Goal: Task Accomplishment & Management: Use online tool/utility

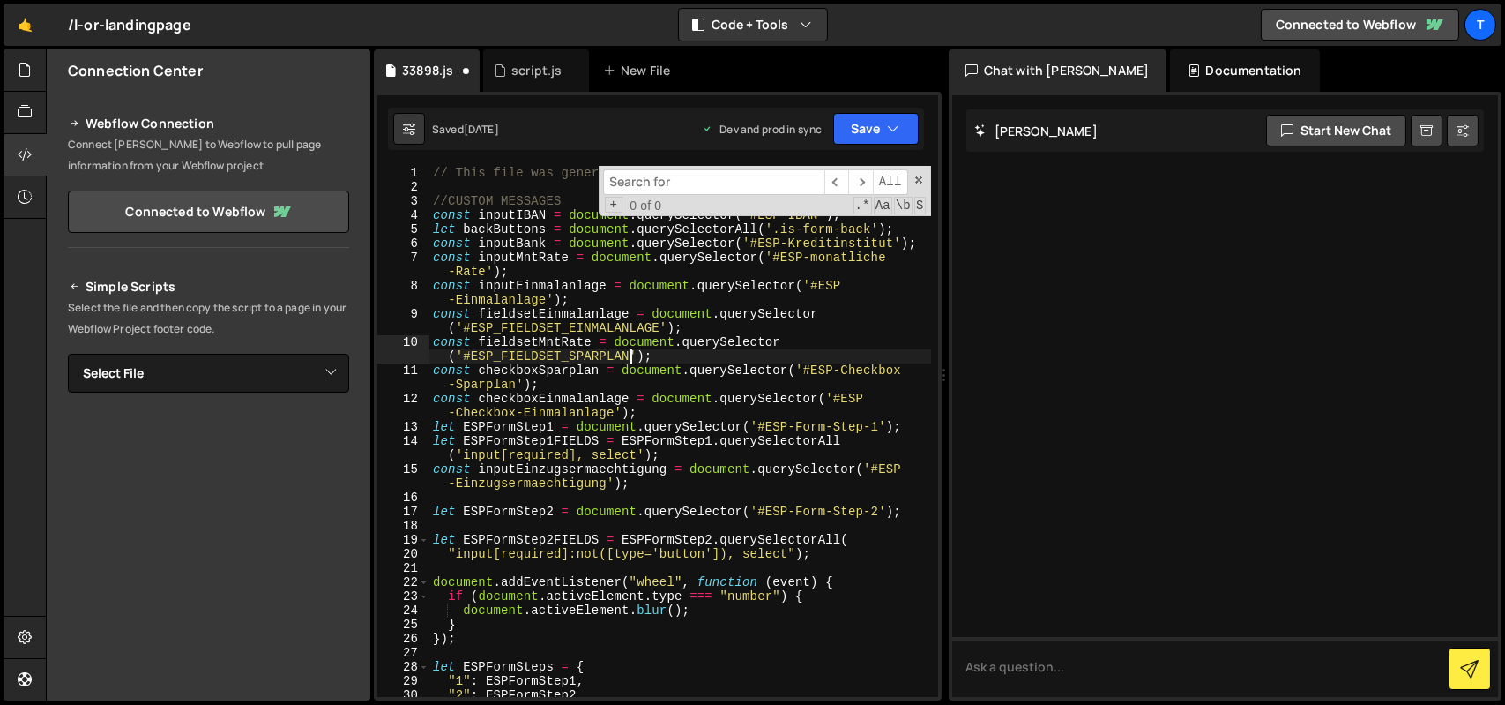
scroll to position [0, 27]
type textarea "const fieldsetMntRate = document.querySelector('#ESP_FIELDSET_SPARPLAN');"
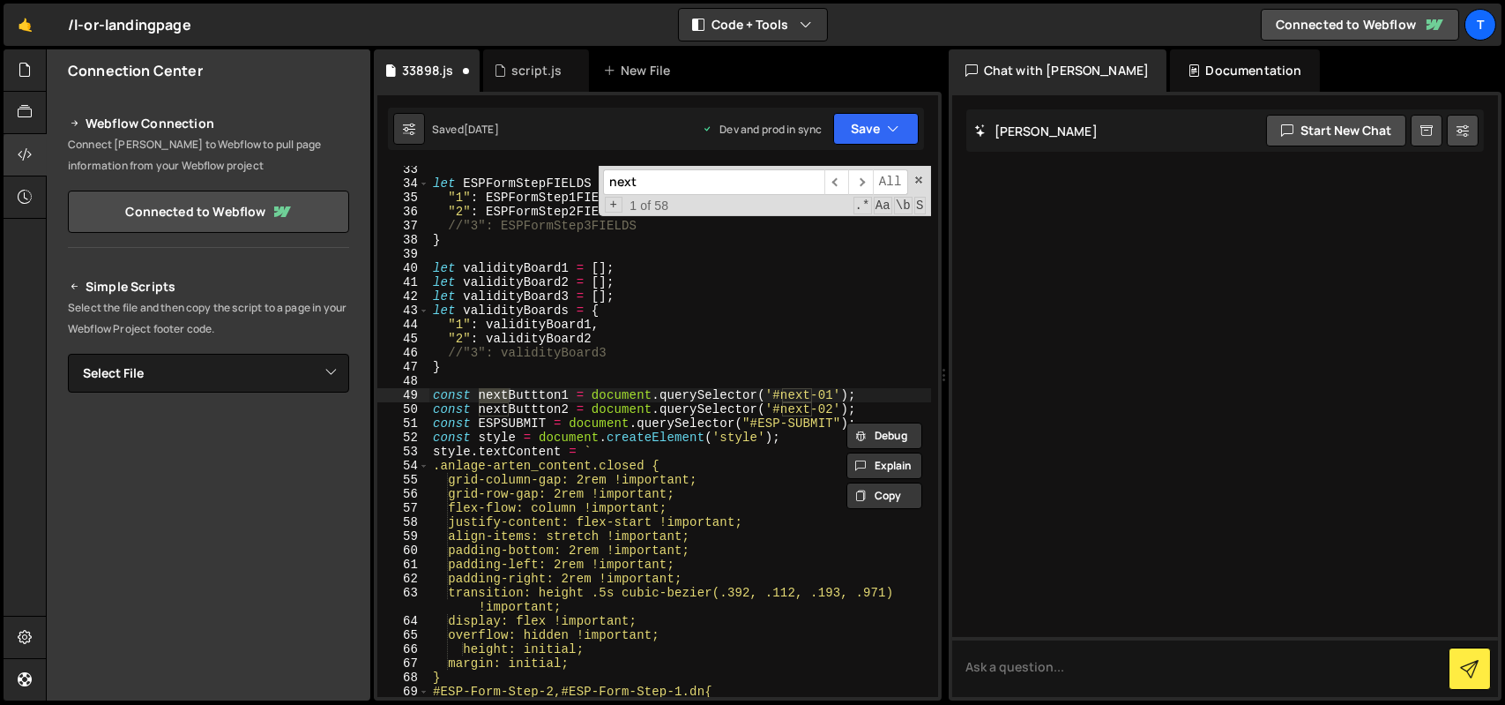
scroll to position [603, 0]
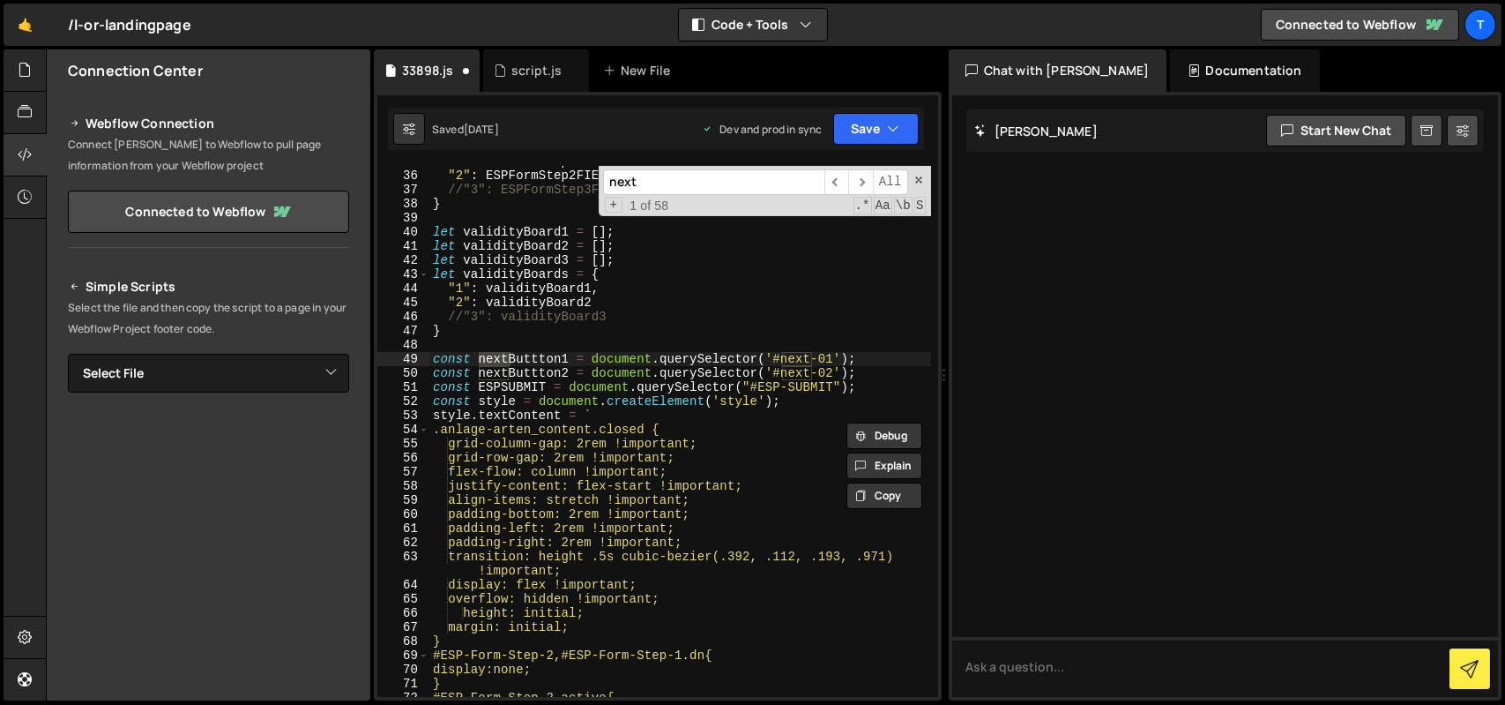
type input "next"
type textarea "const nextButtton2 = document.querySelector('#next-02');"
click at [540, 376] on div ""1" : ESPFormStep1FIELDS , "2" : ESPFormStep2FIELDS //"3": ESPFormStep3FIELDS }…" at bounding box center [680, 433] width 502 height 559
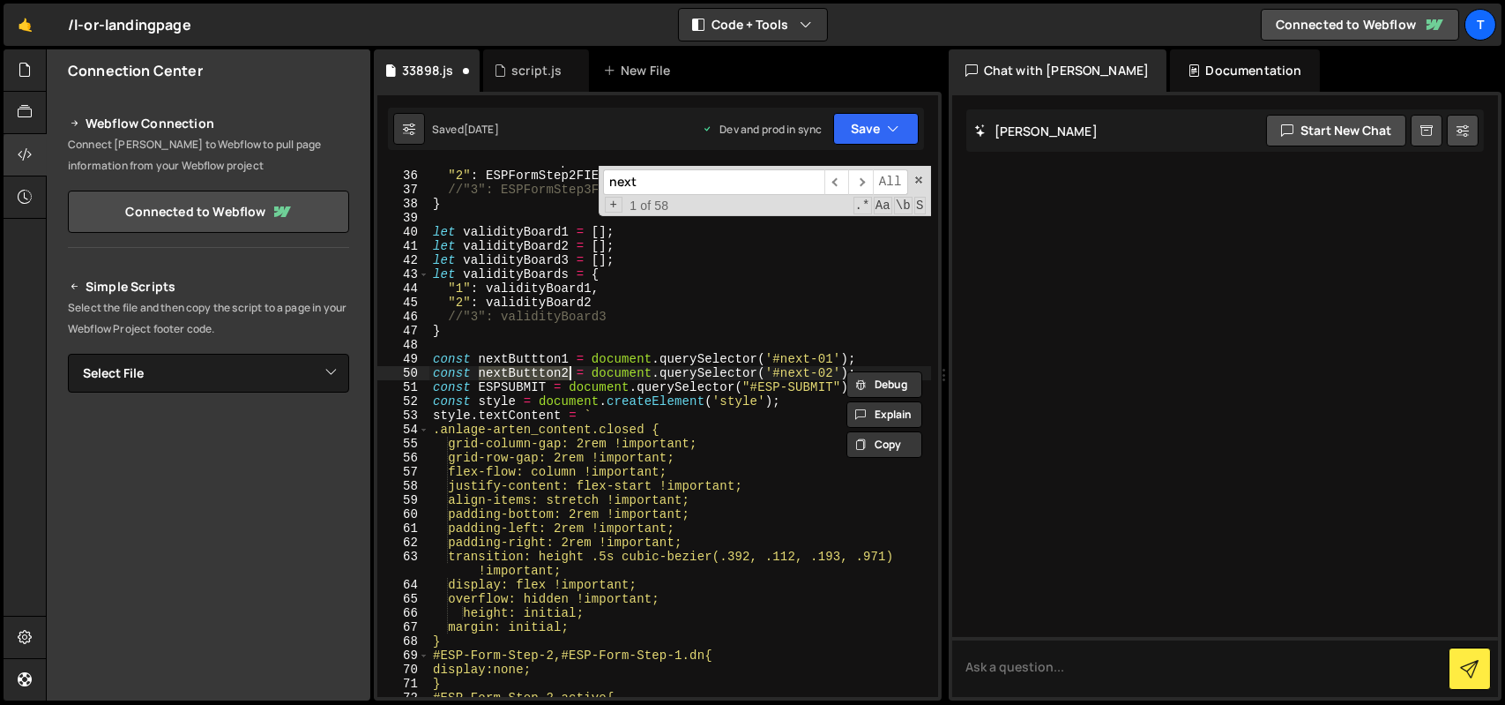
type input "nextButtton2"
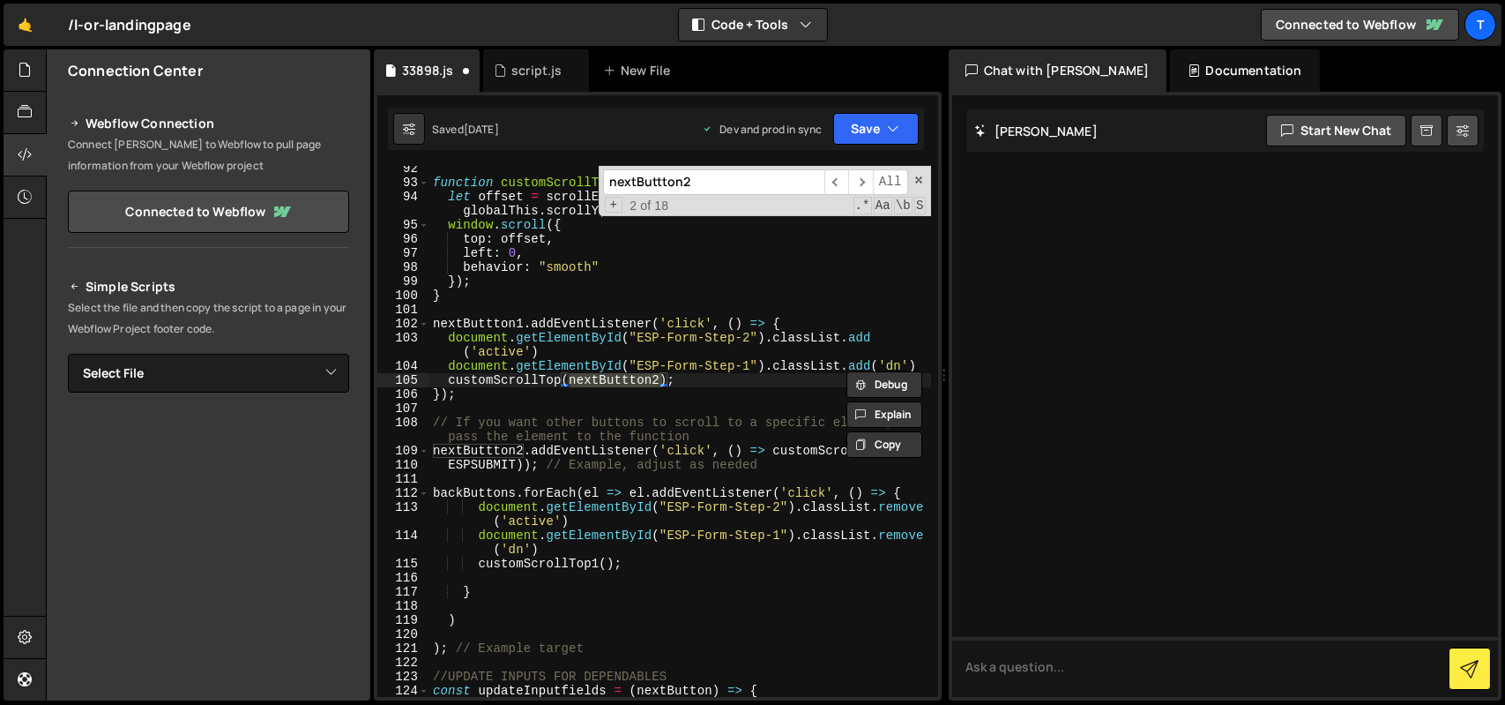
scroll to position [0, 0]
click at [524, 412] on div "function customScrollTop1 ( ) { let offset = scrollElement . getBoundingClientR…" at bounding box center [680, 440] width 502 height 559
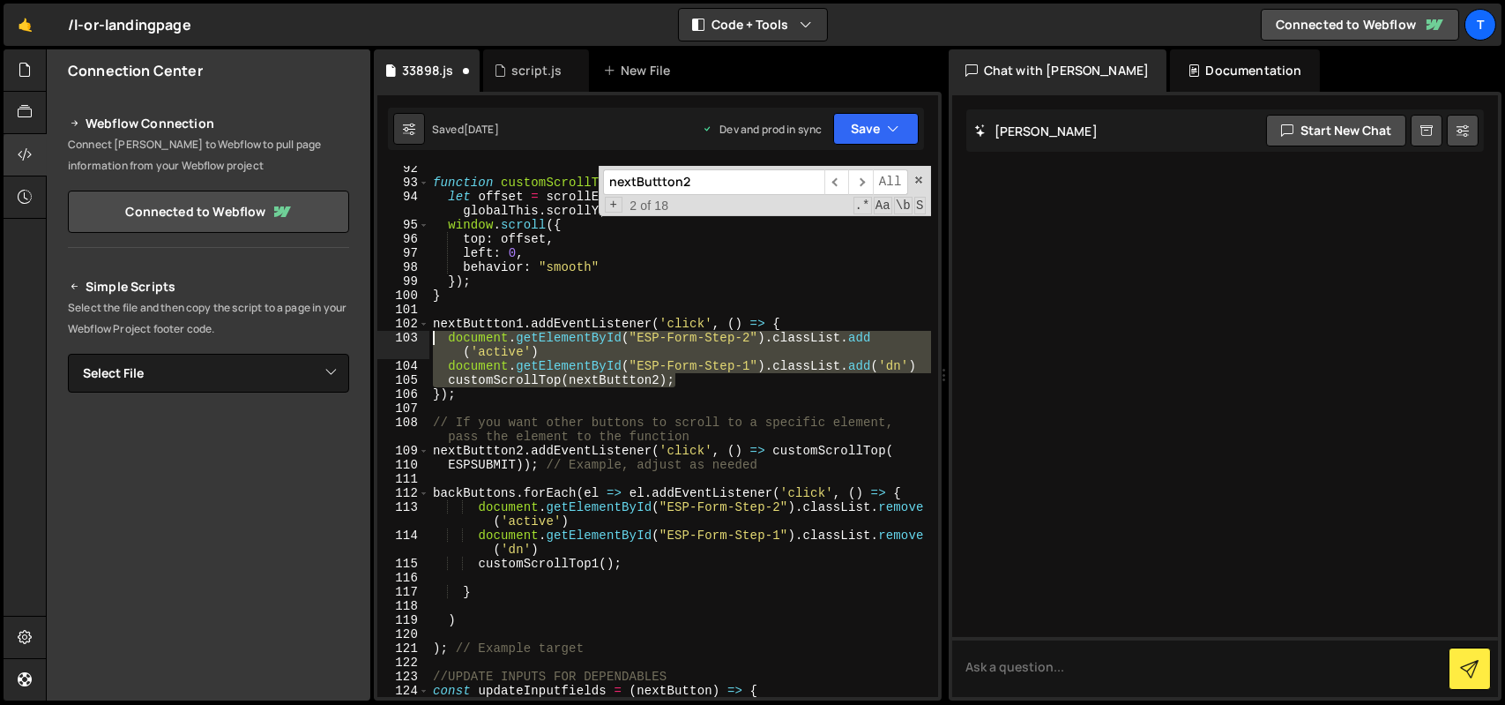
drag, startPoint x: 685, startPoint y: 380, endPoint x: 431, endPoint y: 341, distance: 256.9
click at [431, 341] on div "function customScrollTop1 ( ) { let offset = scrollElement . getBoundingClientR…" at bounding box center [680, 440] width 502 height 559
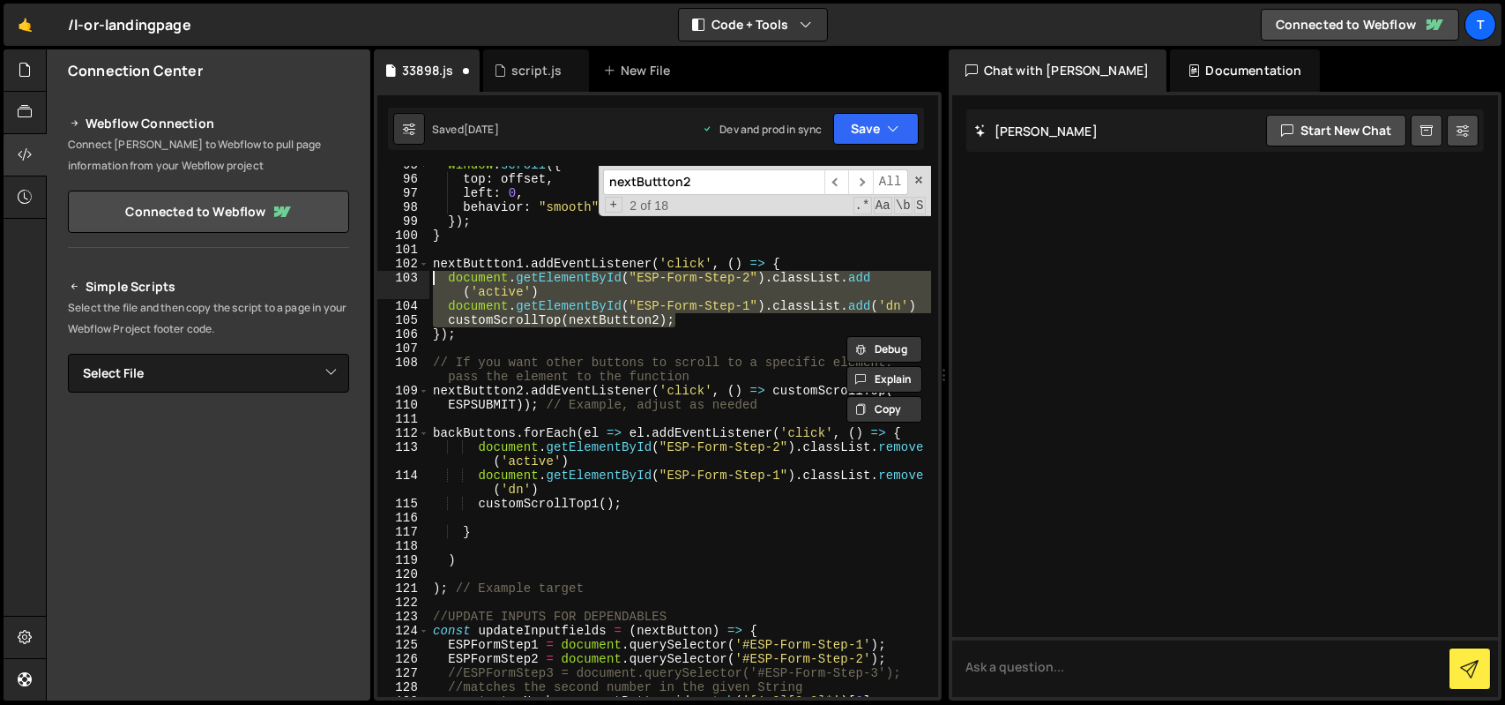
scroll to position [1504, 0]
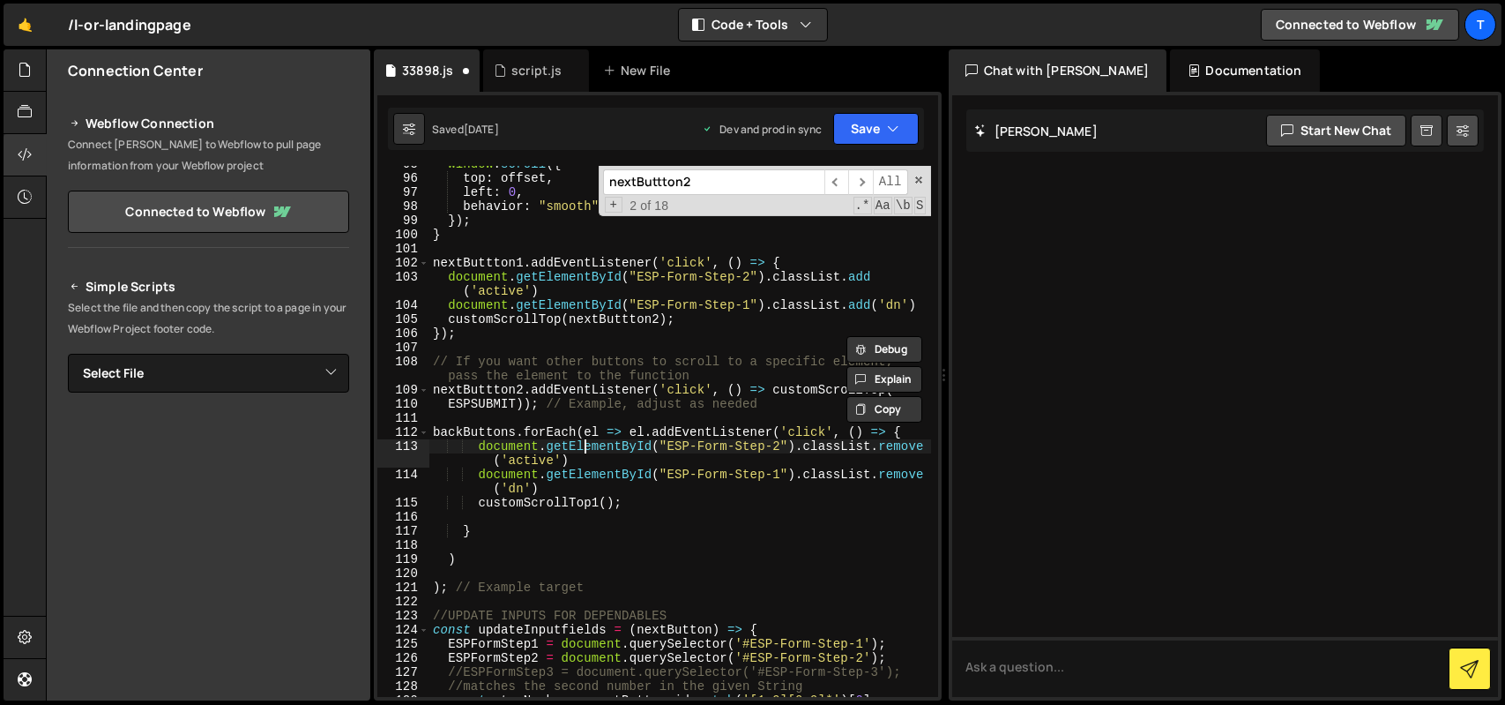
click at [586, 446] on div "window . scroll ({ top : offset , left : 0 , behavior : "smooth" }) ; } nextBut…" at bounding box center [680, 436] width 502 height 559
drag, startPoint x: 586, startPoint y: 446, endPoint x: 716, endPoint y: 496, distance: 138.7
click at [716, 496] on div "window . scroll ({ top : offset , left : 0 , behavior : "smooth" }) ; } nextBut…" at bounding box center [680, 436] width 502 height 559
click at [896, 391] on div "window . scroll ({ top : offset , left : 0 , behavior : "smooth" }) ; } nextBut…" at bounding box center [680, 436] width 502 height 559
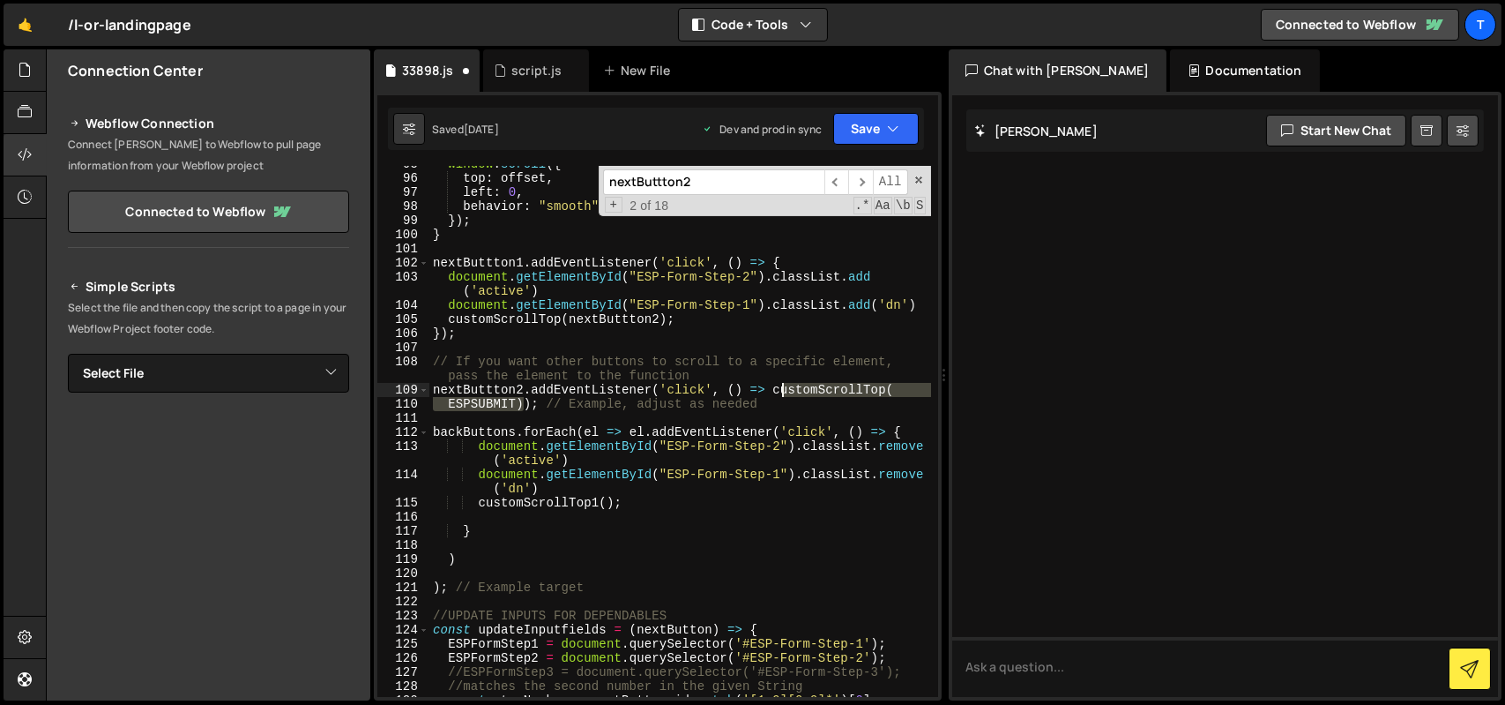
drag, startPoint x: 523, startPoint y: 407, endPoint x: 780, endPoint y: 393, distance: 257.0
click at [780, 393] on div "window . scroll ({ top : offset , left : 0 , behavior : "smooth" }) ; } nextBut…" at bounding box center [680, 436] width 502 height 559
type textarea "nextButtton2.addEventListener('click', () => {); // Example, adjust as needed"
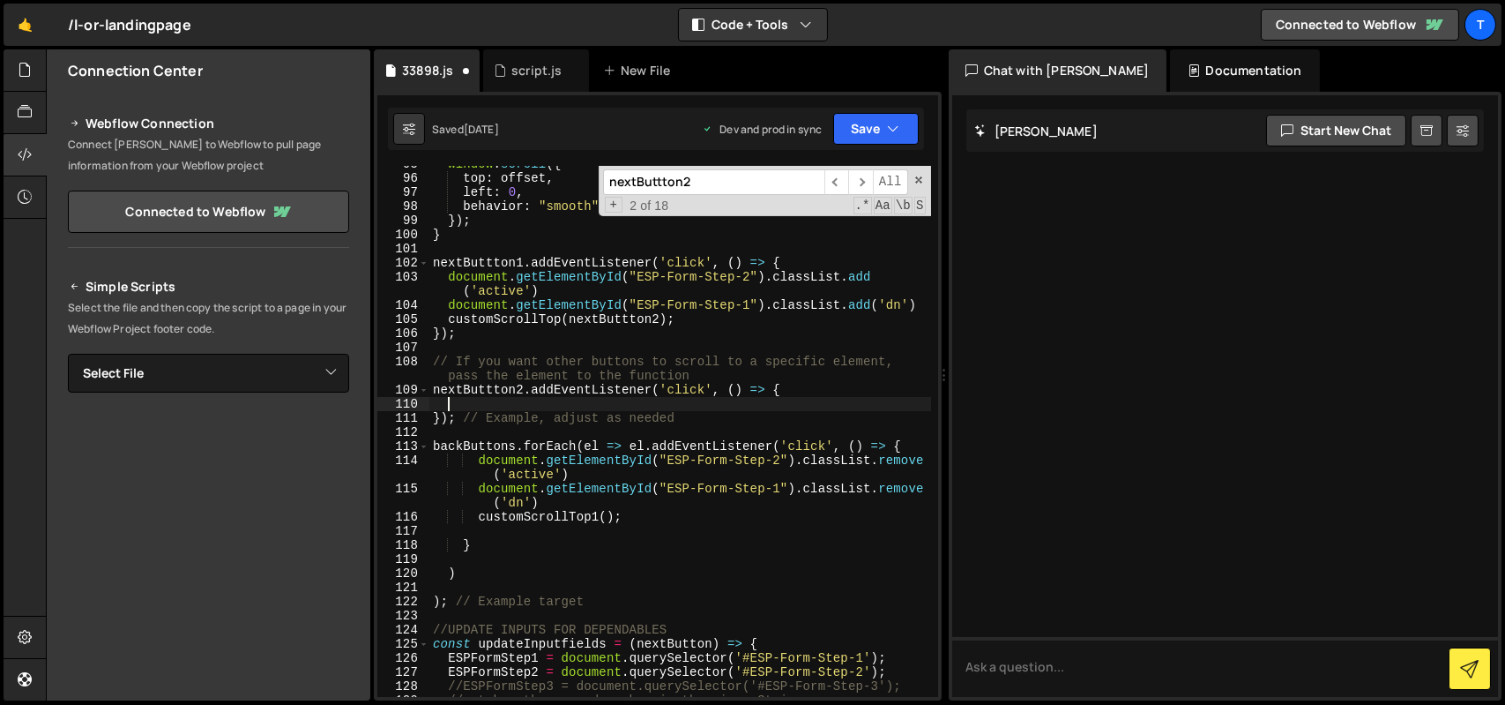
paste textarea "customScrollTop(nextButtton2);"
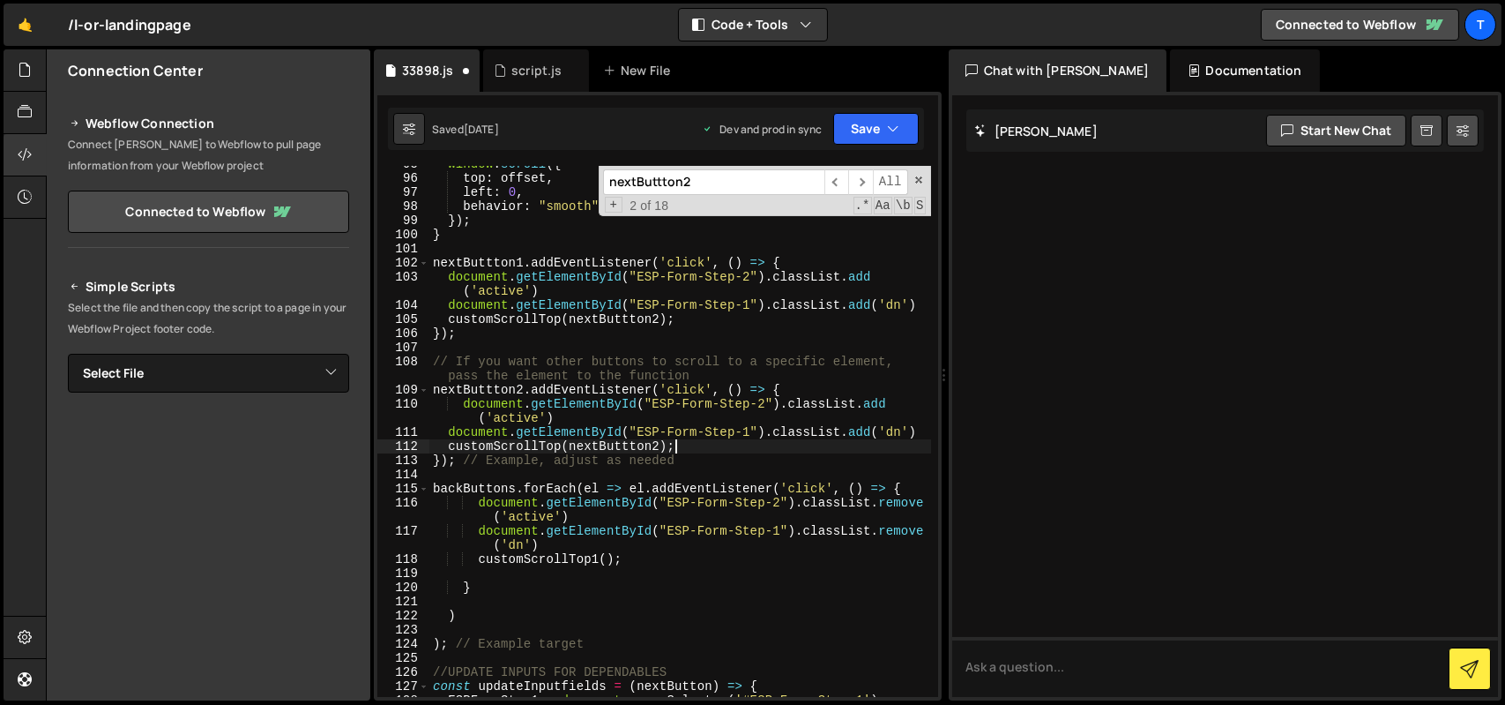
click at [532, 420] on div "window . scroll ({ top : offset , left : 0 , behavior : "smooth" }) ; } nextBut…" at bounding box center [680, 436] width 502 height 559
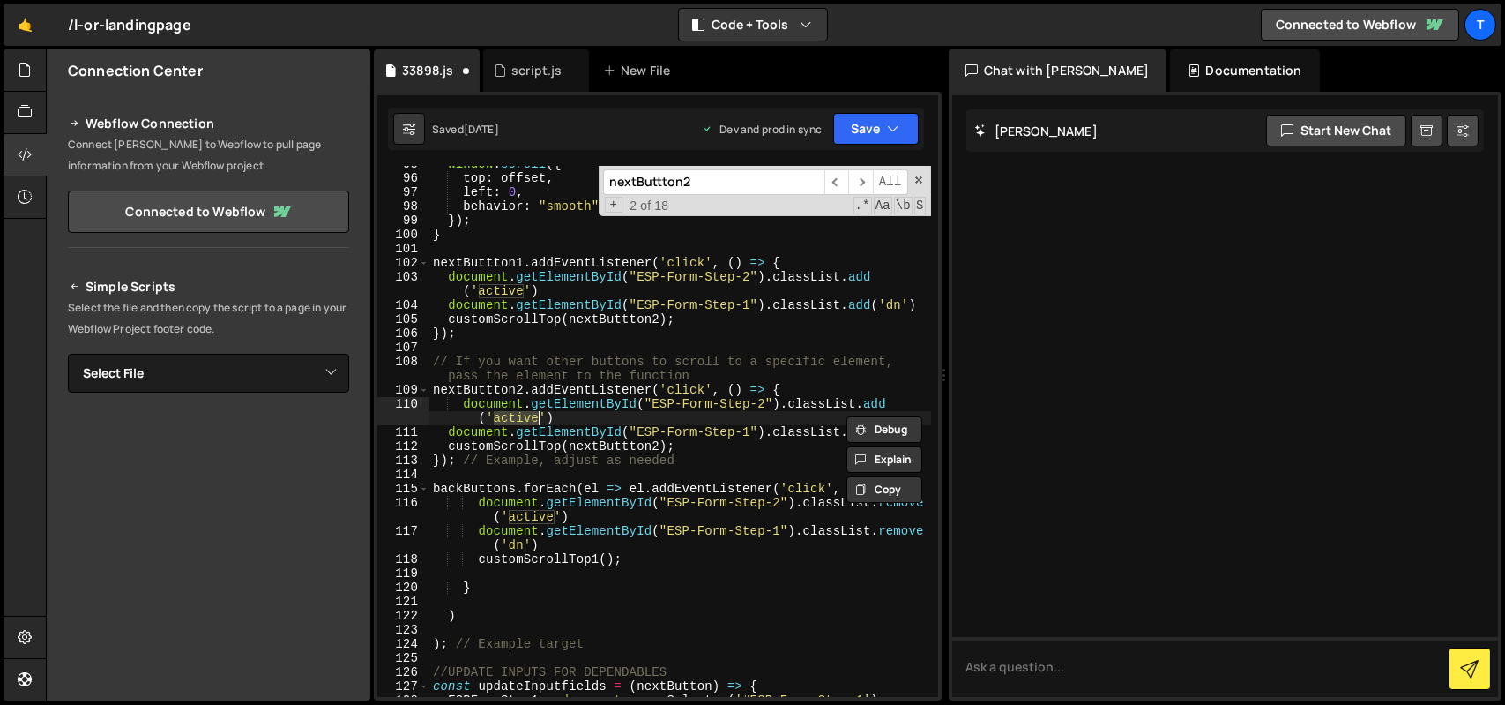
click at [532, 420] on div "window . scroll ({ top : offset , left : 0 , behavior : "smooth" }) ; } nextBut…" at bounding box center [680, 436] width 502 height 559
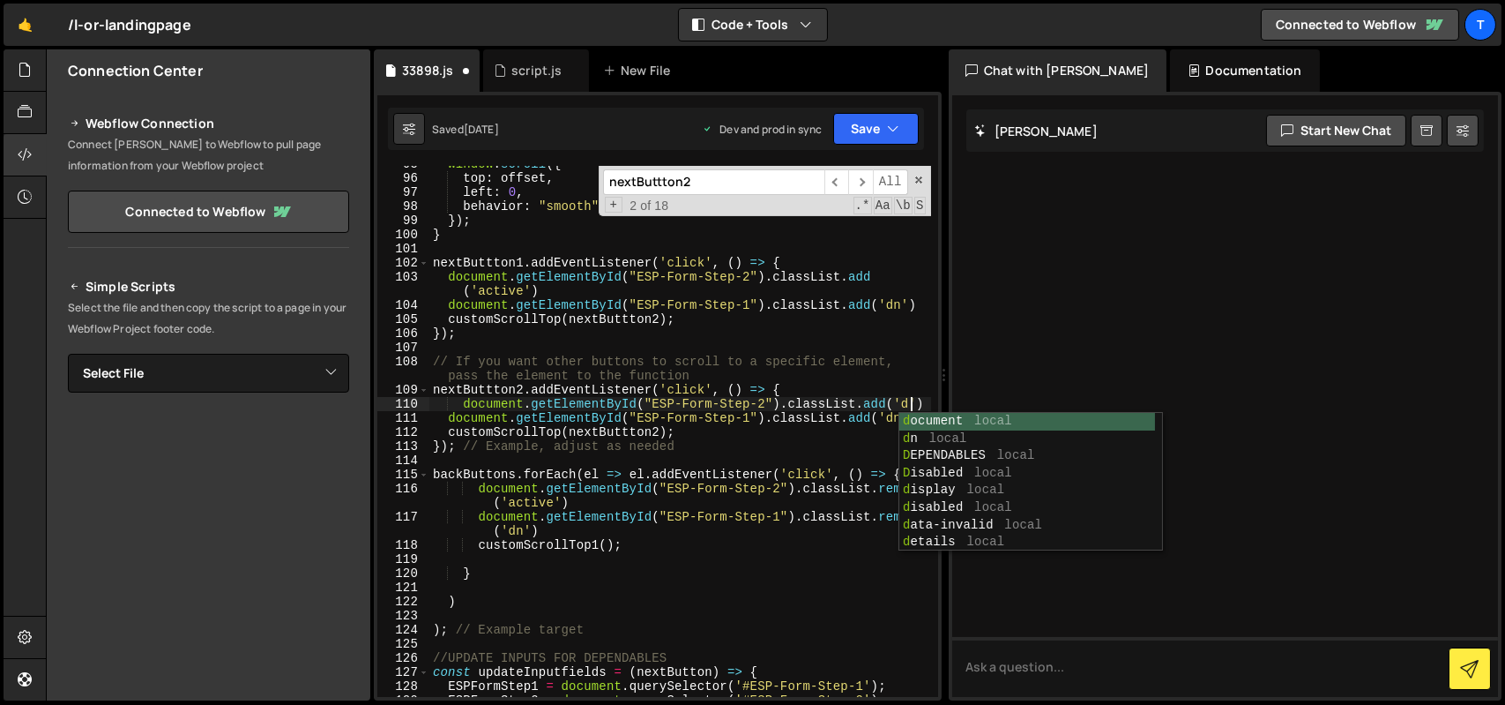
scroll to position [0, 24]
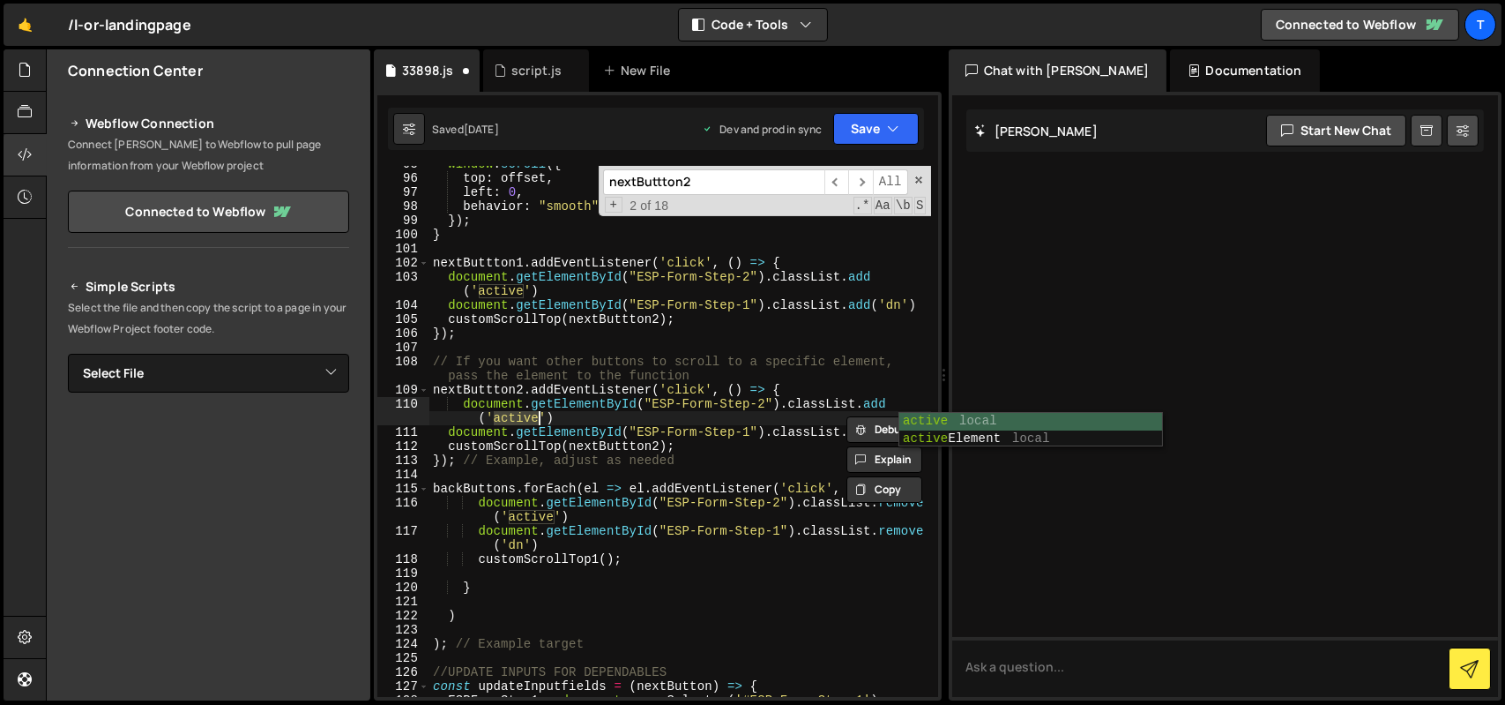
click at [828, 405] on div "window . scroll ({ top : offset , left : 0 , behavior : "smooth" }) ; } nextBut…" at bounding box center [680, 436] width 502 height 559
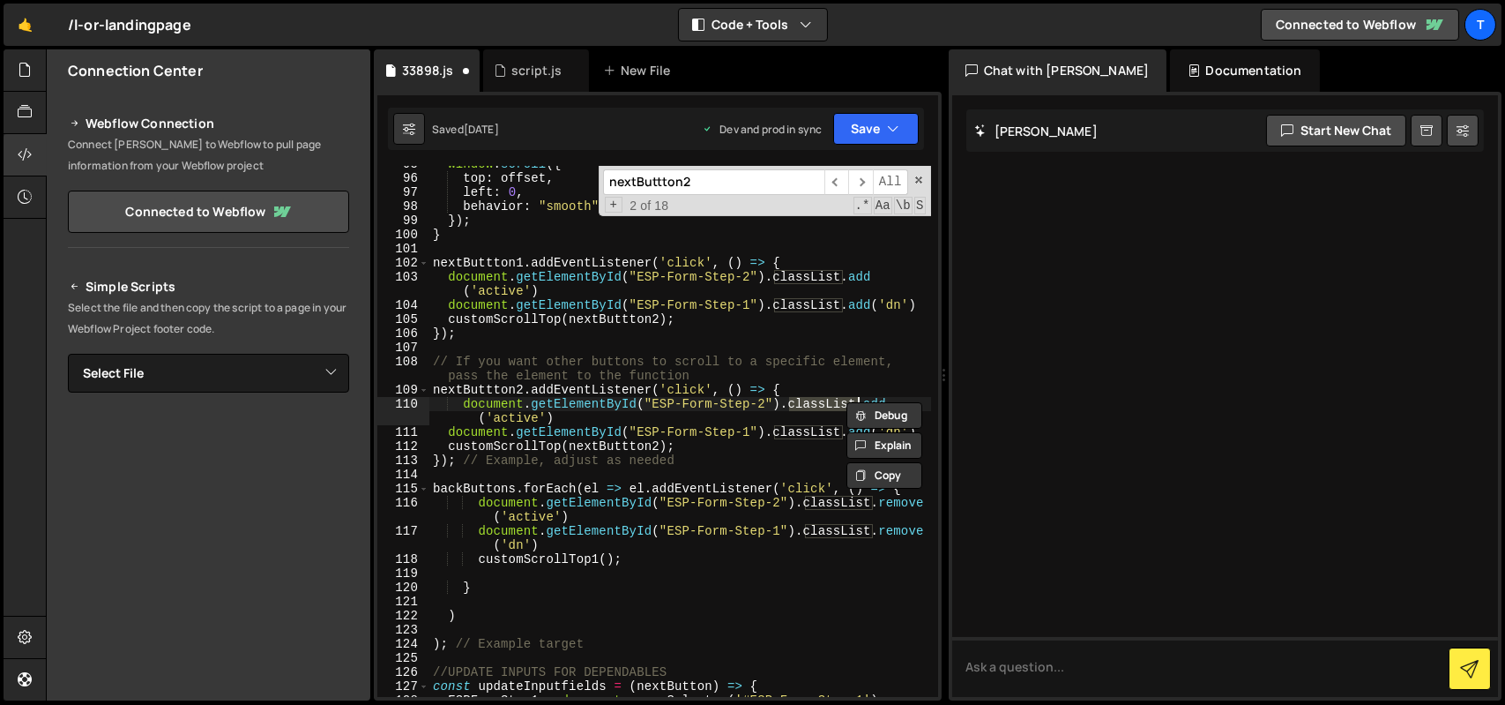
click at [828, 405] on div "window . scroll ({ top : offset , left : 0 , behavior : "smooth" }) ; } nextBut…" at bounding box center [680, 436] width 502 height 559
click at [833, 380] on div "window . scroll ({ top : offset , left : 0 , behavior : "smooth" }) ; } nextBut…" at bounding box center [680, 436] width 502 height 559
click at [878, 401] on div "window . scroll ({ top : offset , left : 0 , behavior : "smooth" }) ; } nextBut…" at bounding box center [680, 436] width 502 height 559
click at [878, 401] on div "Debug Explain Copy 33898.js script.js New File Saved [DATE] Dev and prod in syn…" at bounding box center [658, 375] width 568 height 652
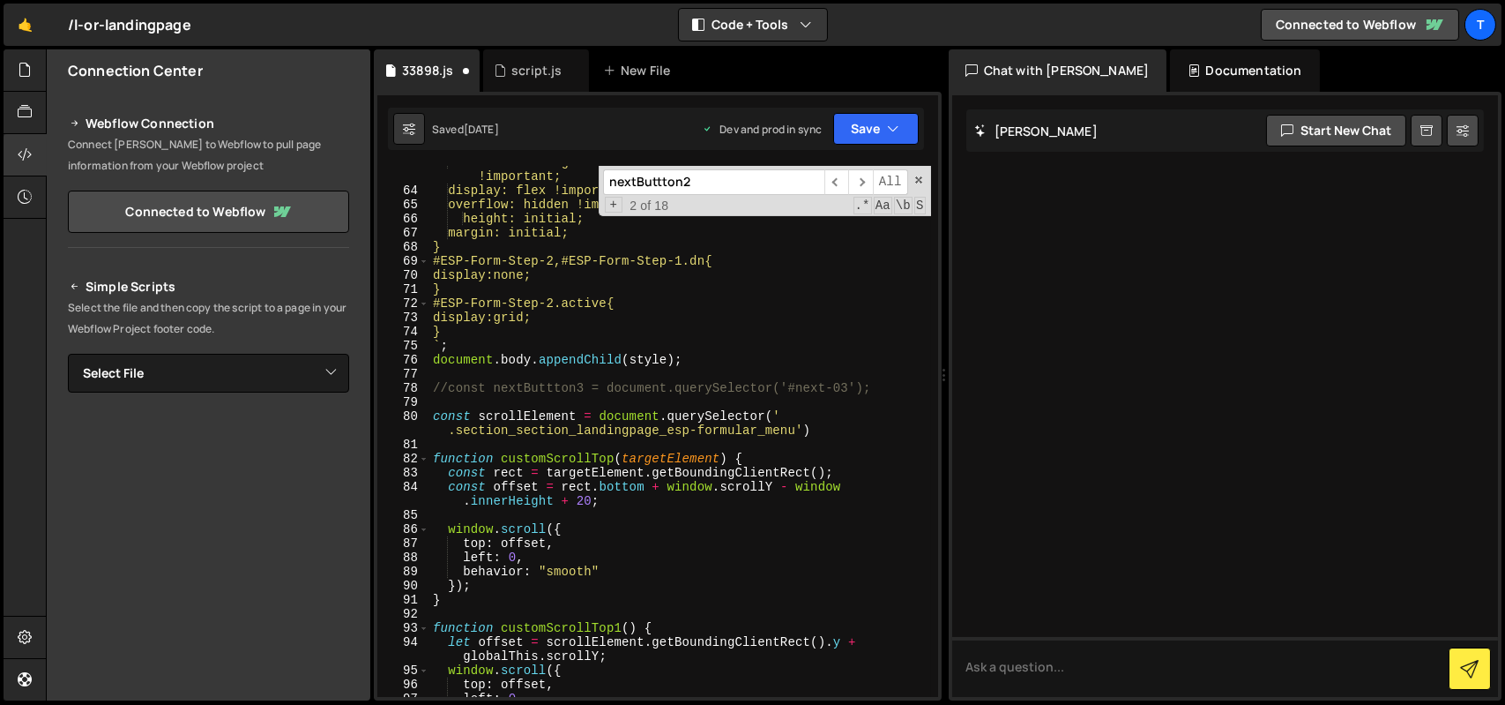
scroll to position [998, 0]
click at [446, 331] on div "transition: height .5s cubic-bezier(.392, .112, .193, .971) !important; display…" at bounding box center [680, 441] width 502 height 573
type textarea "}"
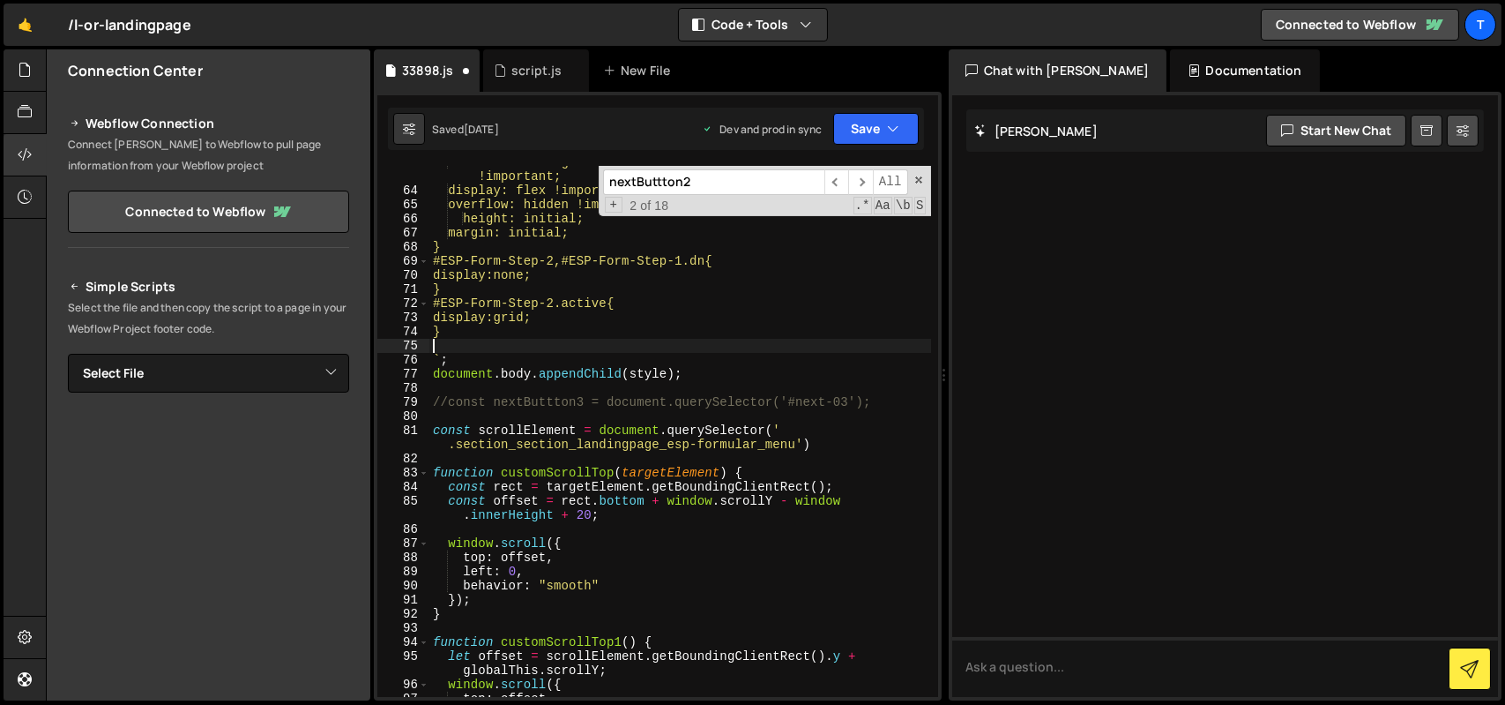
type textarea "."
click at [722, 264] on div "transition: height .5s cubic-bezier(.392, .112, .193, .971) !important; display…" at bounding box center [680, 441] width 502 height 573
paste textarea "esp-formular_fields-wrapper one-coll"
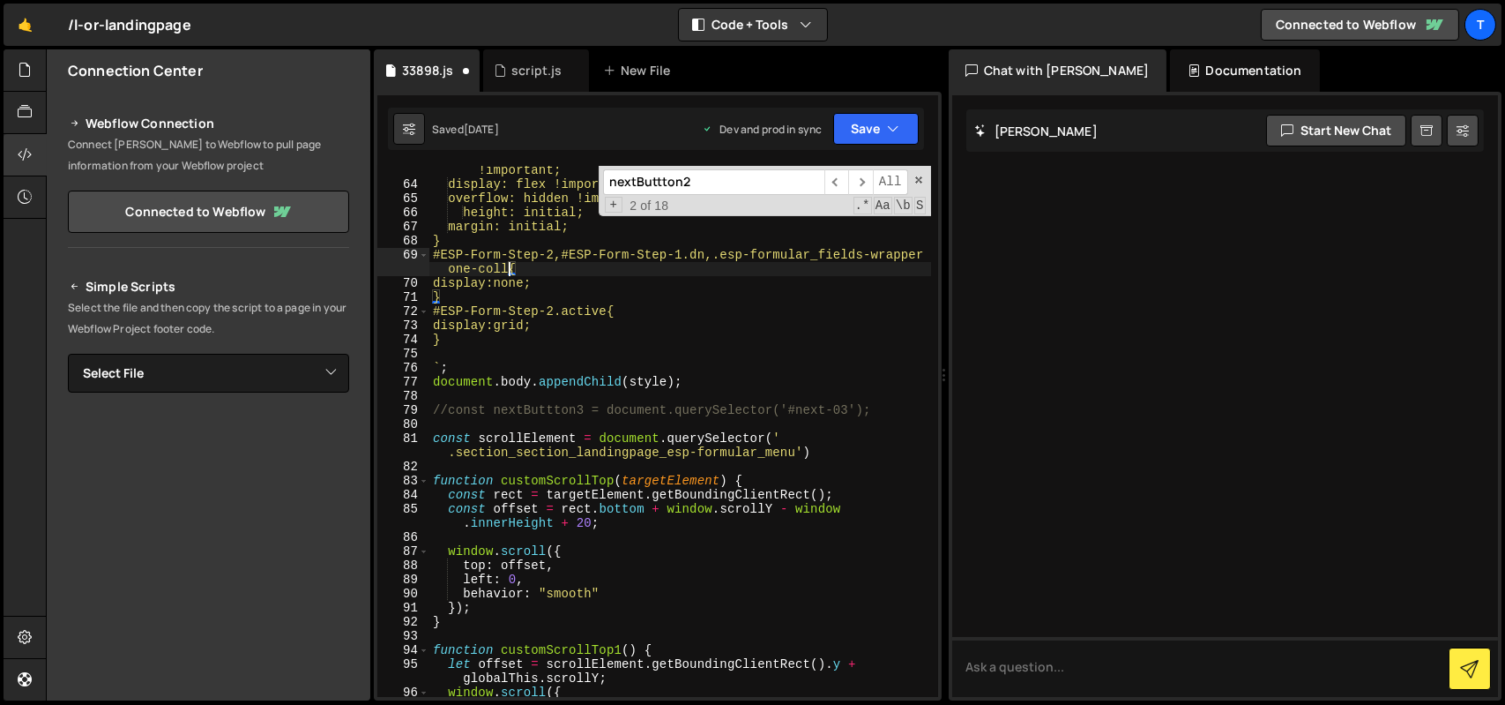
scroll to position [991, 0]
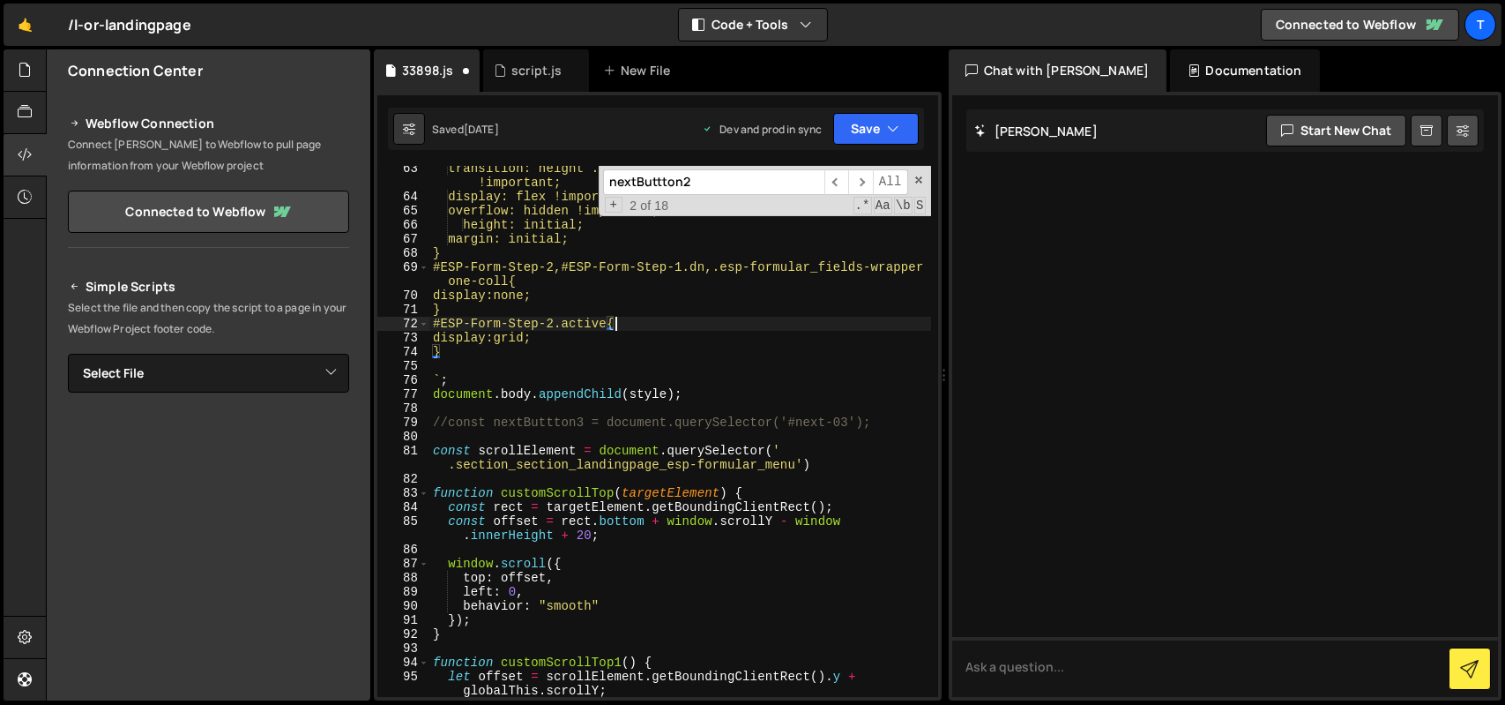
click at [624, 328] on div "transition: height .5s cubic-bezier(.392, .112, .193, .971) !important; display…" at bounding box center [680, 447] width 502 height 573
paste textarea "esp-formular_fields-wrapper one-coll"
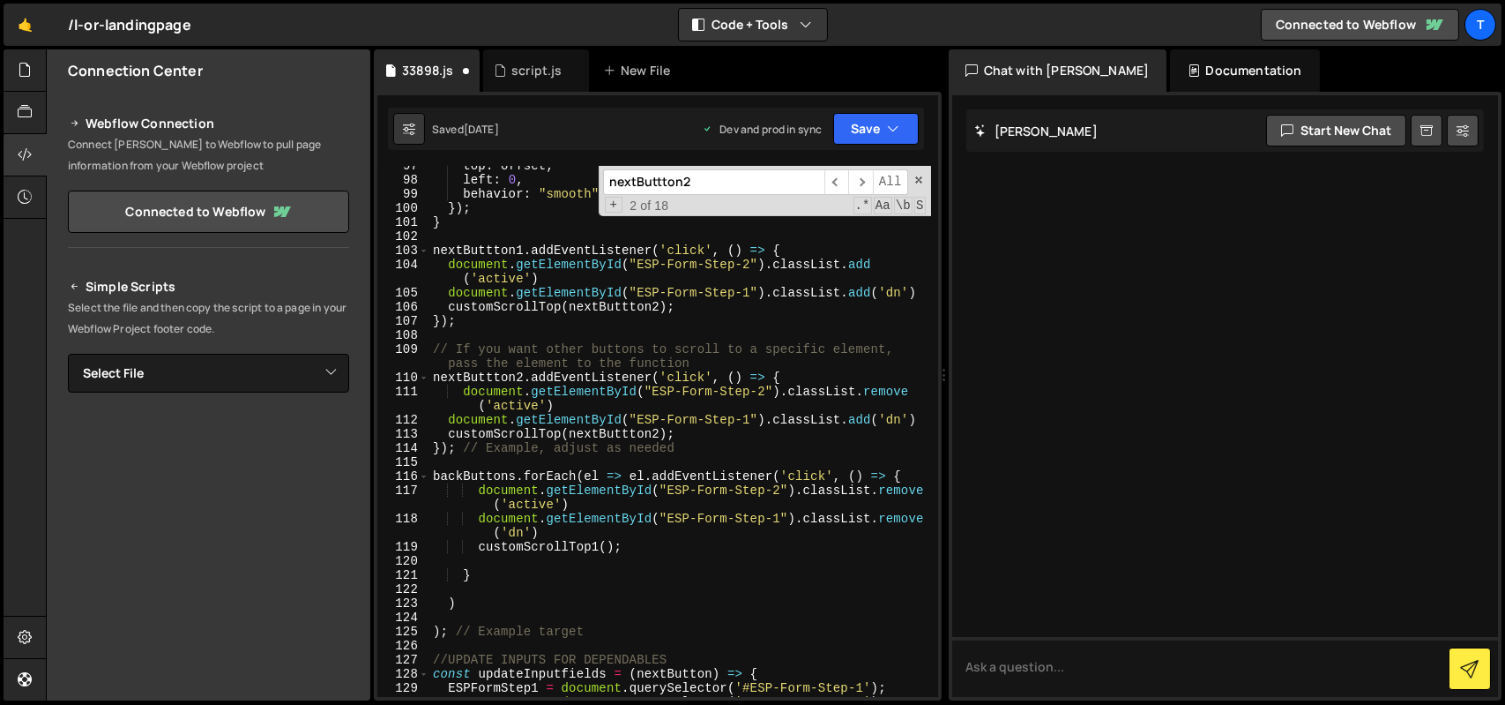
scroll to position [1558, 0]
click at [713, 433] on div "top : offset , left : 0 , behavior : "smooth" }) ; } nextButtton1 . addEventLis…" at bounding box center [680, 438] width 502 height 559
type textarea "customScrollTop(nextButtton2);"
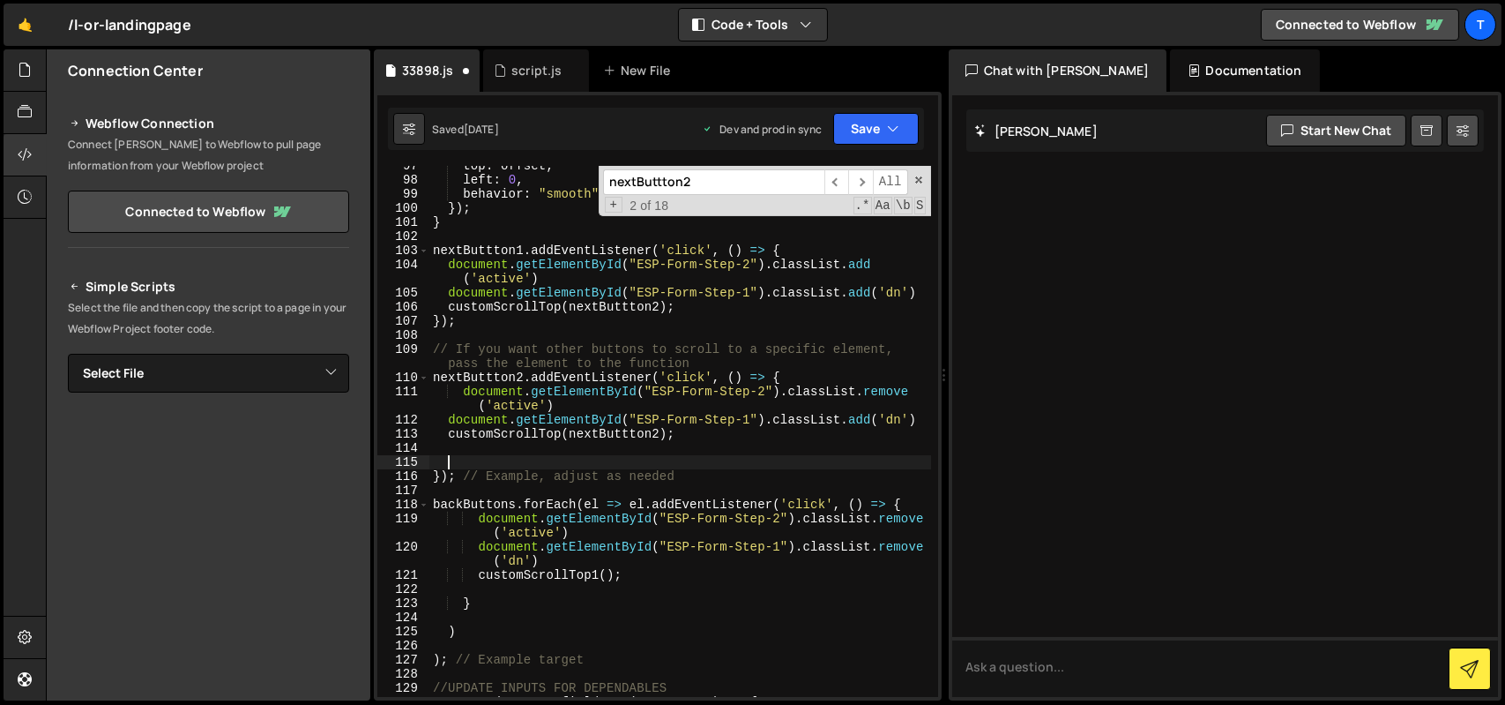
paste textarea "esp-formular_fields-wrapper one-coll"
type textarea "esp-formular_fields-wrapper one-coll"
click at [562, 449] on div "top : offset , left : 0 , behavior : "smooth" }) ; } nextButtton1 . addEventLis…" at bounding box center [680, 438] width 502 height 559
paste textarea "esp-formular_fields-wrapper one-coll")"
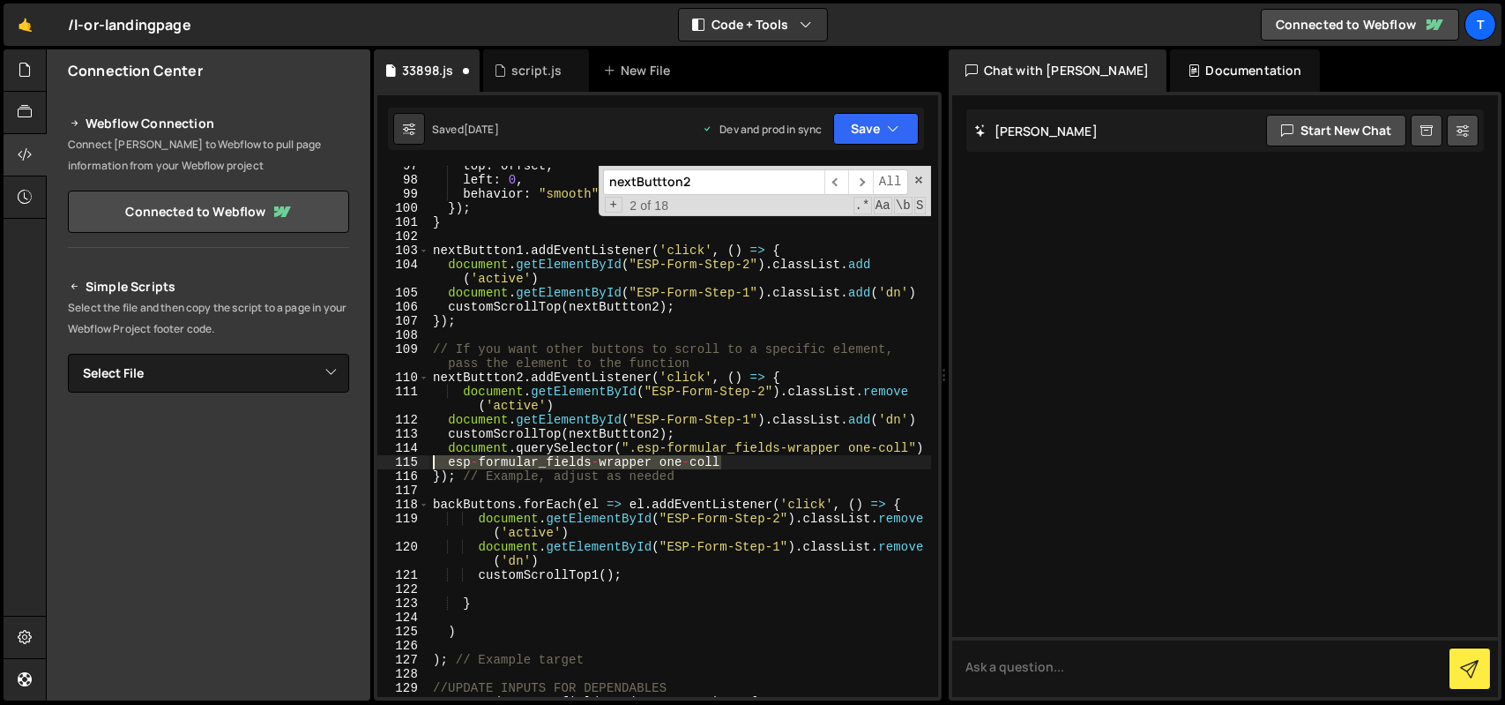
drag, startPoint x: 725, startPoint y: 467, endPoint x: 425, endPoint y: 465, distance: 299.9
click at [425, 465] on div "document.querySelector(".esp-formular_fields-wrapper one-coll") 97 98 99 100 10…" at bounding box center [657, 431] width 561 height 531
type textarea "esp-formular_fields-wrapper one-coll"
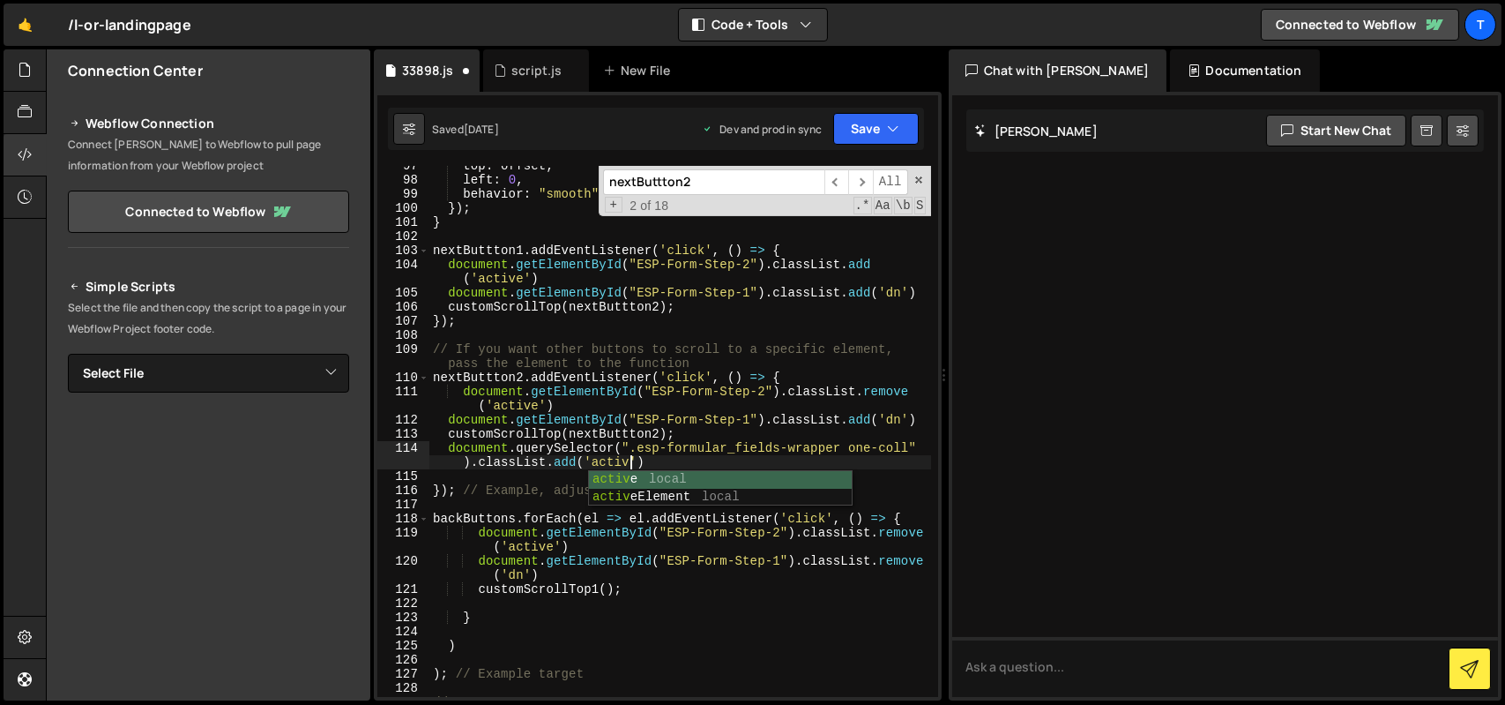
scroll to position [0, 33]
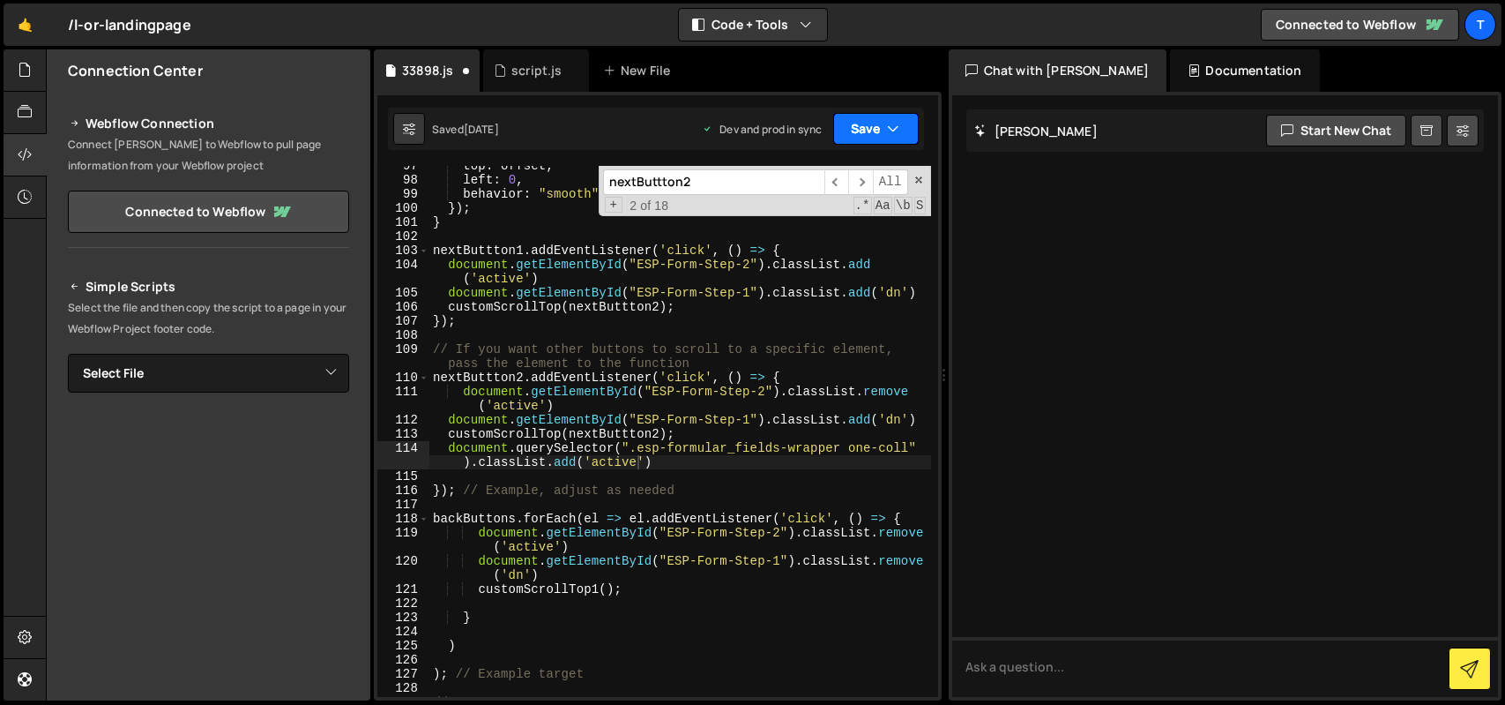
click at [863, 123] on button "Save" at bounding box center [876, 129] width 86 height 32
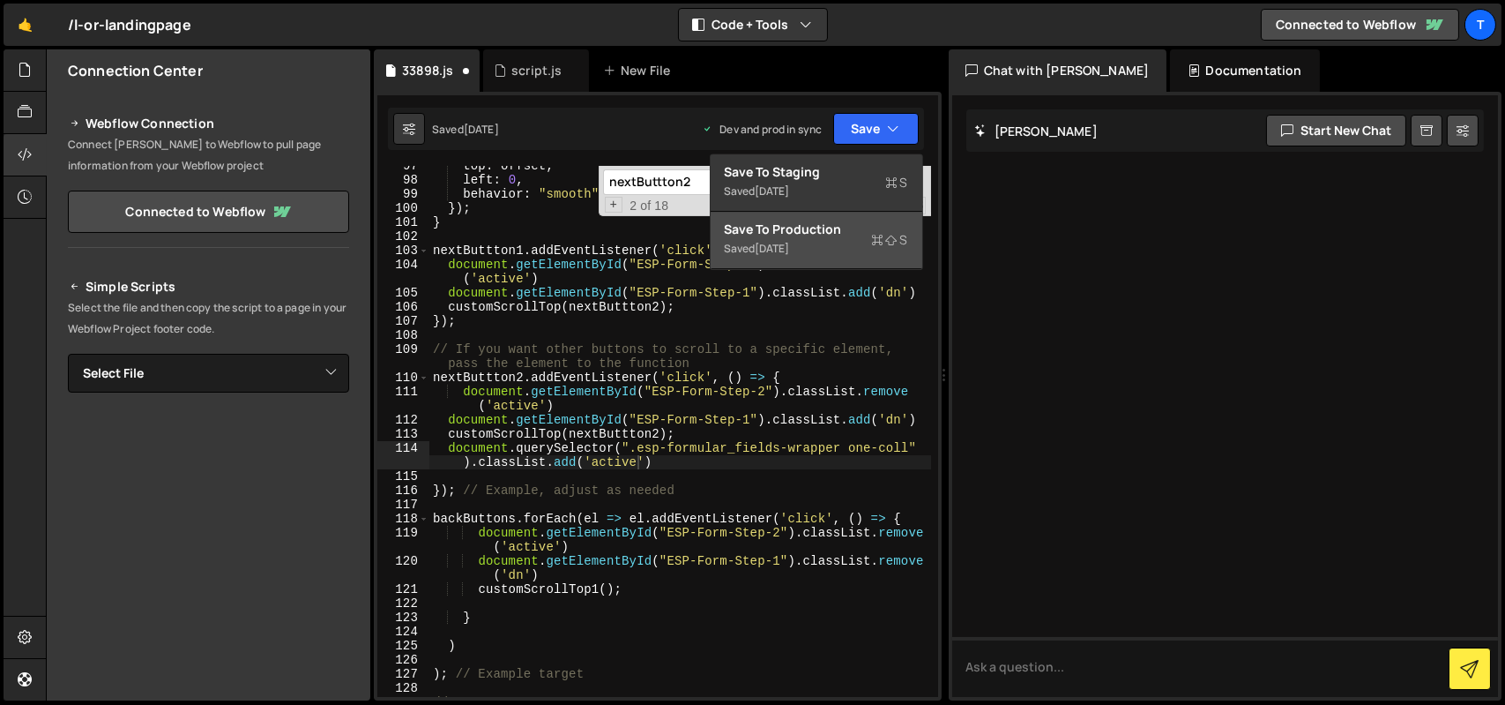
click at [822, 221] on div "Save to Production S" at bounding box center [816, 229] width 183 height 18
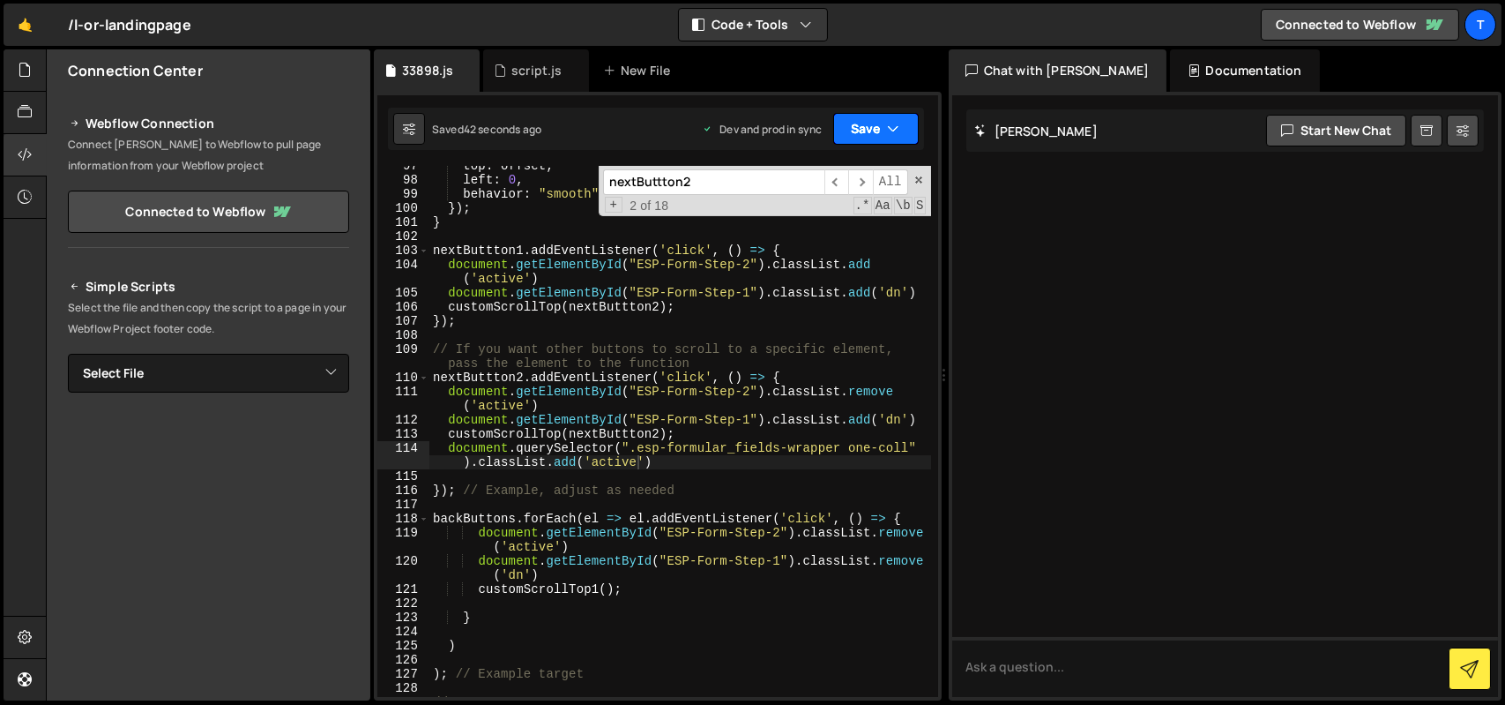
click at [868, 122] on button "Save" at bounding box center [876, 129] width 86 height 32
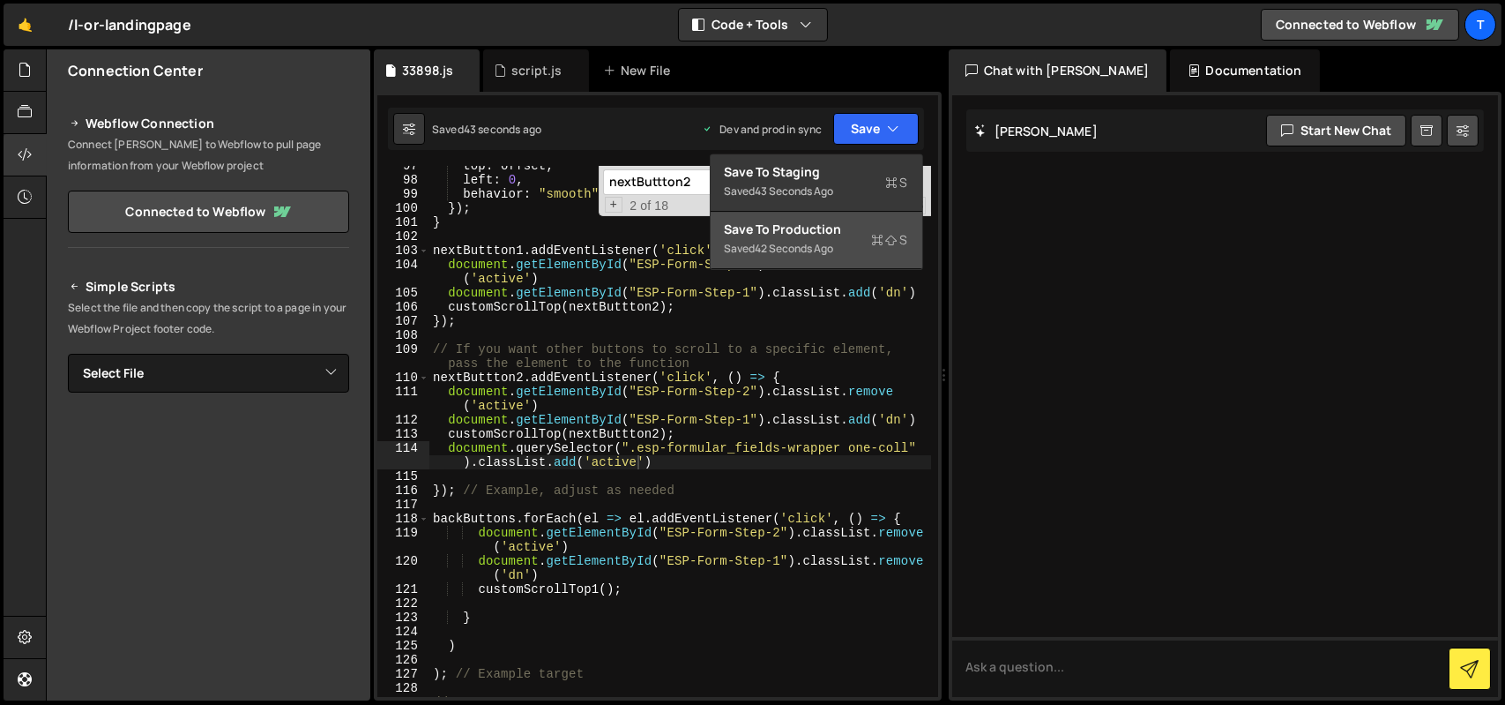
click at [863, 247] on div "Saved 42 seconds ago" at bounding box center [816, 248] width 183 height 21
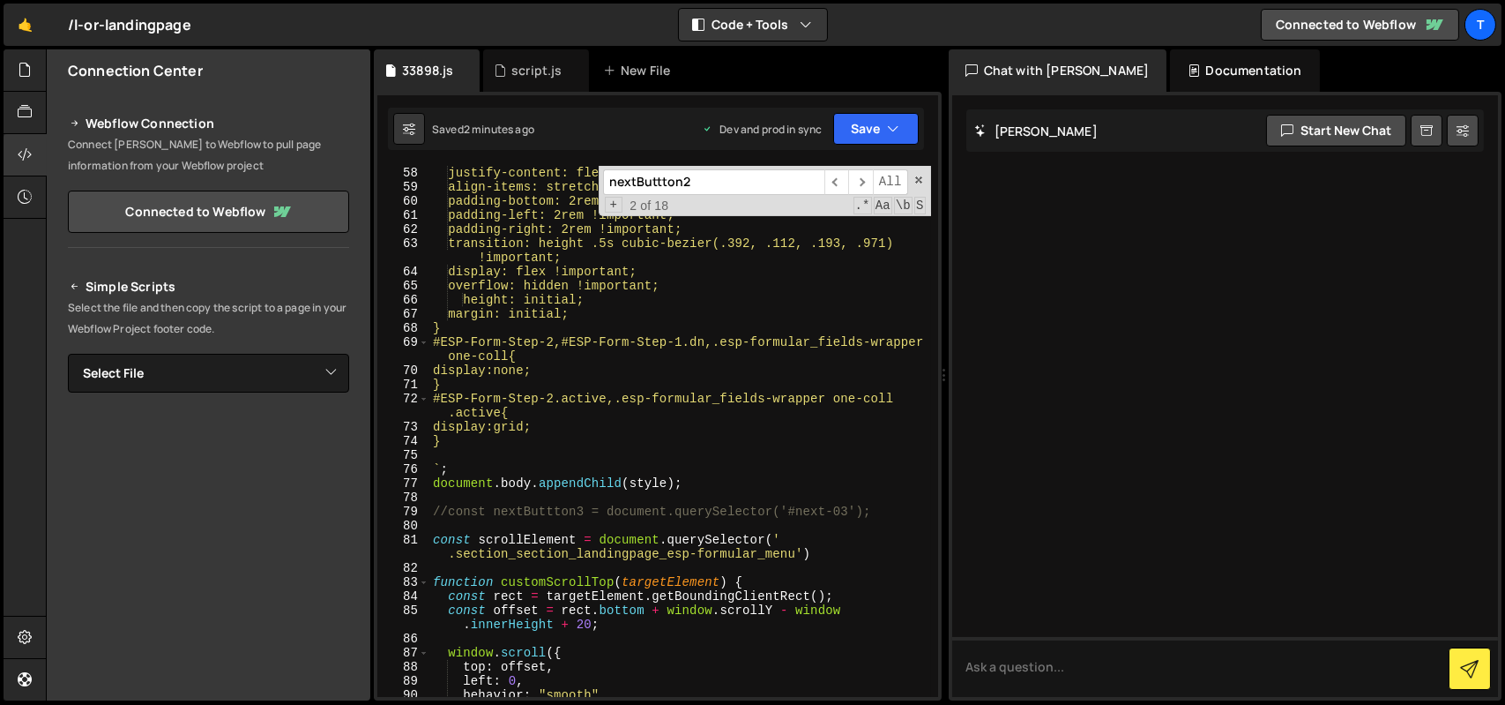
scroll to position [0, 28]
click at [501, 355] on div "flex-flow: column !important; justify-content: flex-start !important; align-ite…" at bounding box center [680, 431] width 502 height 559
click at [450, 355] on div "flex-flow: column !important; justify-content: flex-start !important; align-ite…" at bounding box center [680, 431] width 502 height 559
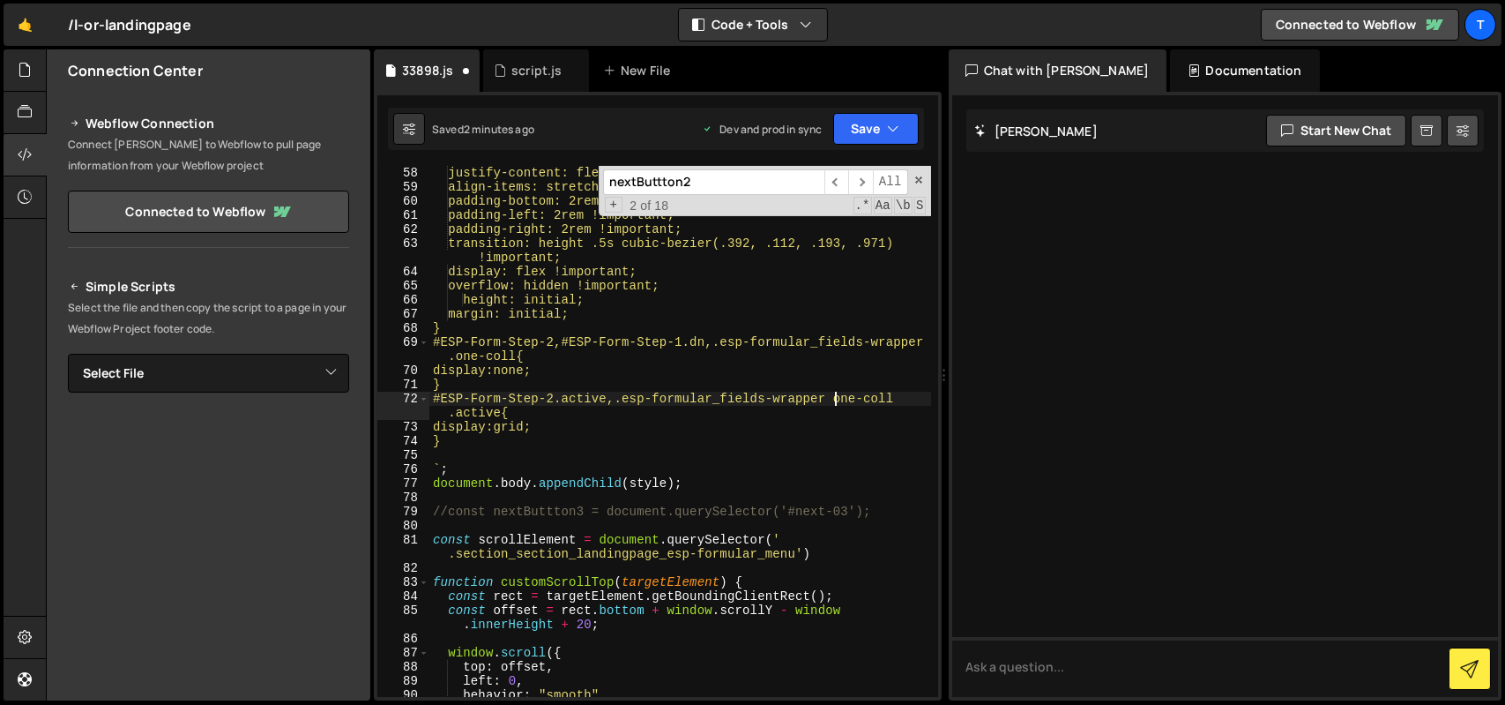
click at [833, 401] on div "flex-flow: column !important; justify-content: flex-start !important; align-ite…" at bounding box center [680, 431] width 502 height 559
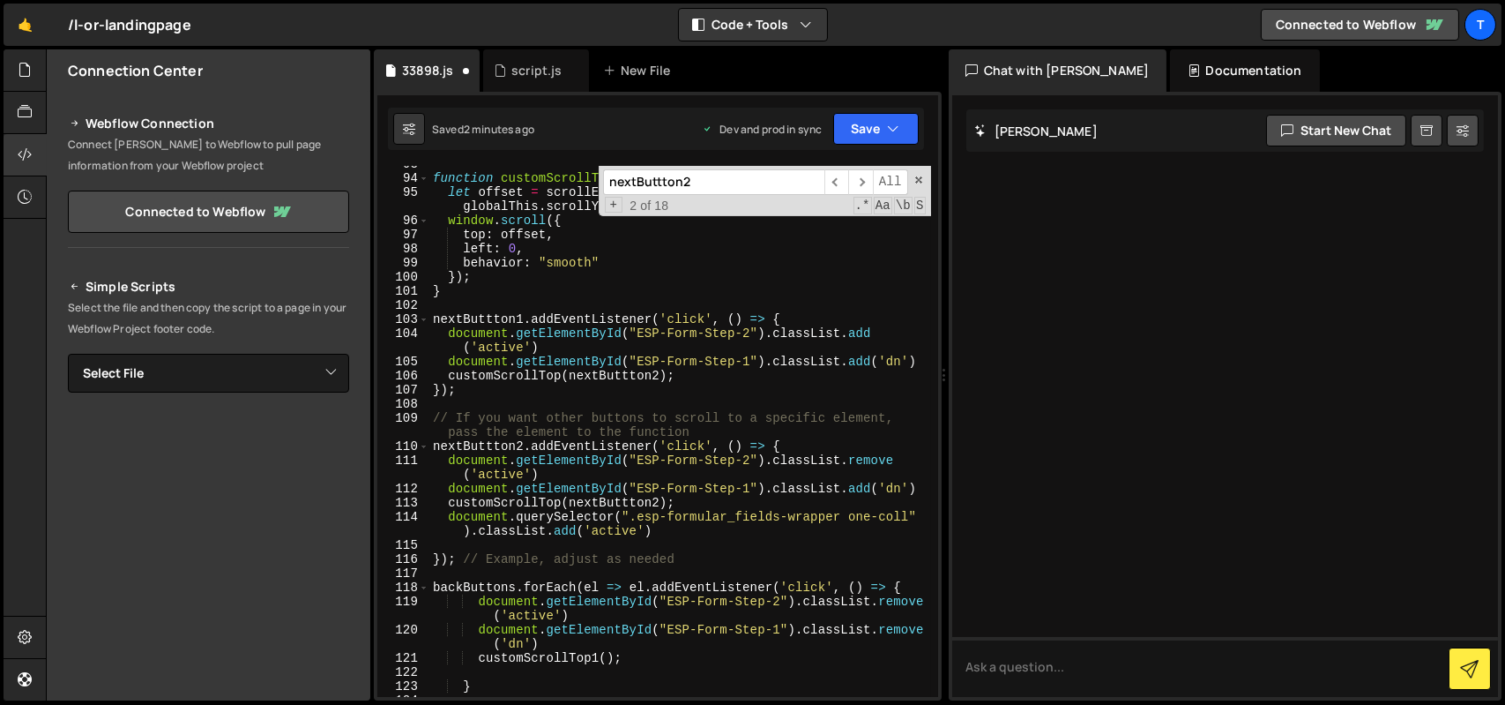
scroll to position [1490, 0]
click at [848, 514] on div "function customScrollTop1 ( ) { let offset = scrollElement . getBoundingClientR…" at bounding box center [680, 436] width 502 height 559
click at [863, 135] on button "Save" at bounding box center [876, 129] width 86 height 32
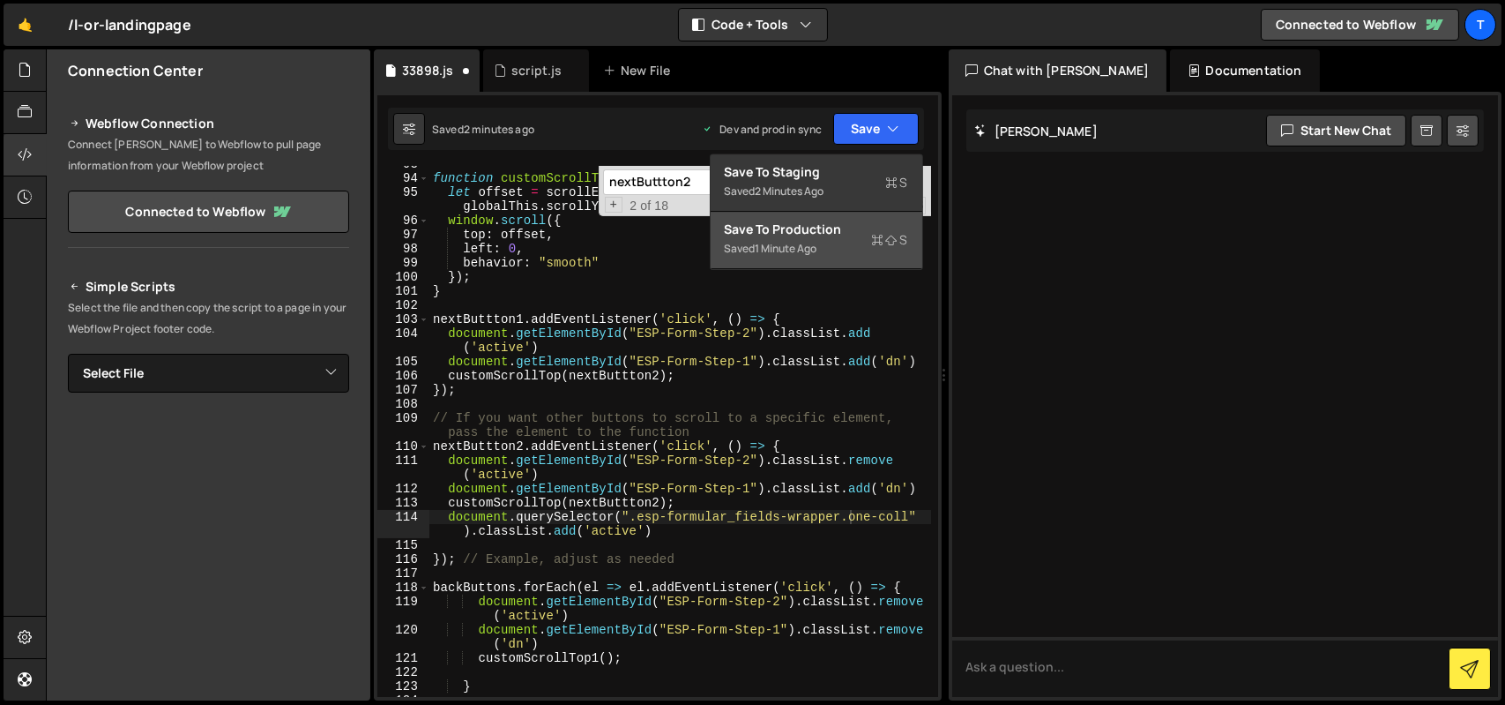
click at [840, 222] on div "Save to Production S" at bounding box center [816, 229] width 183 height 18
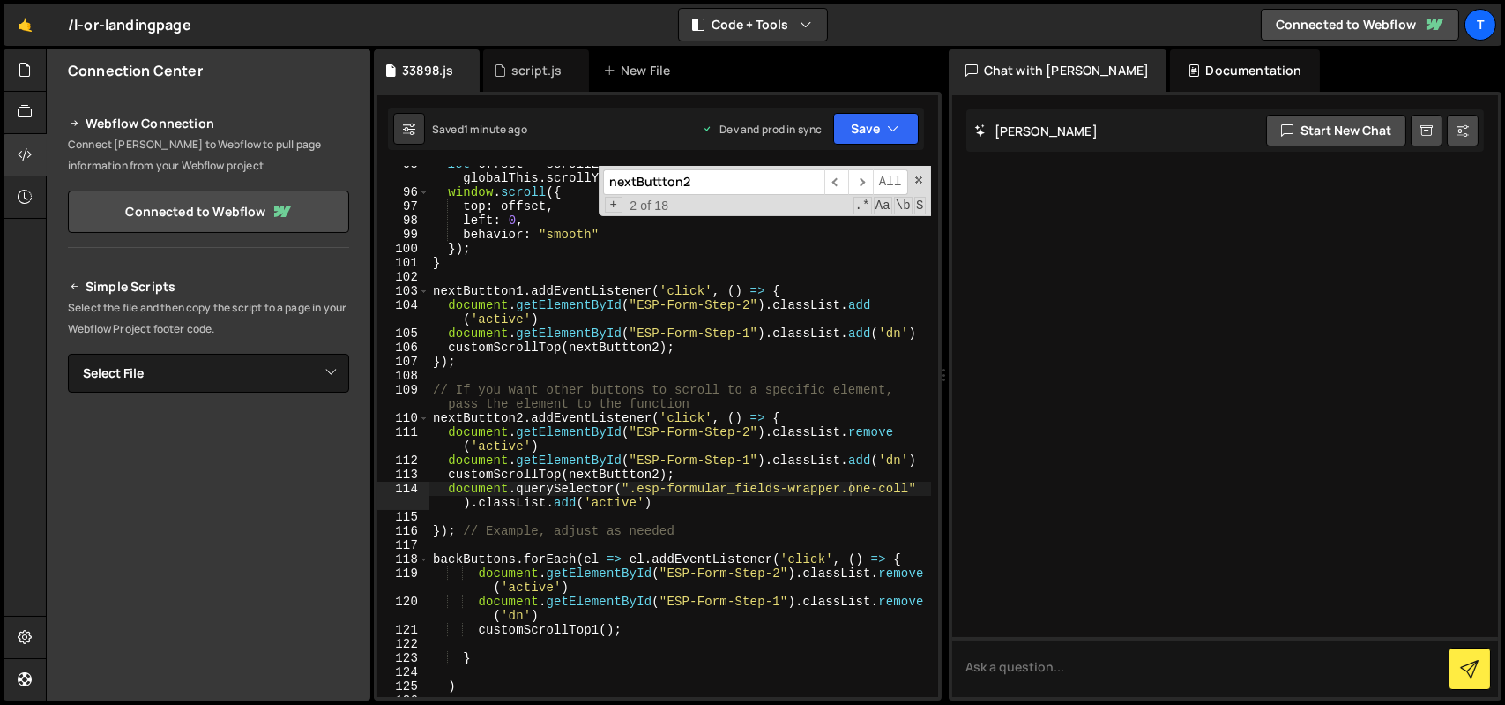
scroll to position [1519, 0]
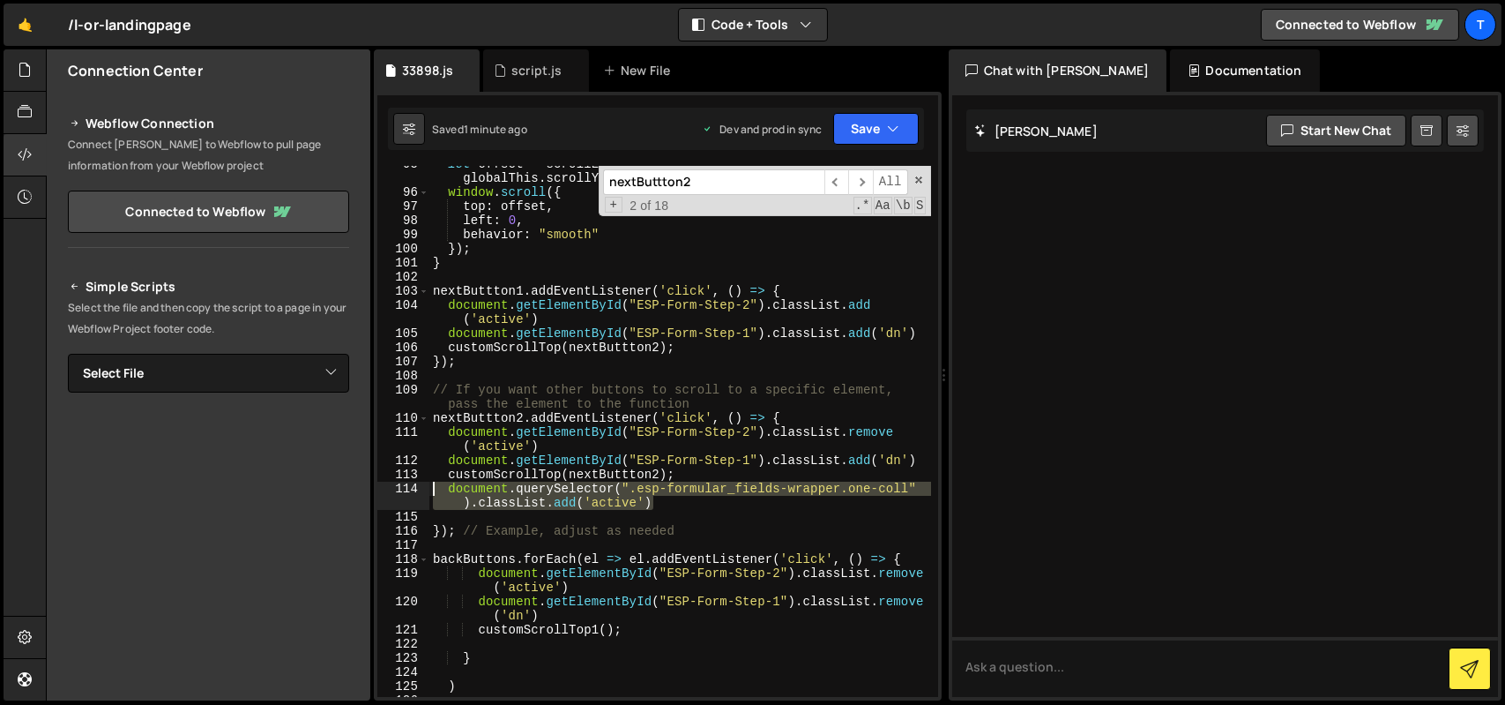
drag, startPoint x: 661, startPoint y: 498, endPoint x: 418, endPoint y: 489, distance: 243.6
click at [418, 489] on div "document.querySelector(".esp-formular_fields-wrapper.one-coll").classList.add('…" at bounding box center [657, 431] width 561 height 531
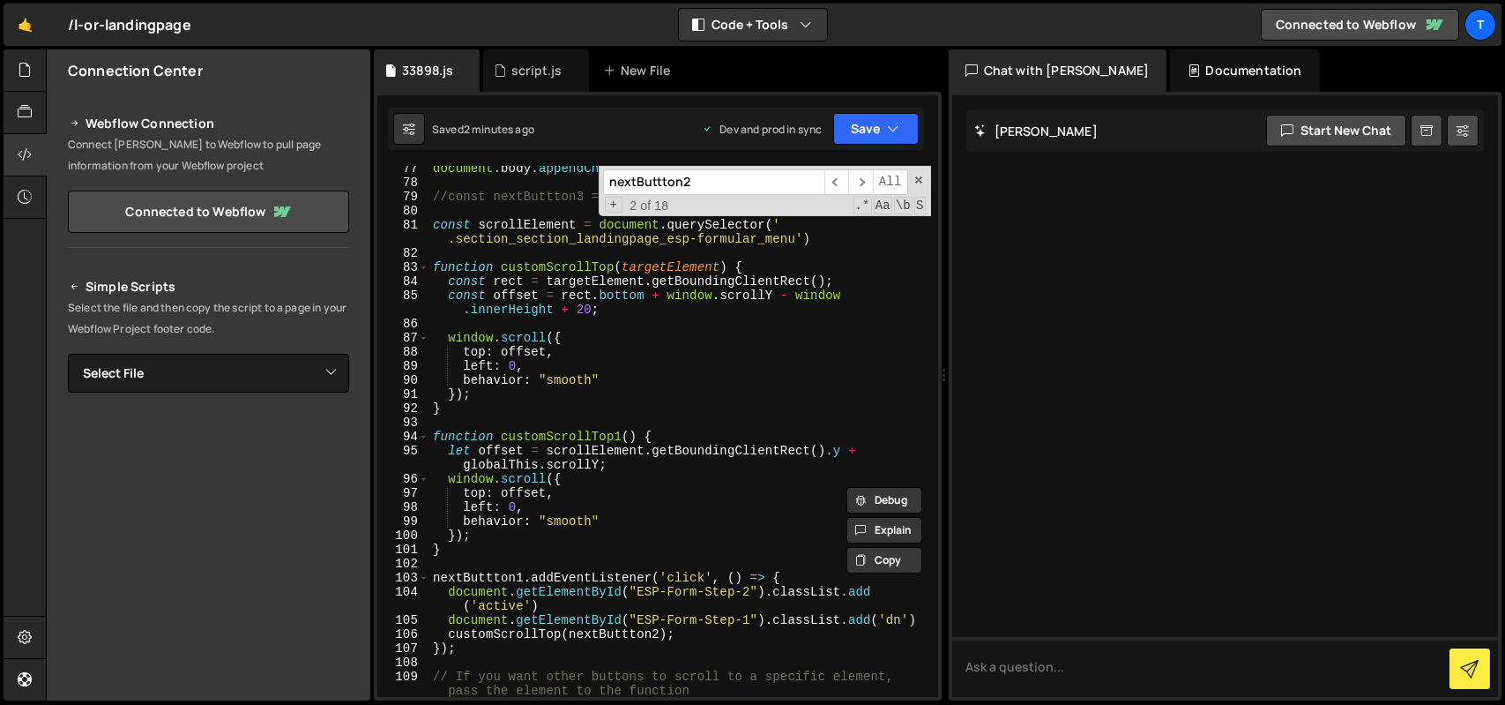
scroll to position [1229, 0]
click at [582, 265] on div "document . body . appendChild ( style ) ; //const nextButtton3 = document.query…" at bounding box center [680, 444] width 502 height 559
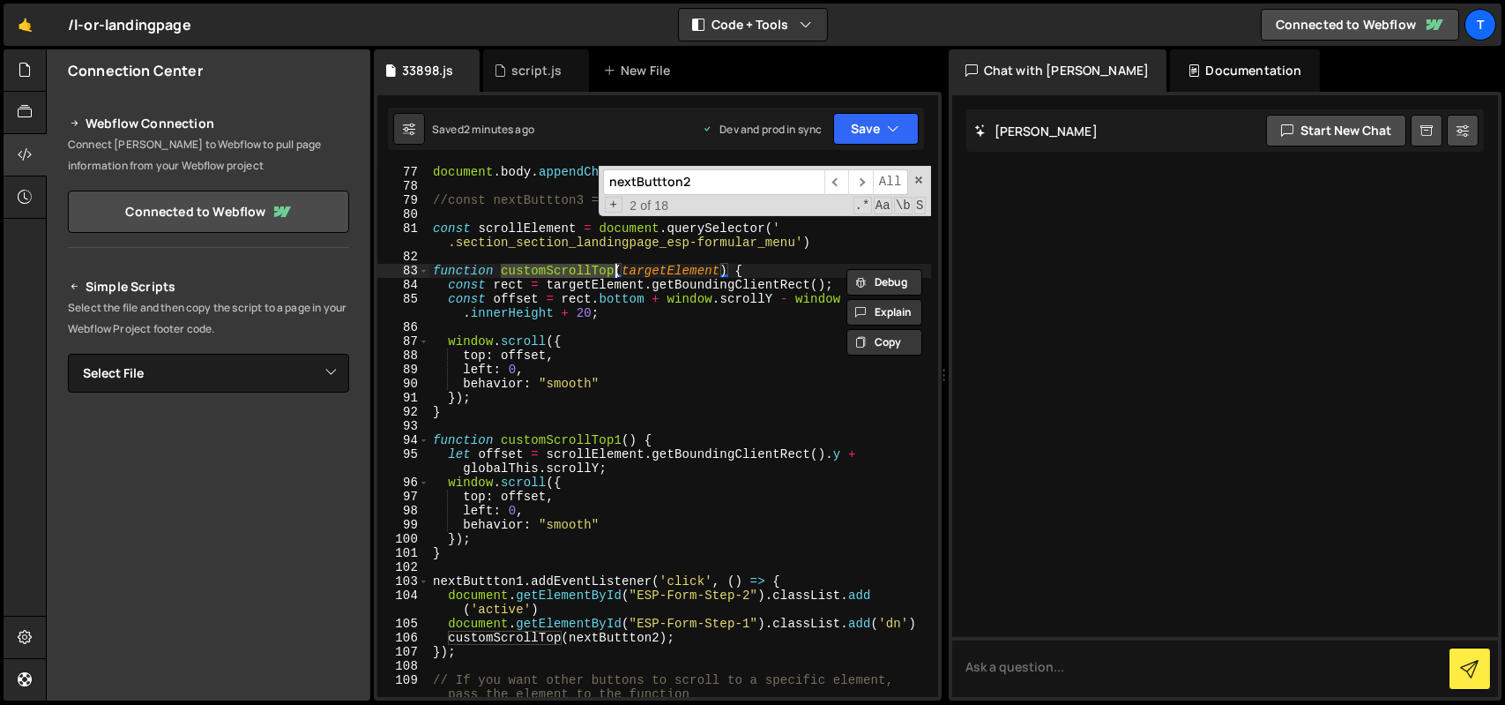
click at [582, 265] on div "document . body . appendChild ( style ) ; //const nextButtton3 = document.query…" at bounding box center [680, 444] width 502 height 559
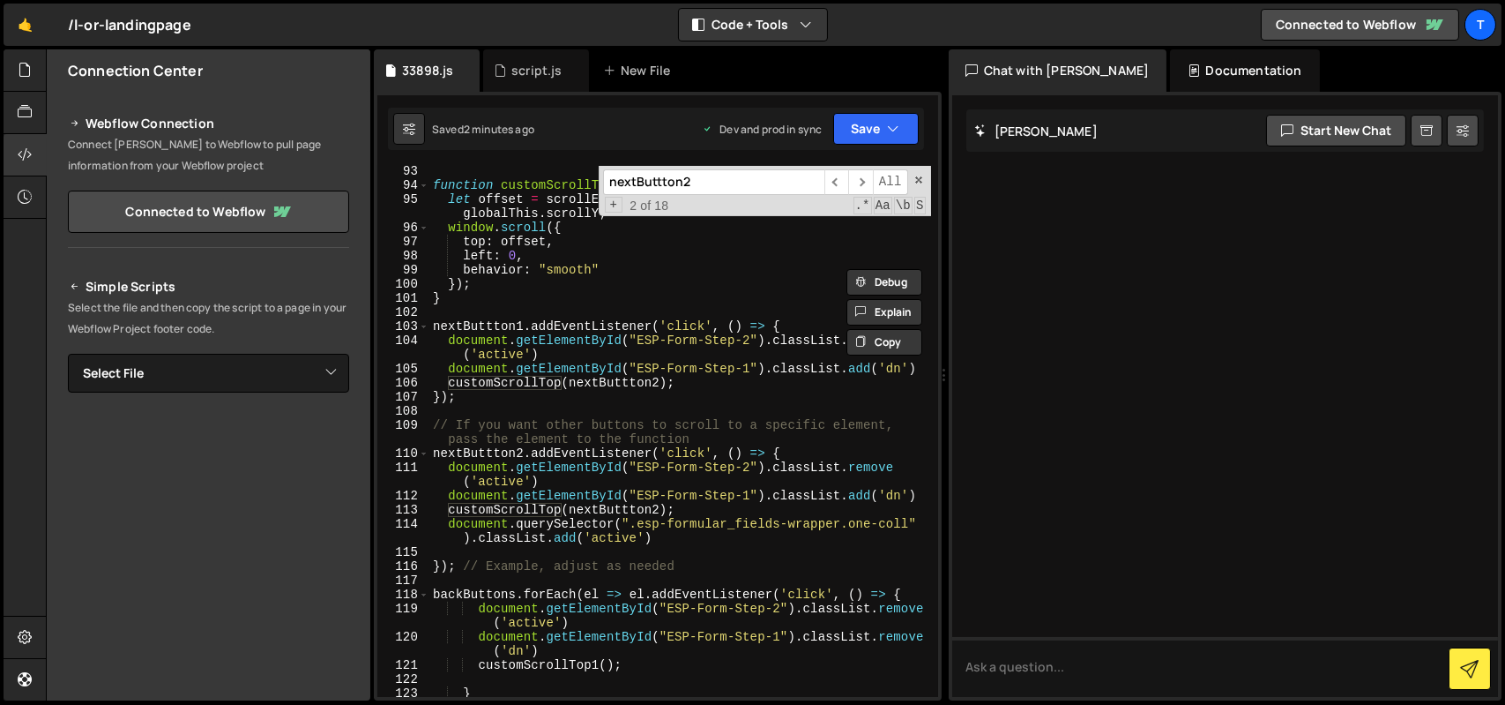
scroll to position [1604, 0]
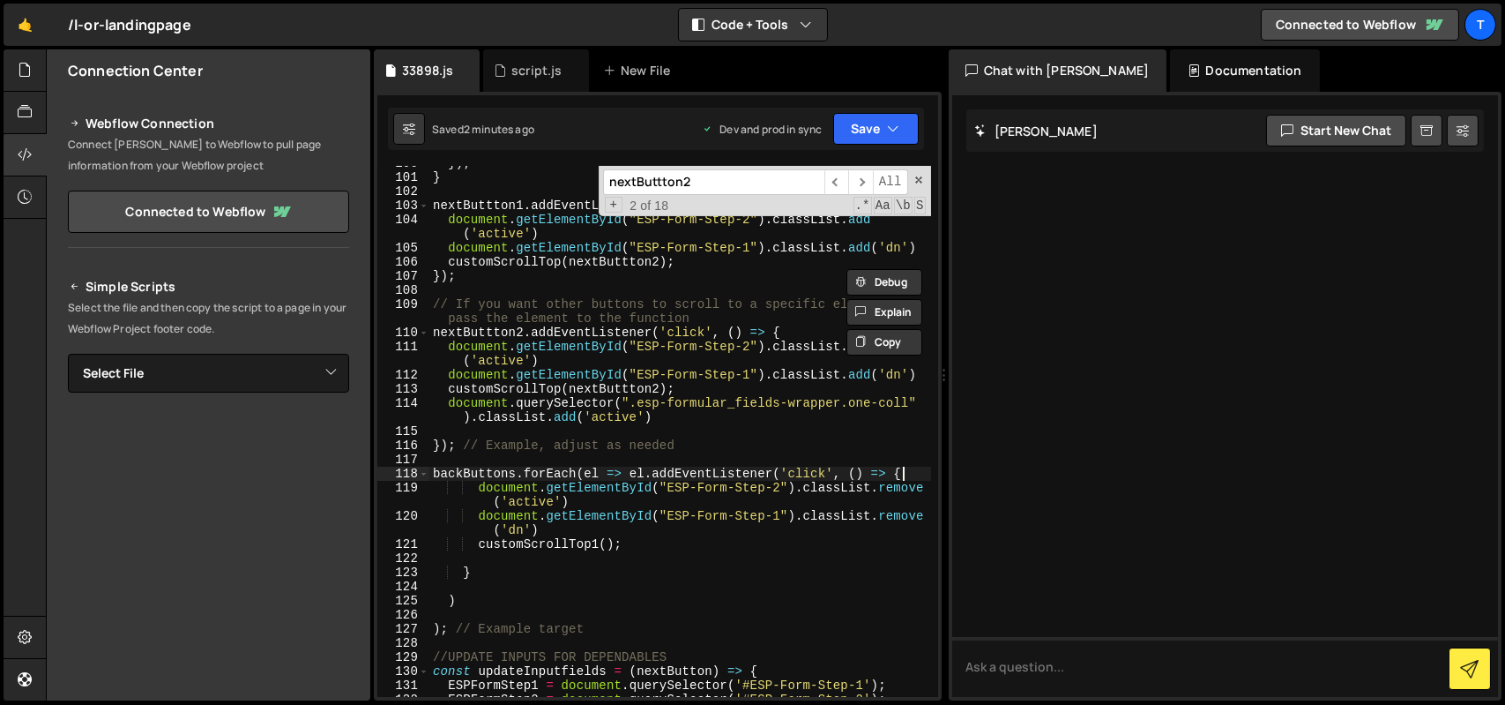
click at [905, 469] on div "}) ; } nextButtton1 . addEventListener ( 'click' , ( ) => { document . getEleme…" at bounding box center [680, 435] width 502 height 559
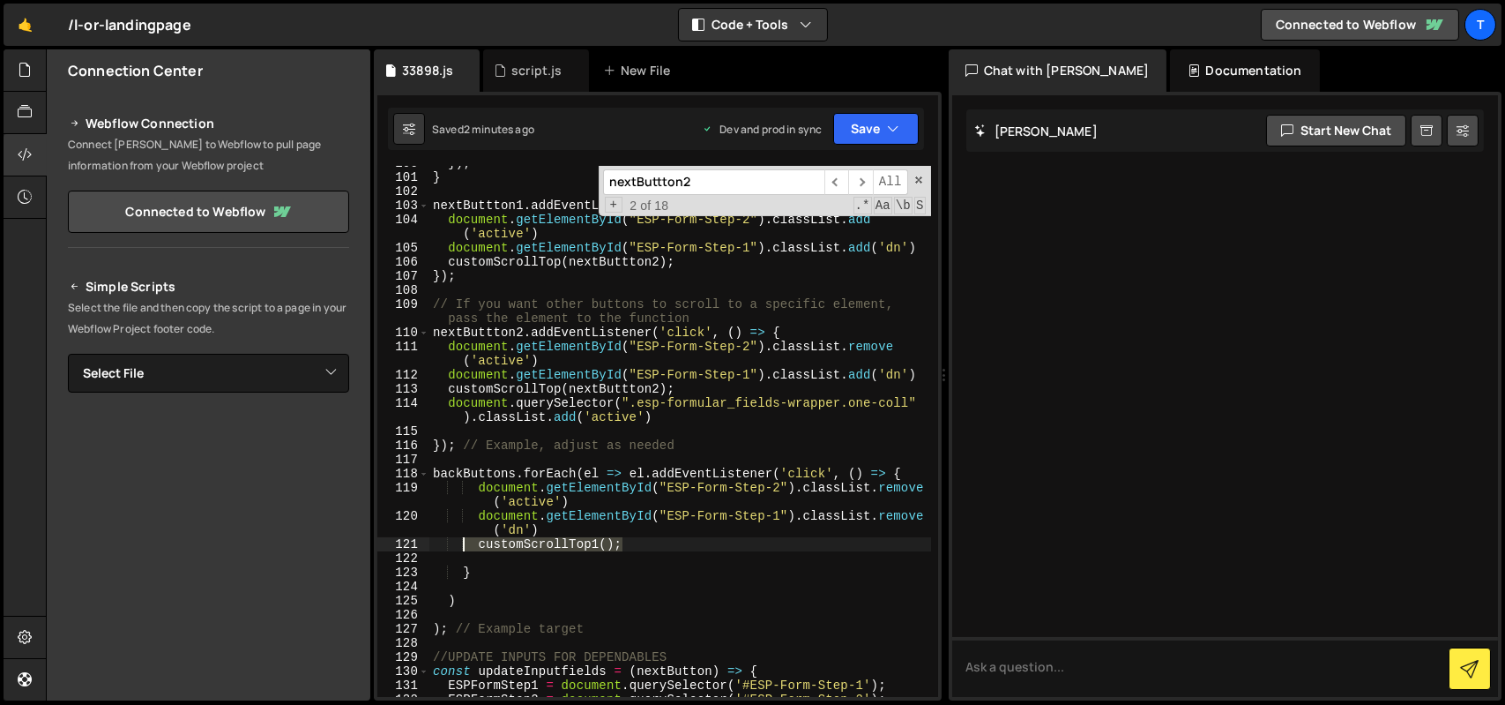
drag, startPoint x: 621, startPoint y: 545, endPoint x: 465, endPoint y: 549, distance: 156.2
click at [465, 549] on div "}) ; } nextButtton1 . addEventListener ( 'click' , ( ) => { document . getEleme…" at bounding box center [680, 435] width 502 height 559
paste textarea "customScrollTop"
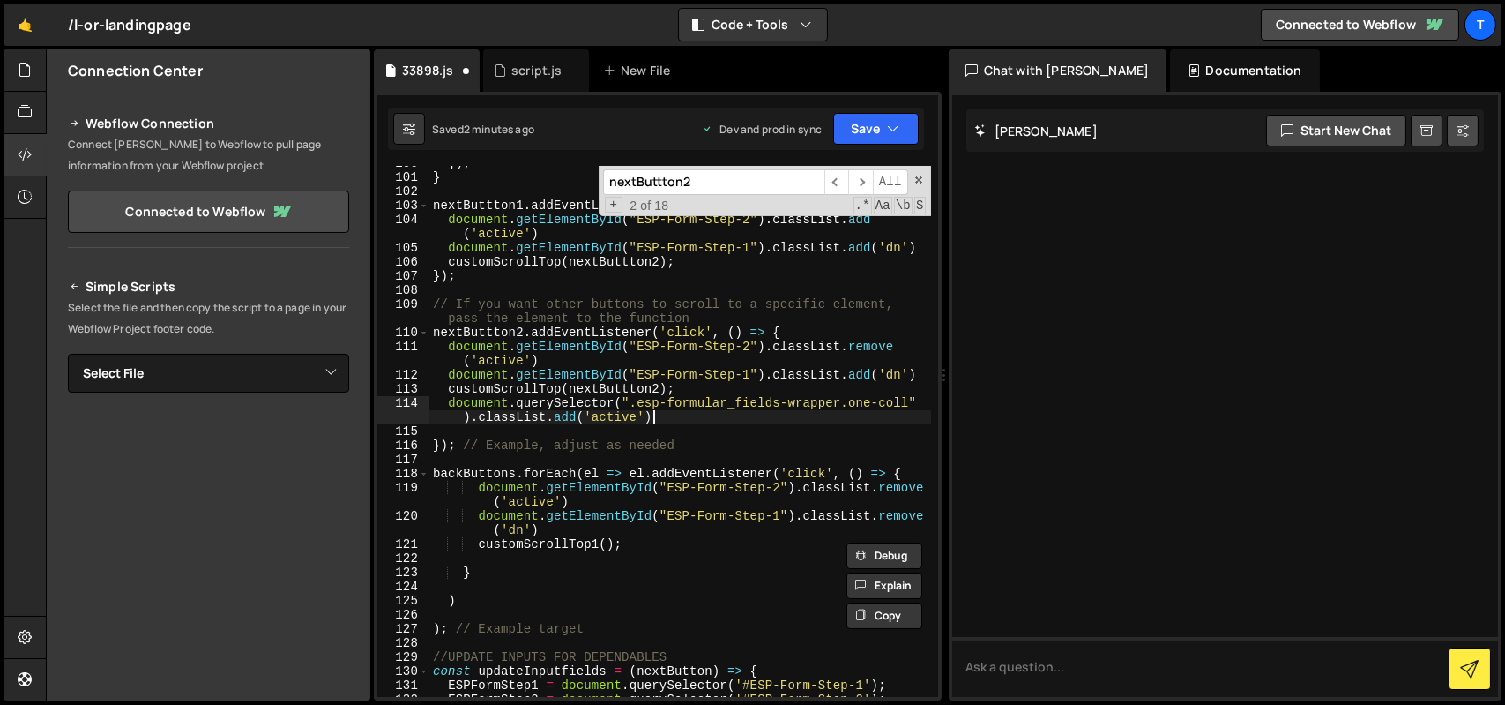
click at [672, 420] on div "}) ; } nextButtton1 . addEventListener ( 'click' , ( ) => { document . getEleme…" at bounding box center [680, 435] width 502 height 559
type textarea "document.querySelector(".esp-formular_fields-wrapper.one-coll").classList.add('…"
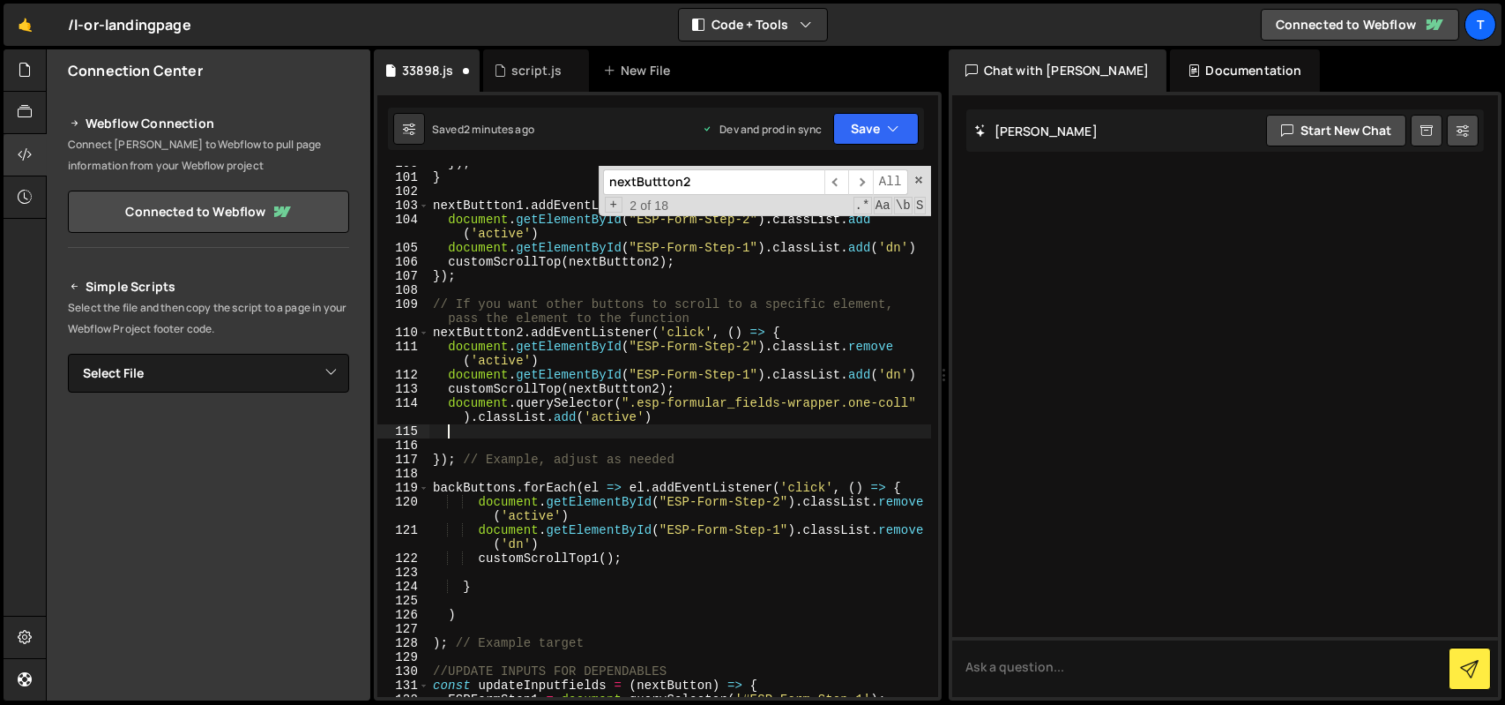
paste textarea "customScrollTop"
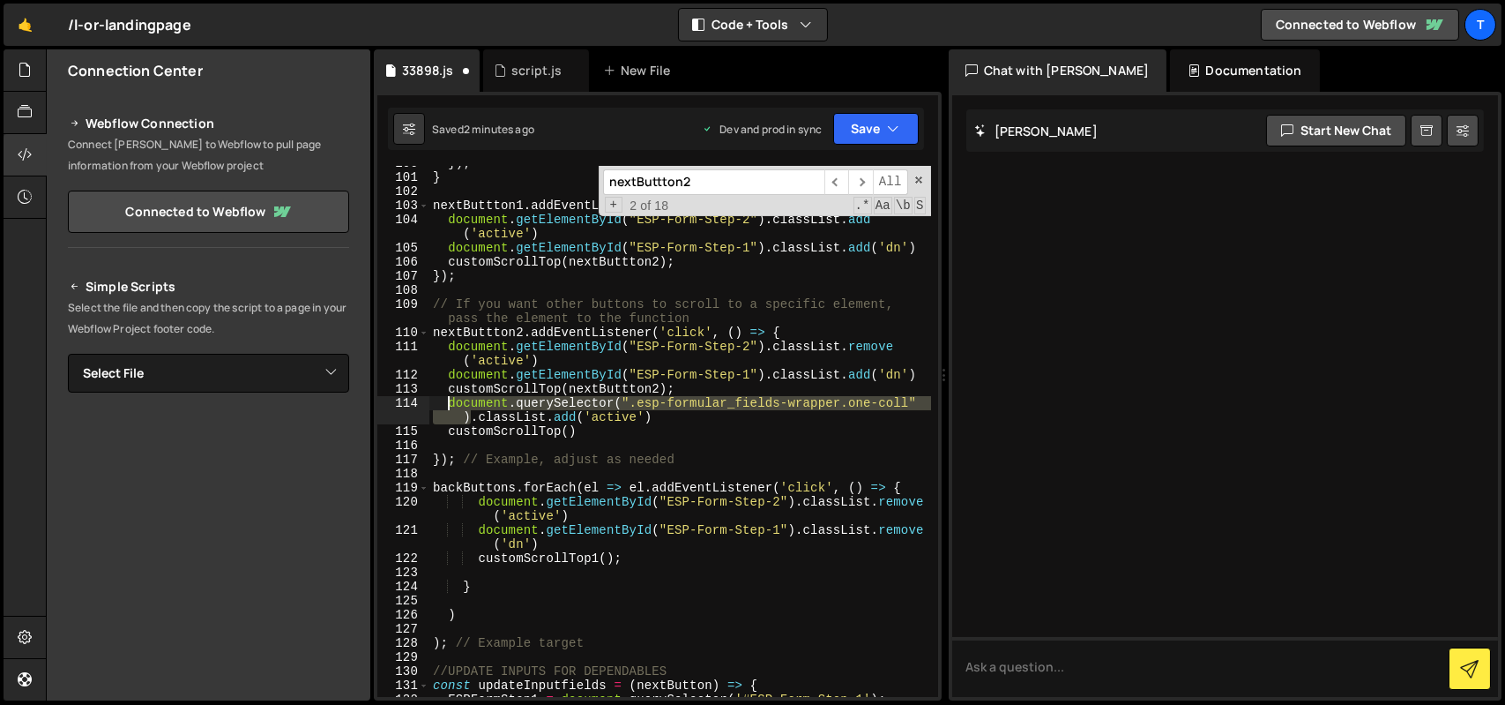
drag, startPoint x: 471, startPoint y: 415, endPoint x: 451, endPoint y: 409, distance: 21.2
click at [451, 409] on div "}) ; } nextButtton1 . addEventListener ( 'click' , ( ) => { document . getEleme…" at bounding box center [680, 435] width 502 height 559
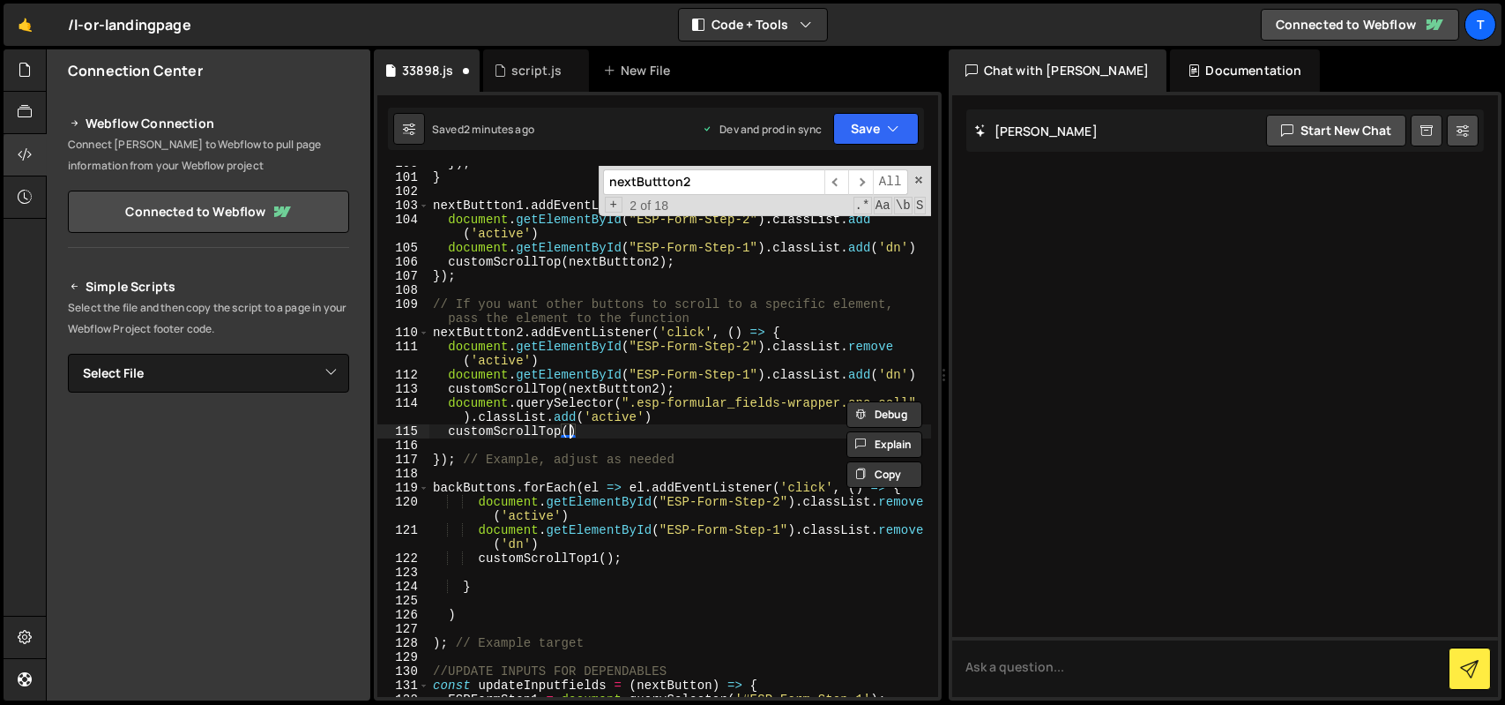
click at [567, 432] on div "}) ; } nextButtton1 . addEventListener ( 'click' , ( ) => { document . getEleme…" at bounding box center [680, 435] width 502 height 559
paste textarea "document.querySelector(".esp-formular_fields-wrapper.one-coll")"
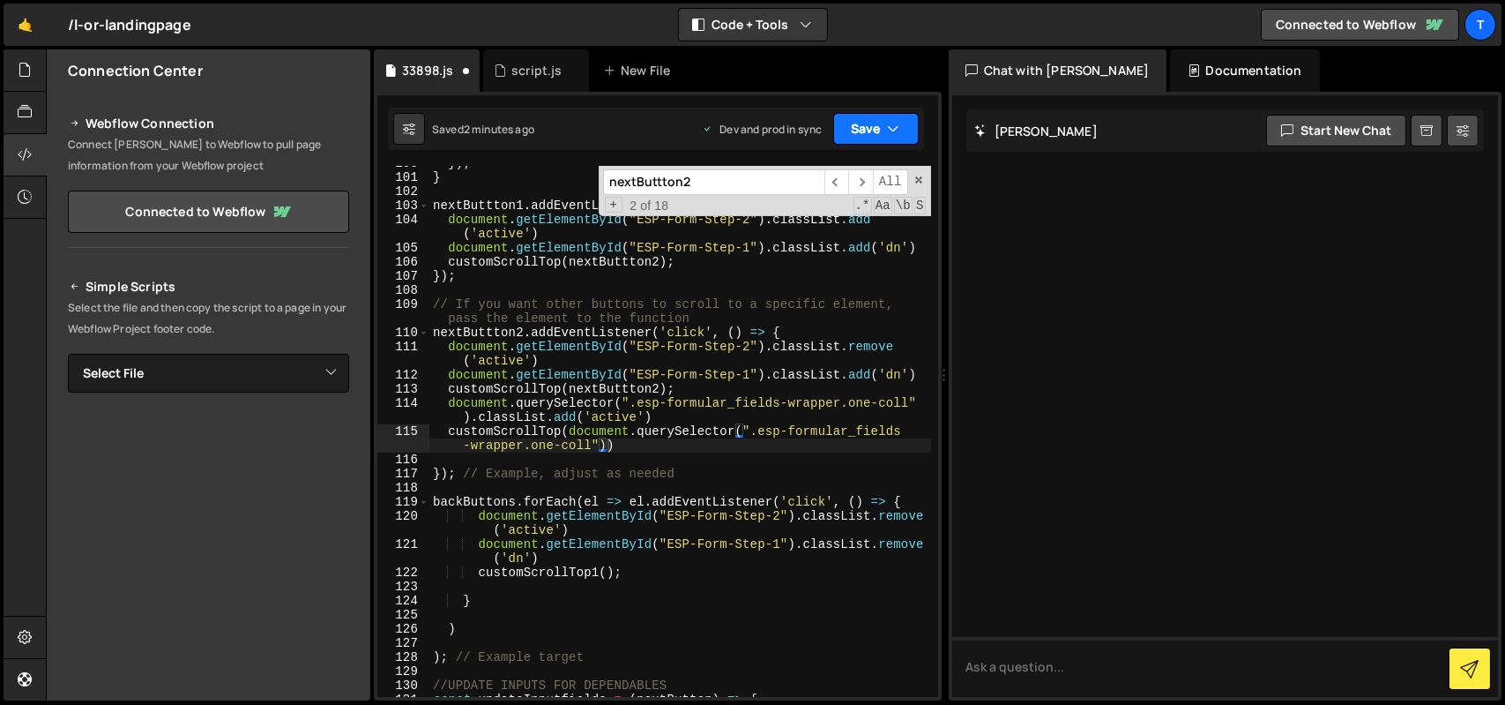
click at [865, 133] on button "Save" at bounding box center [876, 129] width 86 height 32
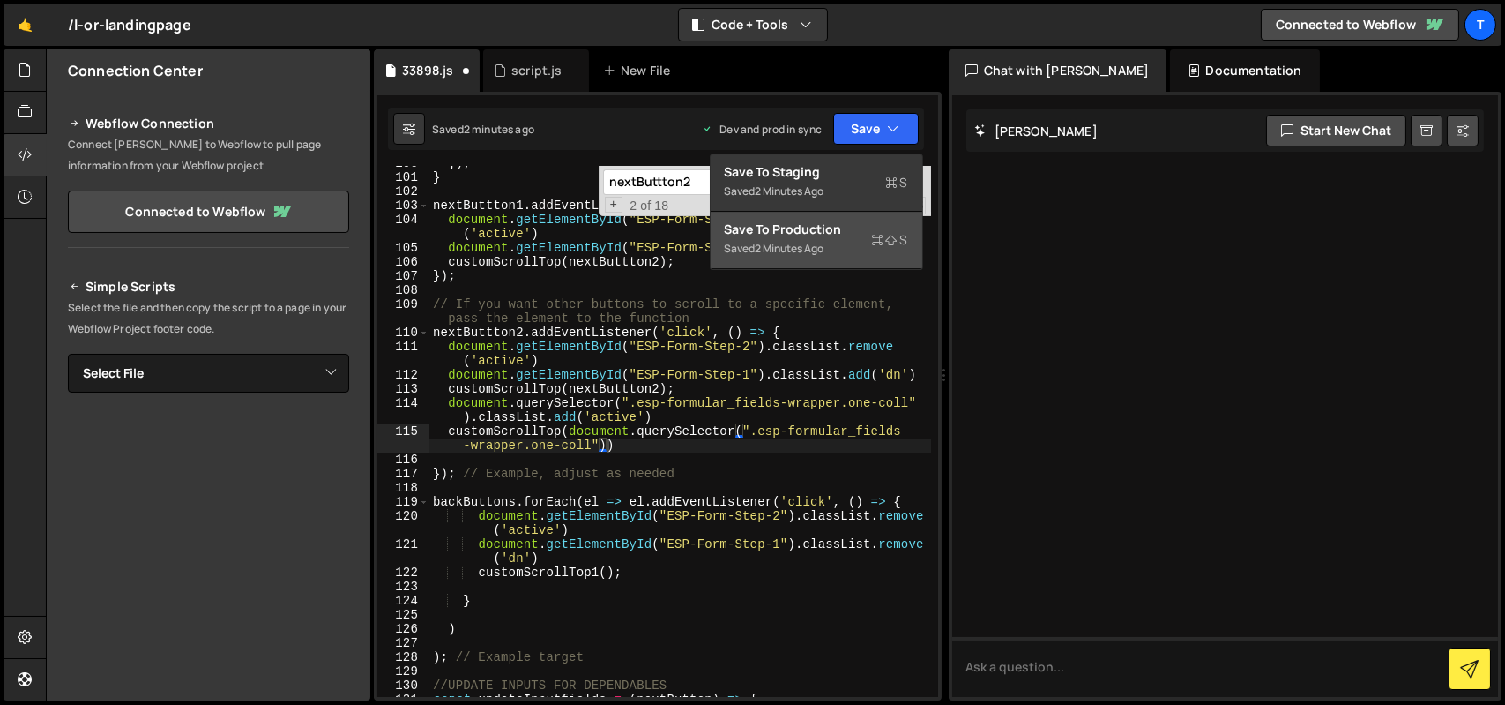
click at [836, 221] on div "Save to Production S" at bounding box center [816, 229] width 183 height 18
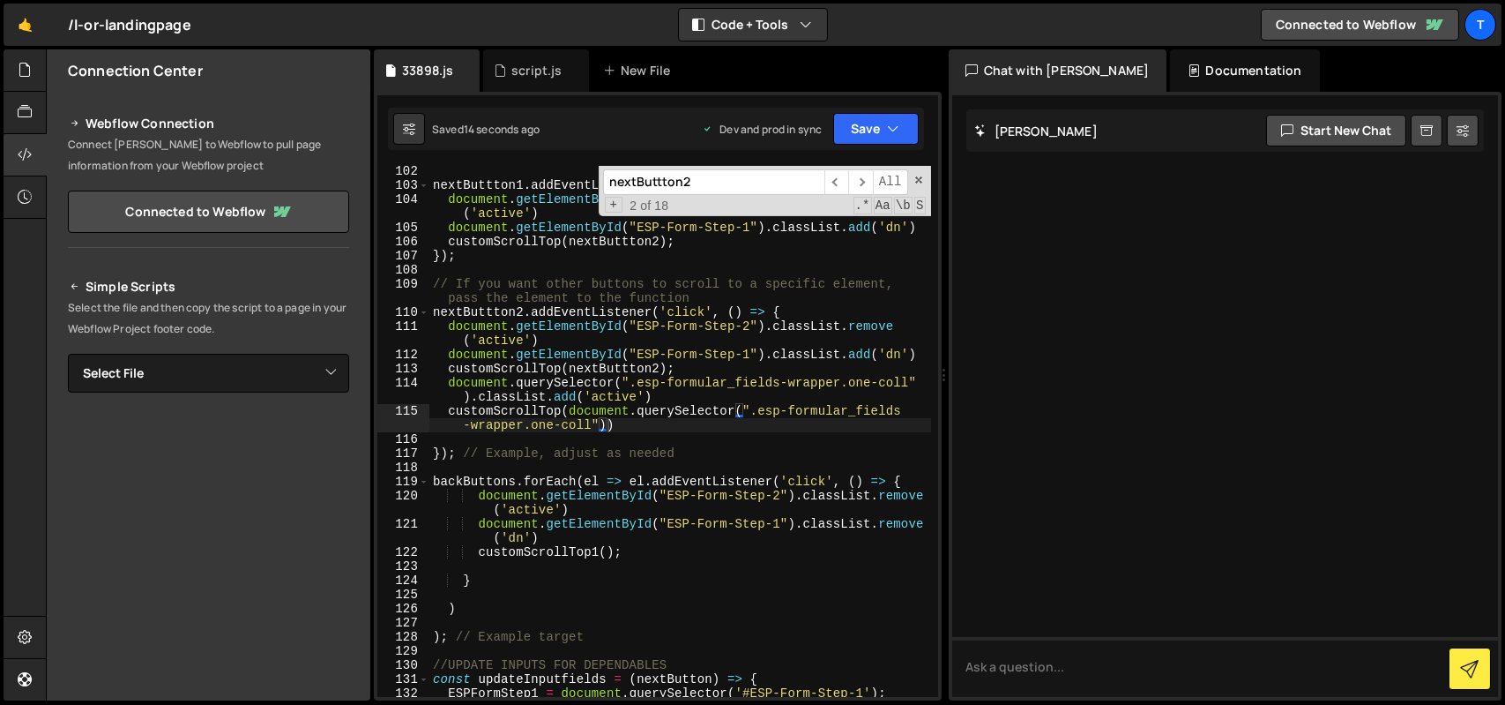
scroll to position [1624, 0]
drag, startPoint x: 629, startPoint y: 424, endPoint x: 464, endPoint y: 429, distance: 165.0
click at [464, 429] on div "nextButtton1 . addEventListener ( 'click' , ( ) => { document . getElementById …" at bounding box center [680, 442] width 502 height 559
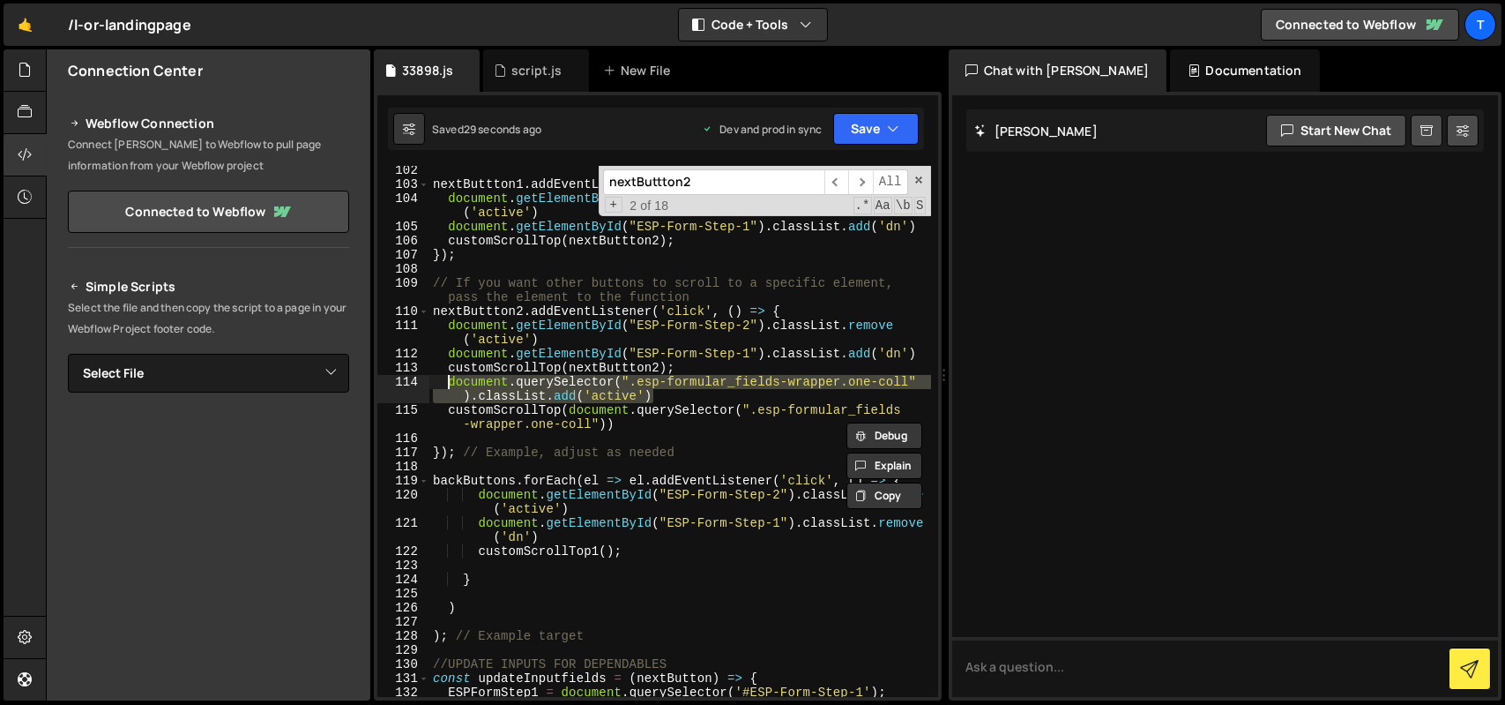
drag, startPoint x: 674, startPoint y: 398, endPoint x: 444, endPoint y: 385, distance: 229.6
click at [444, 385] on div "nextButtton1 . addEventListener ( 'click' , ( ) => { document . getElementById …" at bounding box center [680, 442] width 502 height 559
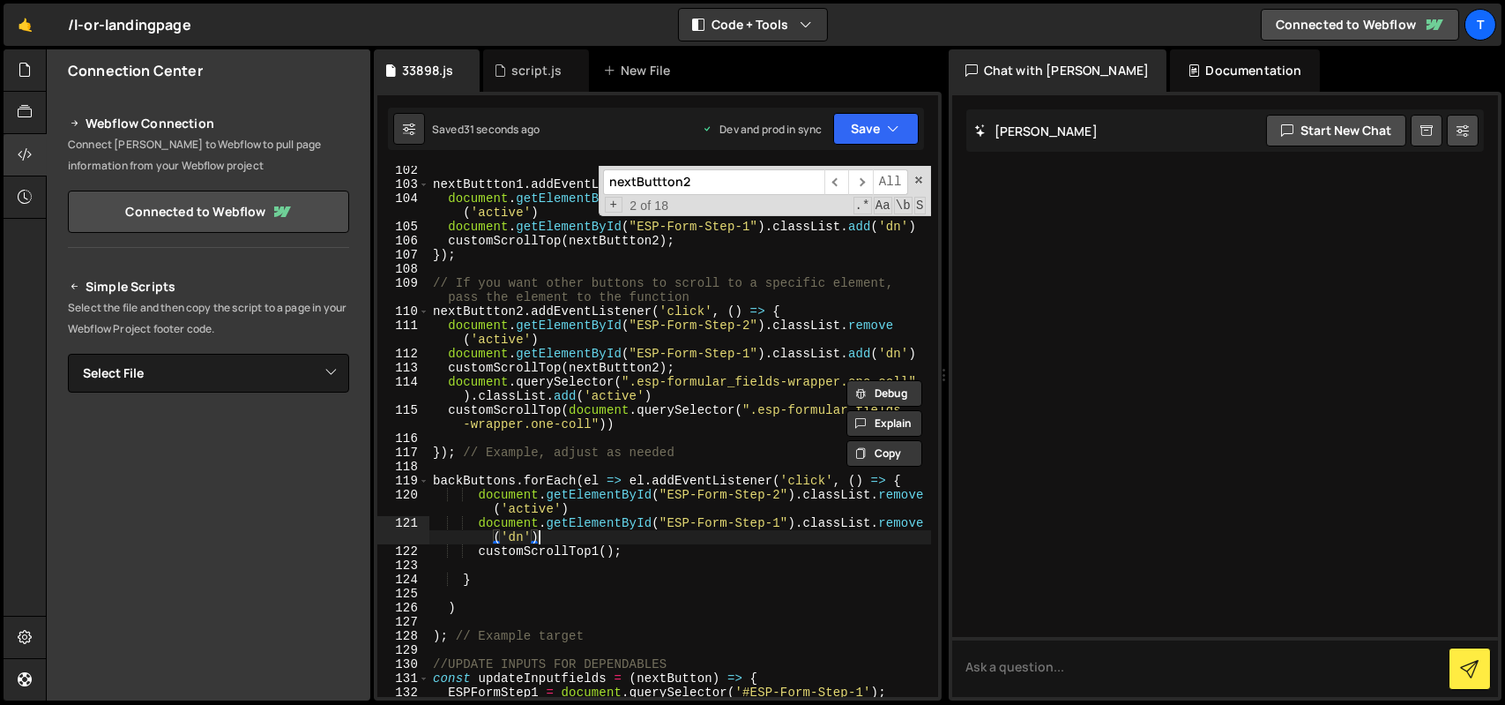
click at [556, 542] on div "nextButtton1 . addEventListener ( 'click' , ( ) => { document . getElementById …" at bounding box center [680, 442] width 502 height 559
type textarea "document.getElementById("ESP-Form-Step-1").classList.remove('dn')"
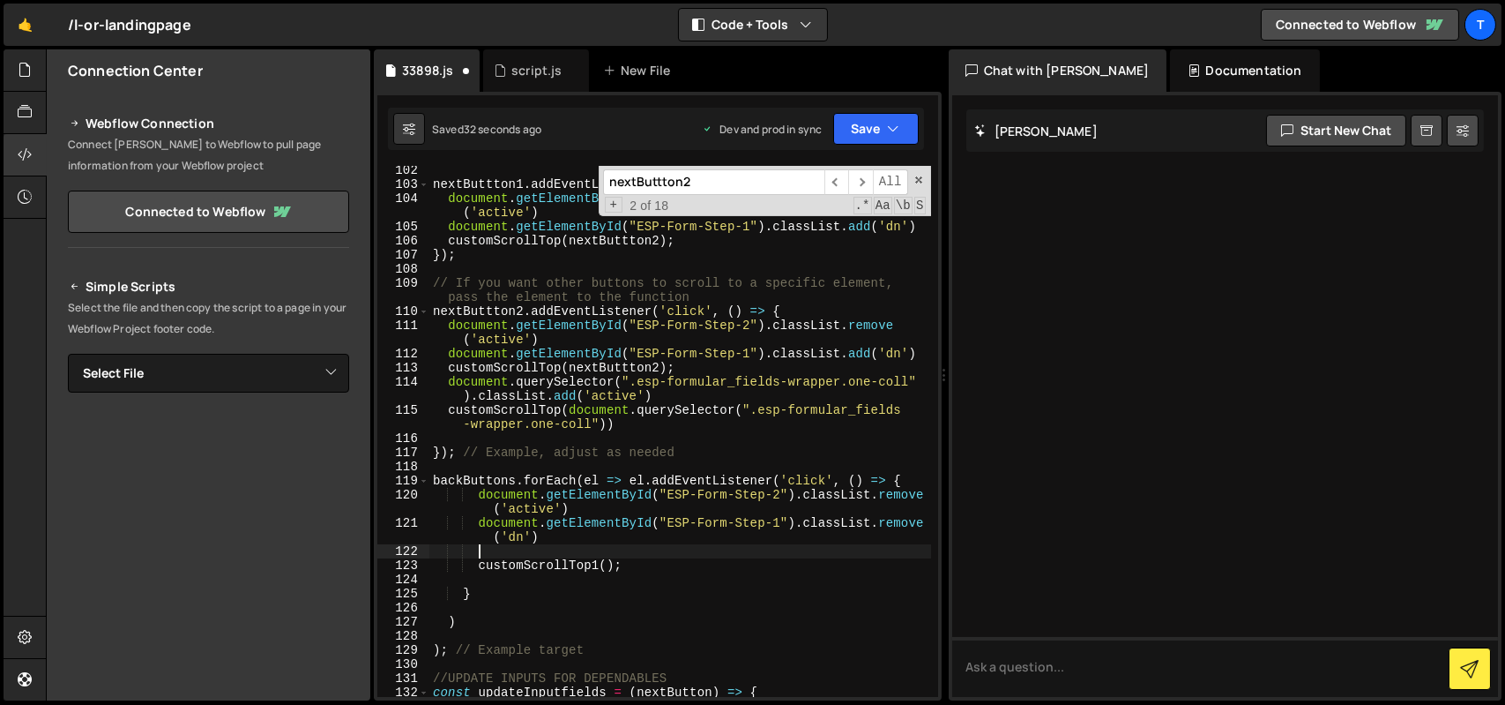
paste textarea "document.querySelector(".esp-formular_fields-wrapper.one-coll").classList.add('…"
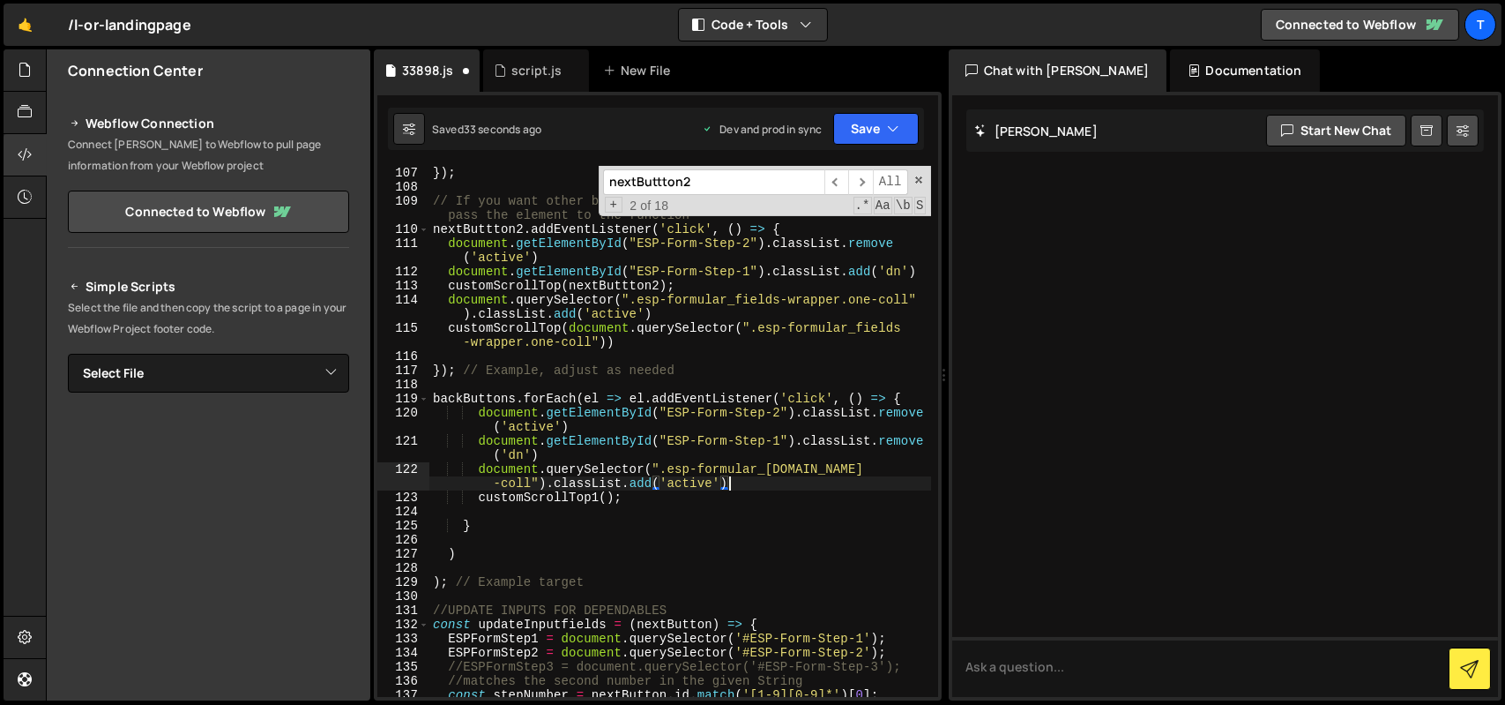
scroll to position [1707, 0]
click at [643, 479] on div "}) ; // If you want other buttons to scroll to a specific element, pass the ele…" at bounding box center [680, 445] width 502 height 559
drag, startPoint x: 769, startPoint y: 270, endPoint x: 433, endPoint y: 276, distance: 336.1
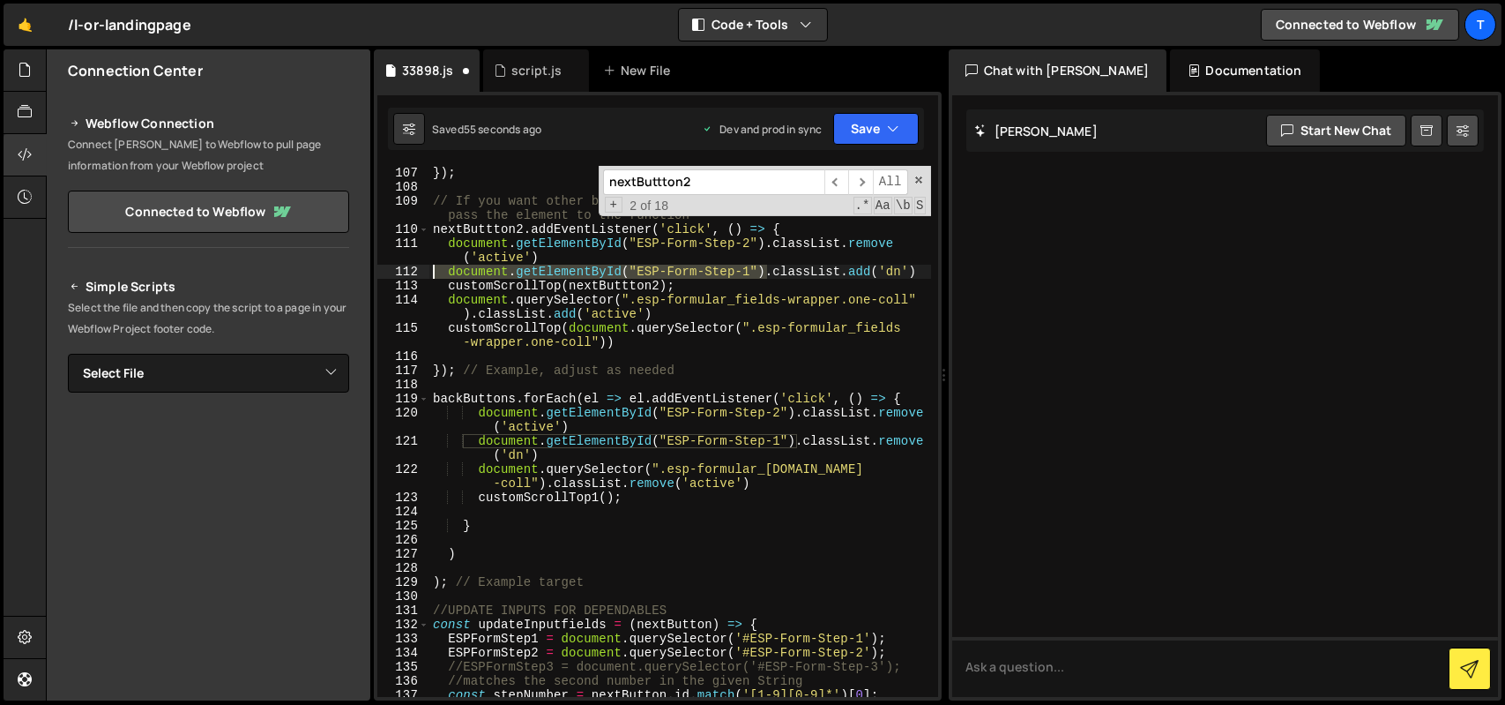
click at [433, 276] on div "}) ; // If you want other buttons to scroll to a specific element, pass the ele…" at bounding box center [680, 445] width 502 height 559
click at [724, 278] on div "}) ; // If you want other buttons to scroll to a specific element, pass the ele…" at bounding box center [680, 431] width 502 height 531
click at [865, 139] on button "Save" at bounding box center [876, 129] width 86 height 32
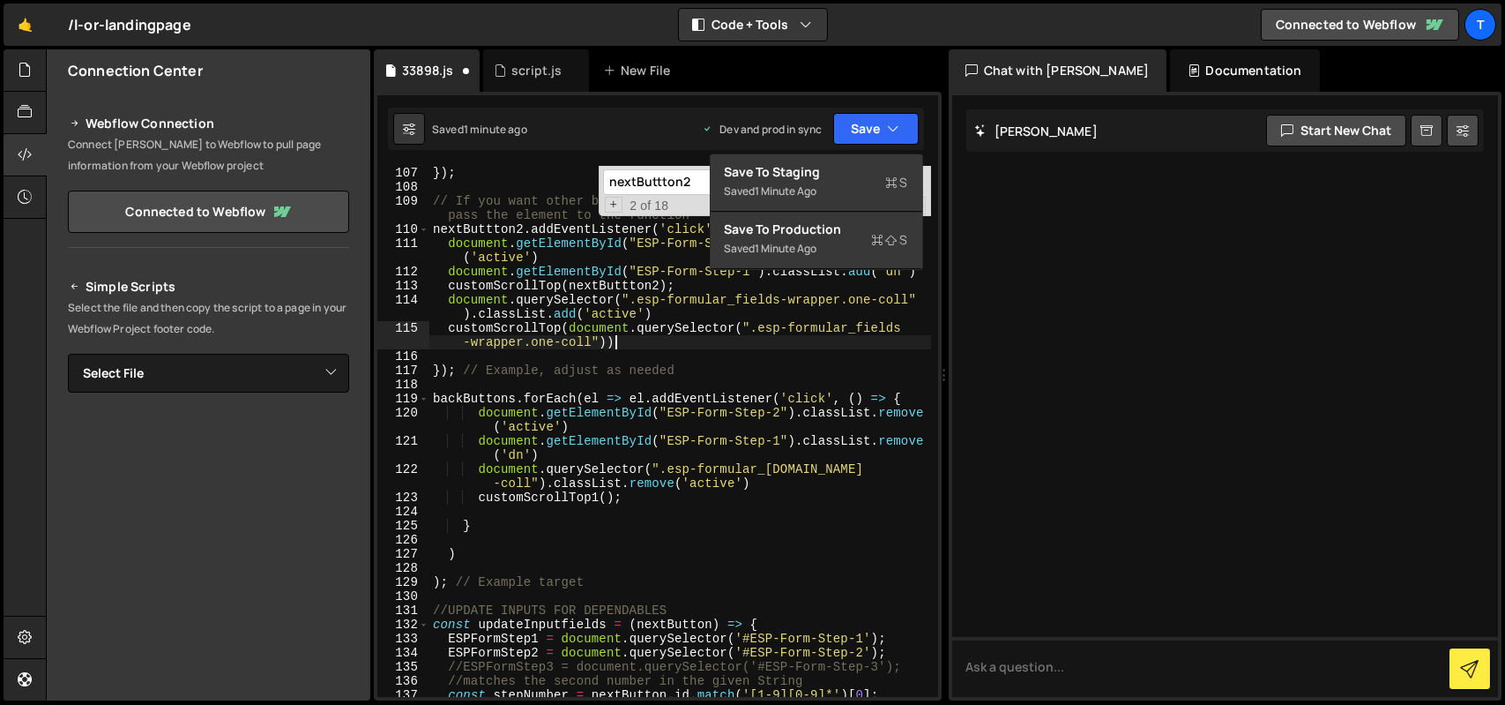
click at [673, 341] on div "}) ; // If you want other buttons to scroll to a specific element, pass the ele…" at bounding box center [680, 445] width 502 height 559
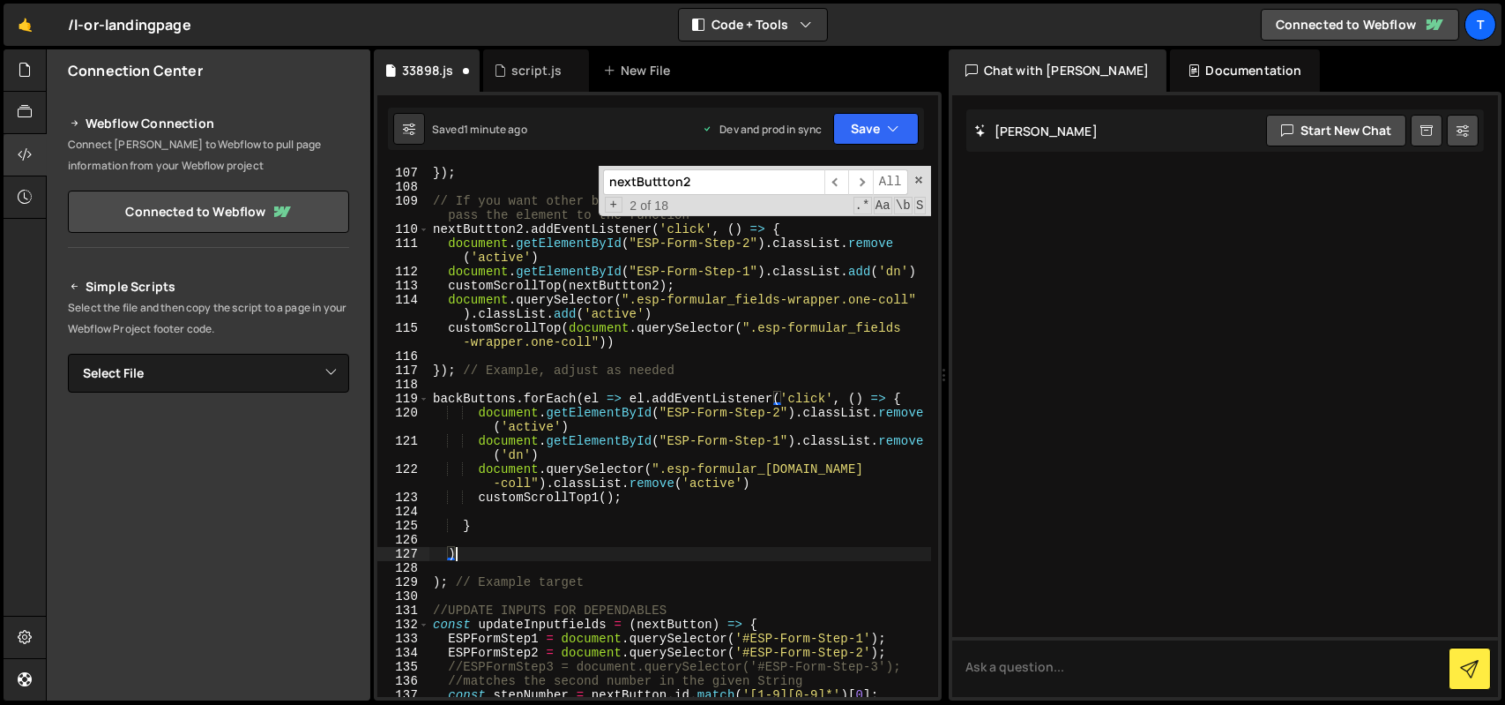
click at [456, 556] on div "}) ; // If you want other buttons to scroll to a specific element, pass the ele…" at bounding box center [680, 445] width 502 height 559
click at [900, 401] on div "}) ; // If you want other buttons to scroll to a specific element, pass the ele…" at bounding box center [680, 445] width 502 height 559
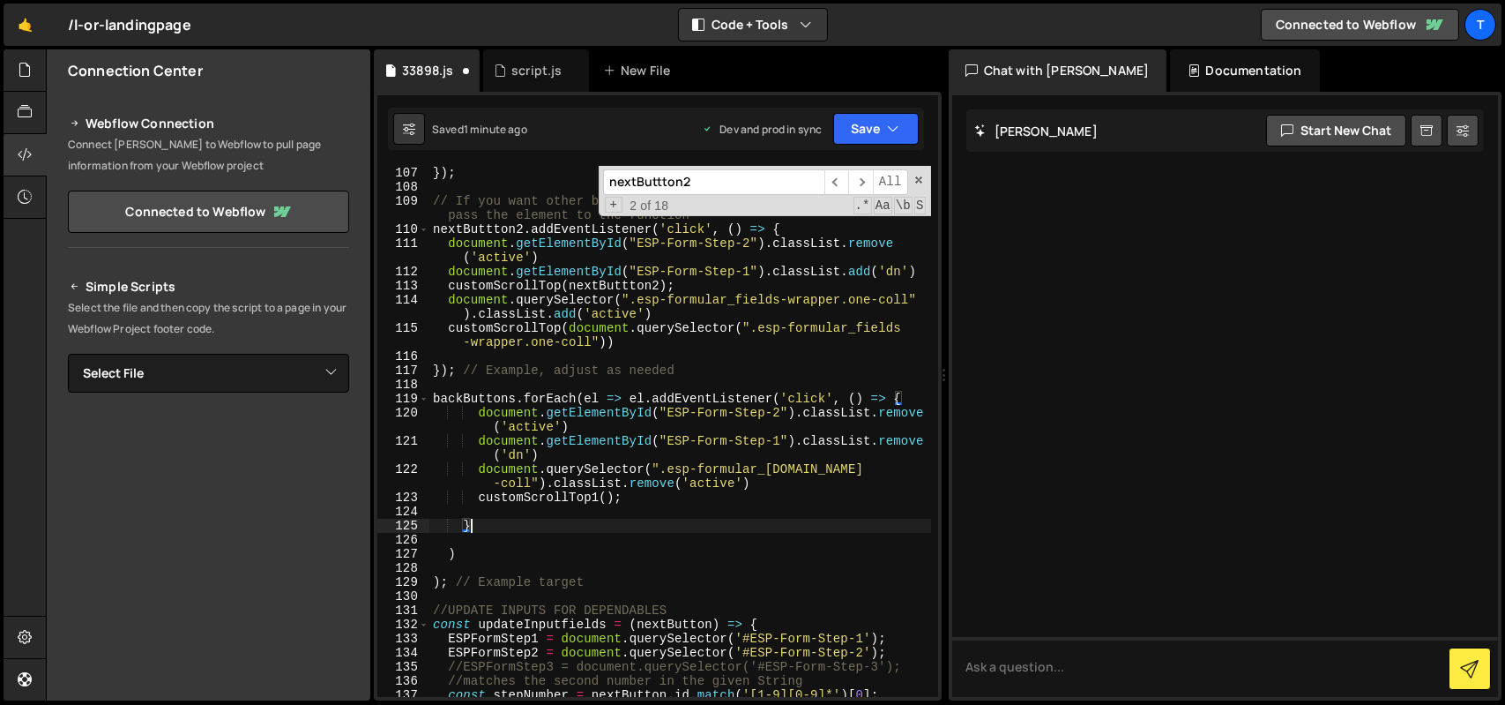
click at [491, 524] on div "}) ; // If you want other buttons to scroll to a specific element, pass the ele…" at bounding box center [680, 445] width 502 height 559
click at [436, 582] on div "}) ; // If you want other buttons to scroll to a specific element, pass the ele…" at bounding box center [680, 445] width 502 height 559
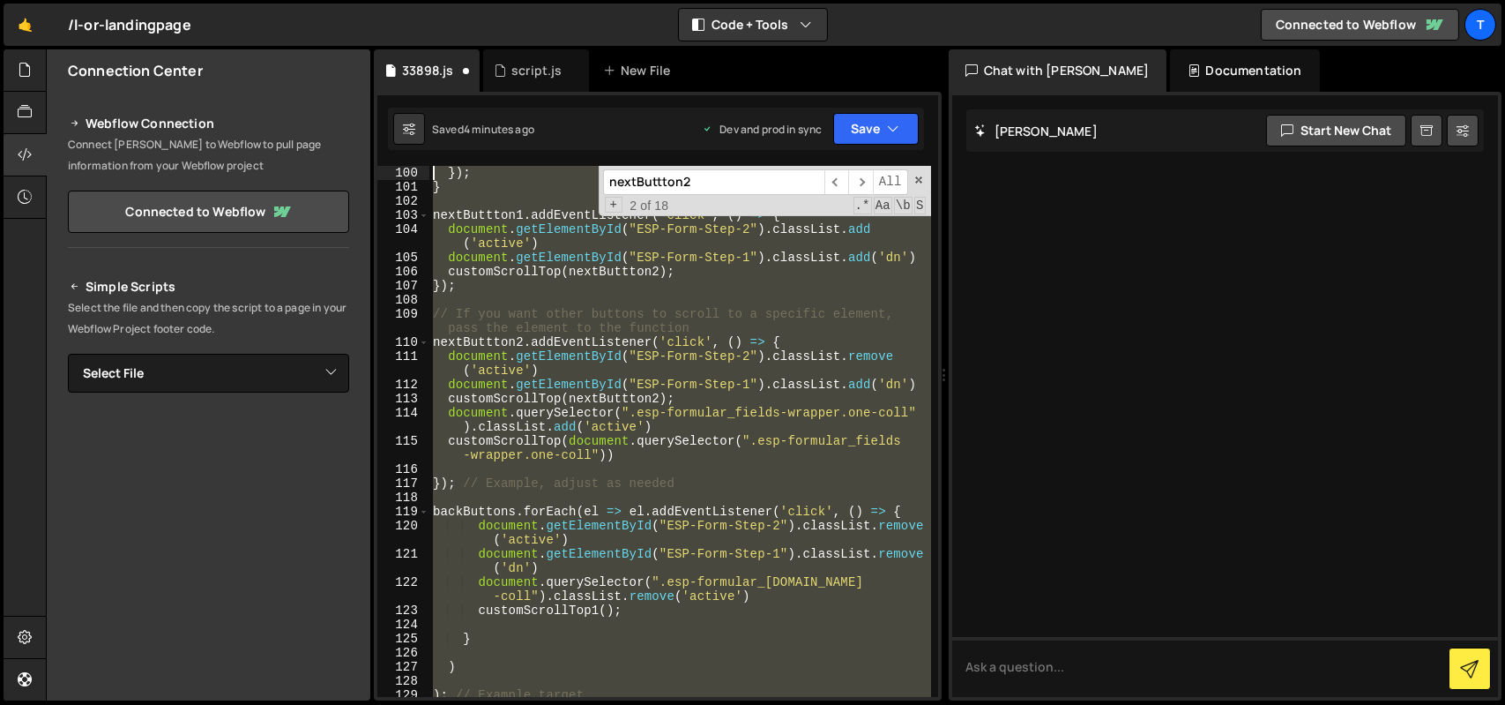
scroll to position [1496, 0]
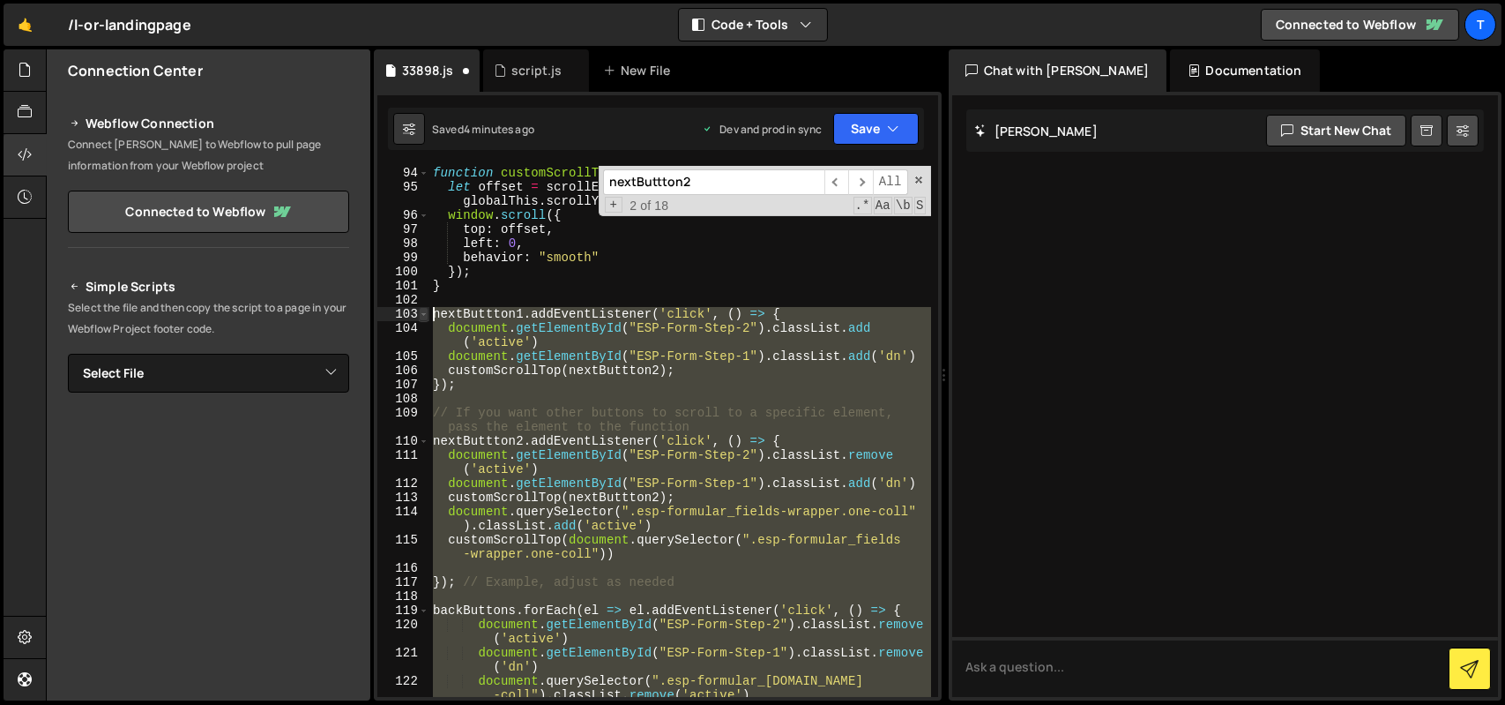
drag, startPoint x: 457, startPoint y: 589, endPoint x: 423, endPoint y: 310, distance: 280.7
click at [423, 310] on div "); // Example target 94 95 96 97 98 99 100 101 102 103 104 105 106 107 108 109 …" at bounding box center [657, 431] width 561 height 531
type textarea "nextButtton1.addEventListener('click', () => { document.getElementById("ESP-For…"
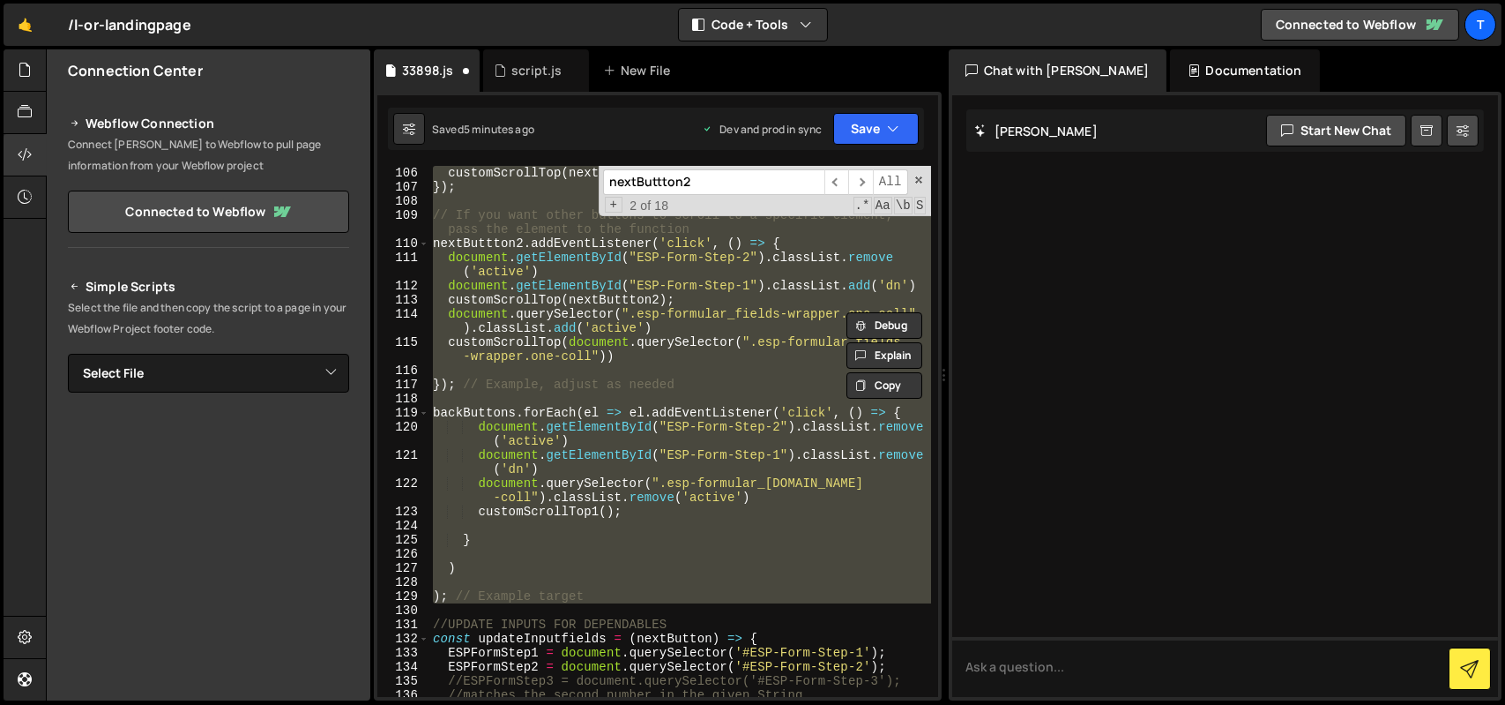
scroll to position [1705, 0]
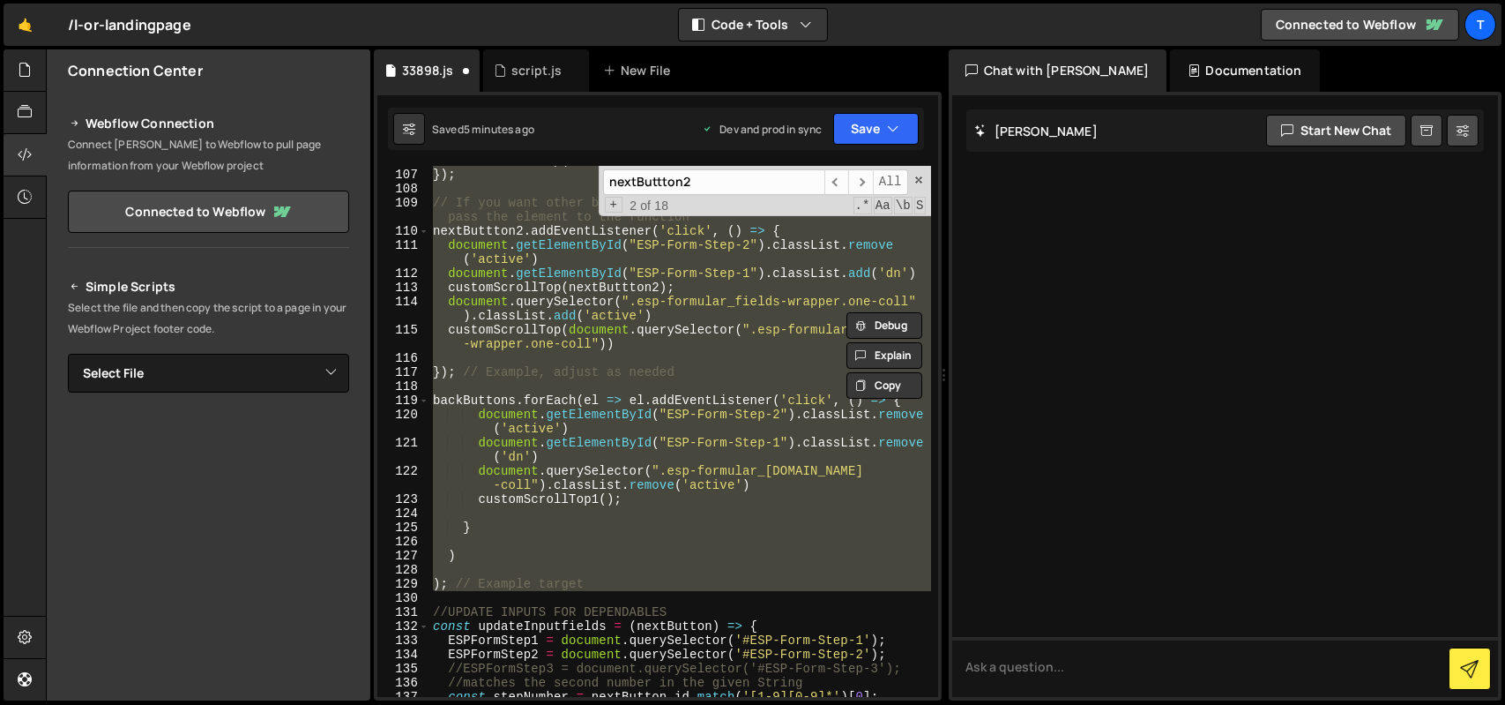
click at [733, 513] on div "customScrollTop ( nextButtton2 ) ; }) ; // If you want other buttons to scroll …" at bounding box center [680, 431] width 502 height 531
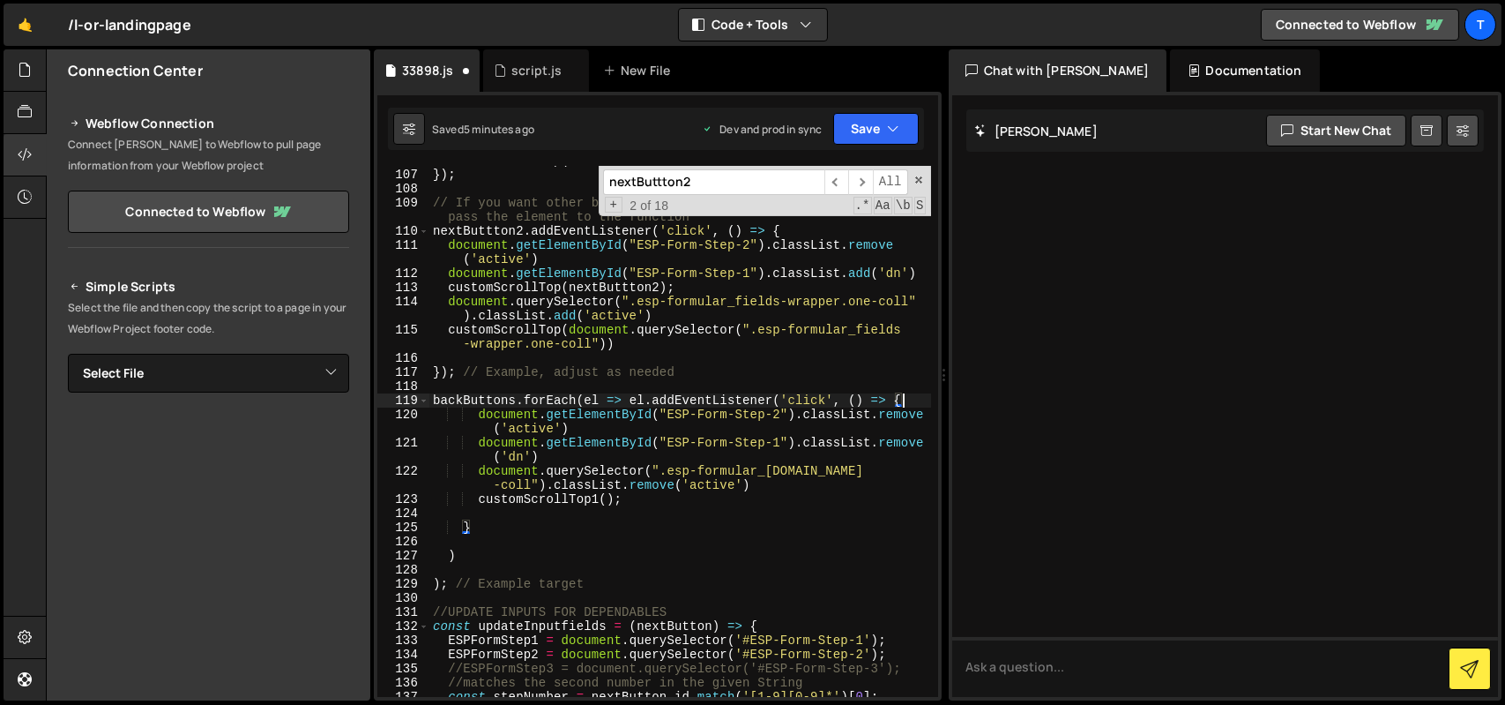
click at [903, 400] on div "customScrollTop ( nextButtton2 ) ; }) ; // If you want other buttons to scroll …" at bounding box center [680, 432] width 502 height 559
click at [584, 402] on div "customScrollTop ( nextButtton2 ) ; }) ; // If you want other buttons to scroll …" at bounding box center [680, 432] width 502 height 559
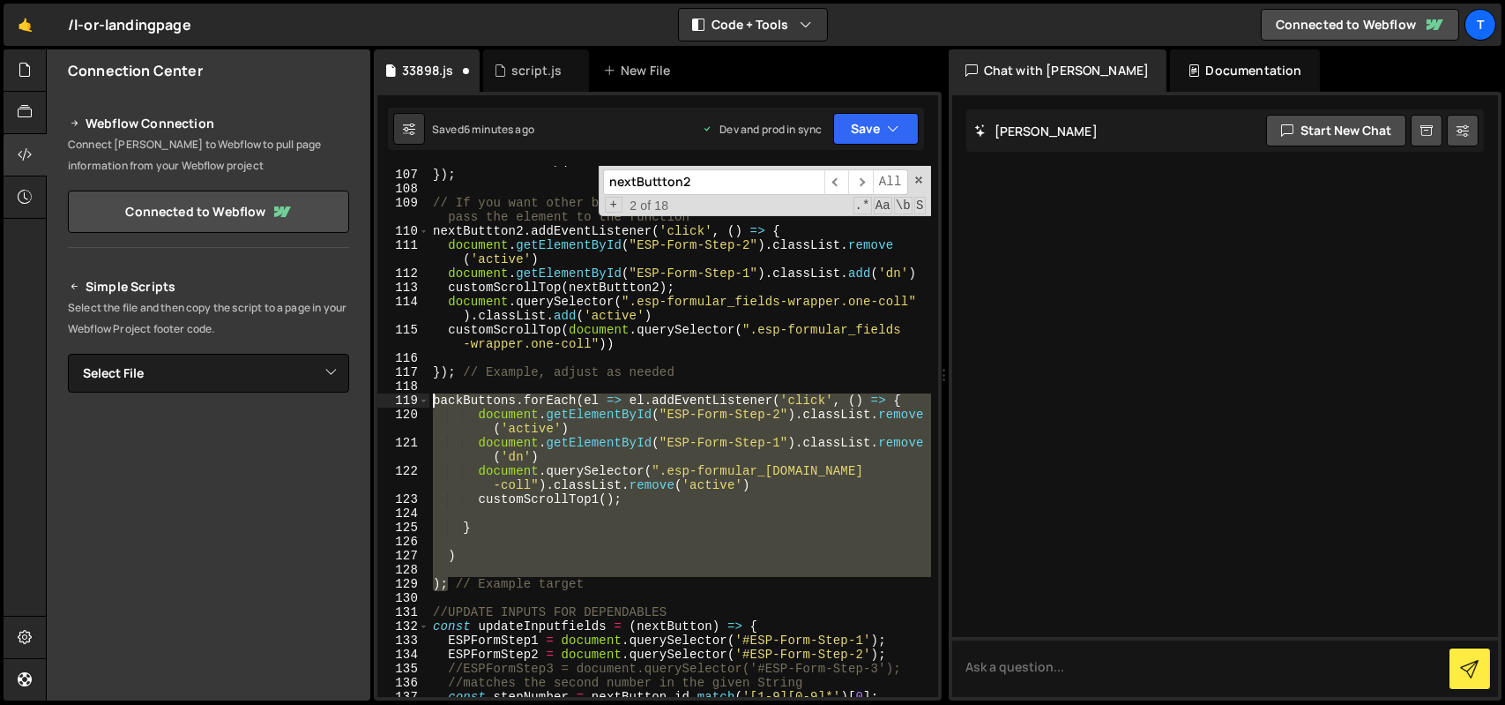
drag, startPoint x: 445, startPoint y: 587, endPoint x: 416, endPoint y: 403, distance: 186.6
click at [416, 403] on div "backButtons.forEach(el => el.addEventListener('click', () => { 106 107 108 109 …" at bounding box center [657, 431] width 561 height 531
paste textarea "})); // Example target"
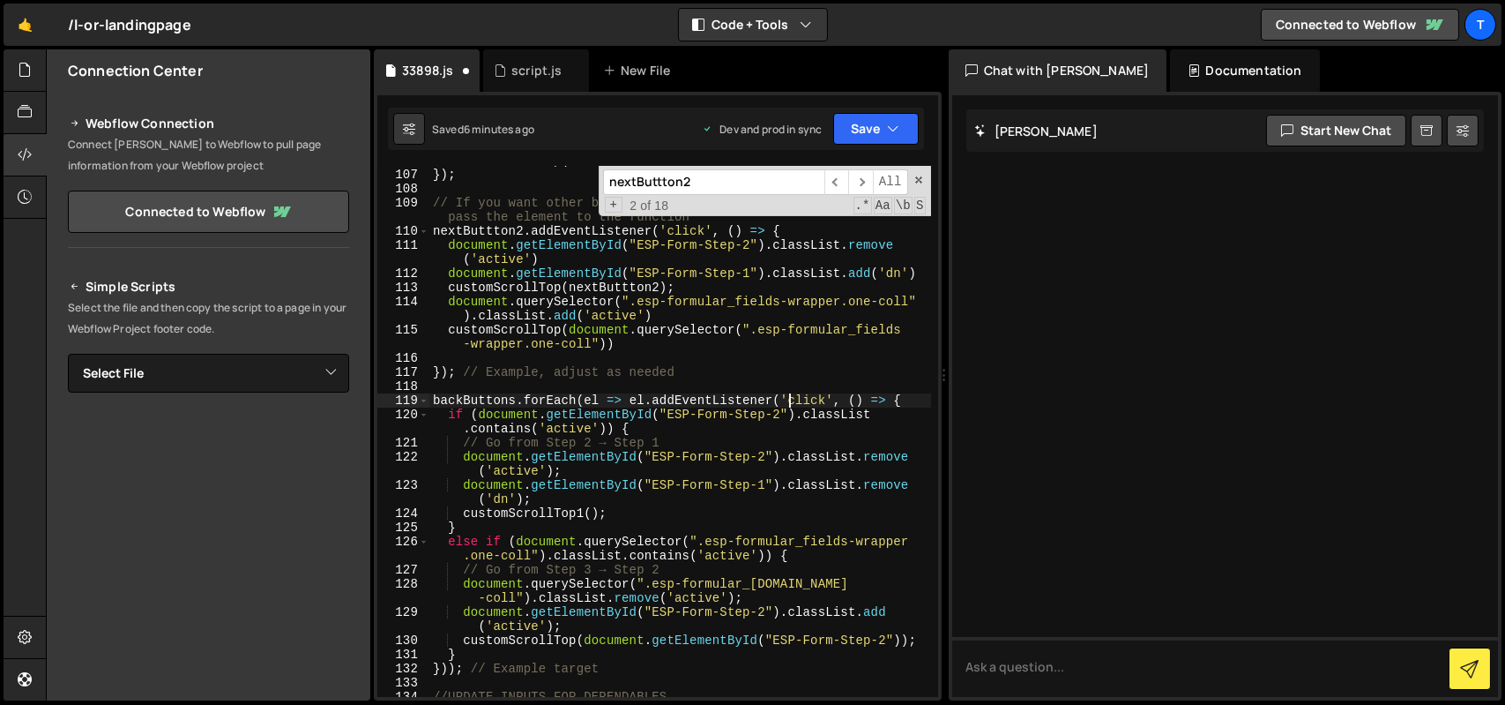
click at [787, 398] on div "customScrollTop ( nextButtton2 ) ; }) ; // If you want other buttons to scroll …" at bounding box center [680, 432] width 502 height 559
click at [780, 398] on div "customScrollTop ( nextButtton2 ) ; }) ; // If you want other buttons to scroll …" at bounding box center [680, 432] width 502 height 559
click at [871, 131] on button "Save" at bounding box center [876, 129] width 86 height 32
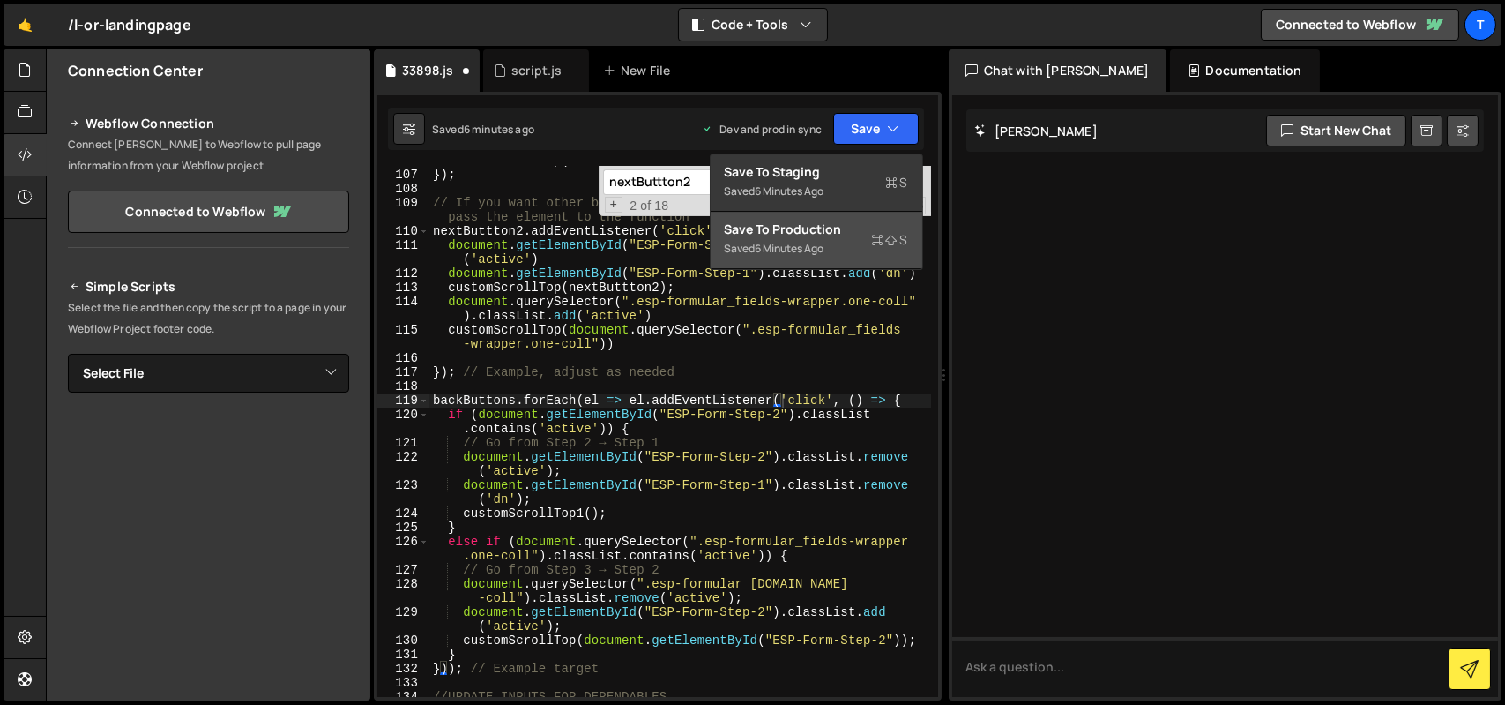
click at [854, 235] on div "Save to Production S" at bounding box center [816, 229] width 183 height 18
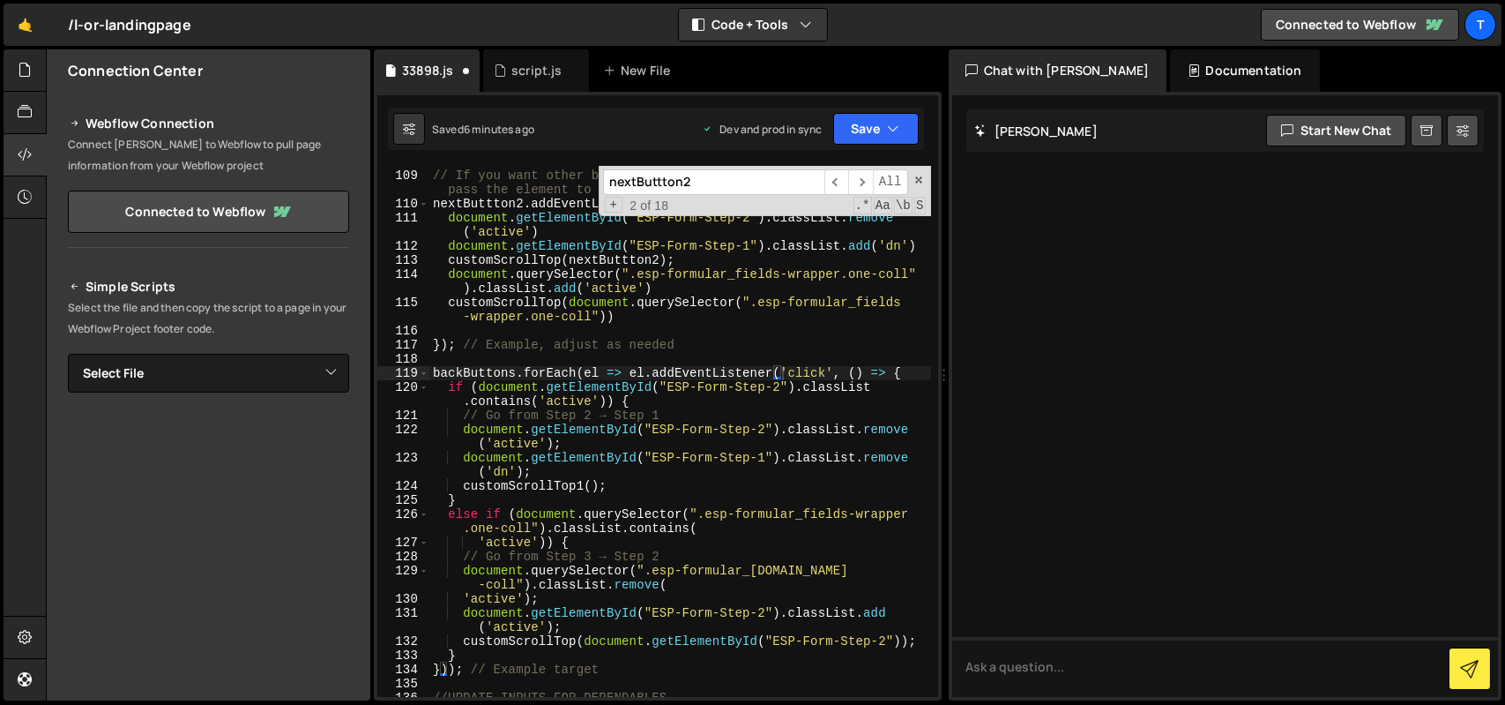
scroll to position [1760, 0]
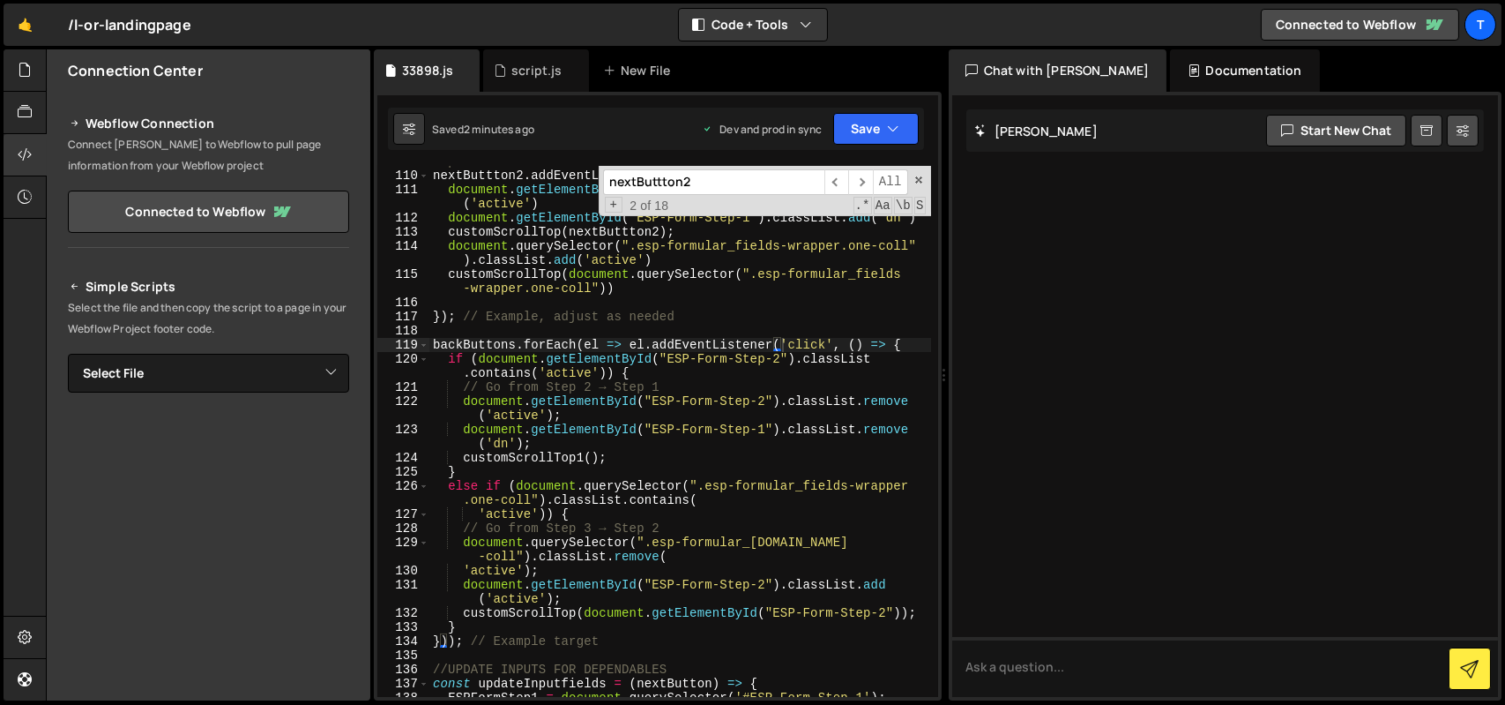
type textarea "customScrollTop1();"
click at [564, 460] on div "// If you want other buttons to scroll to a specific element, pass the element …" at bounding box center [680, 426] width 502 height 573
paste input "ESP_TRIGGER_SPARPLAN"
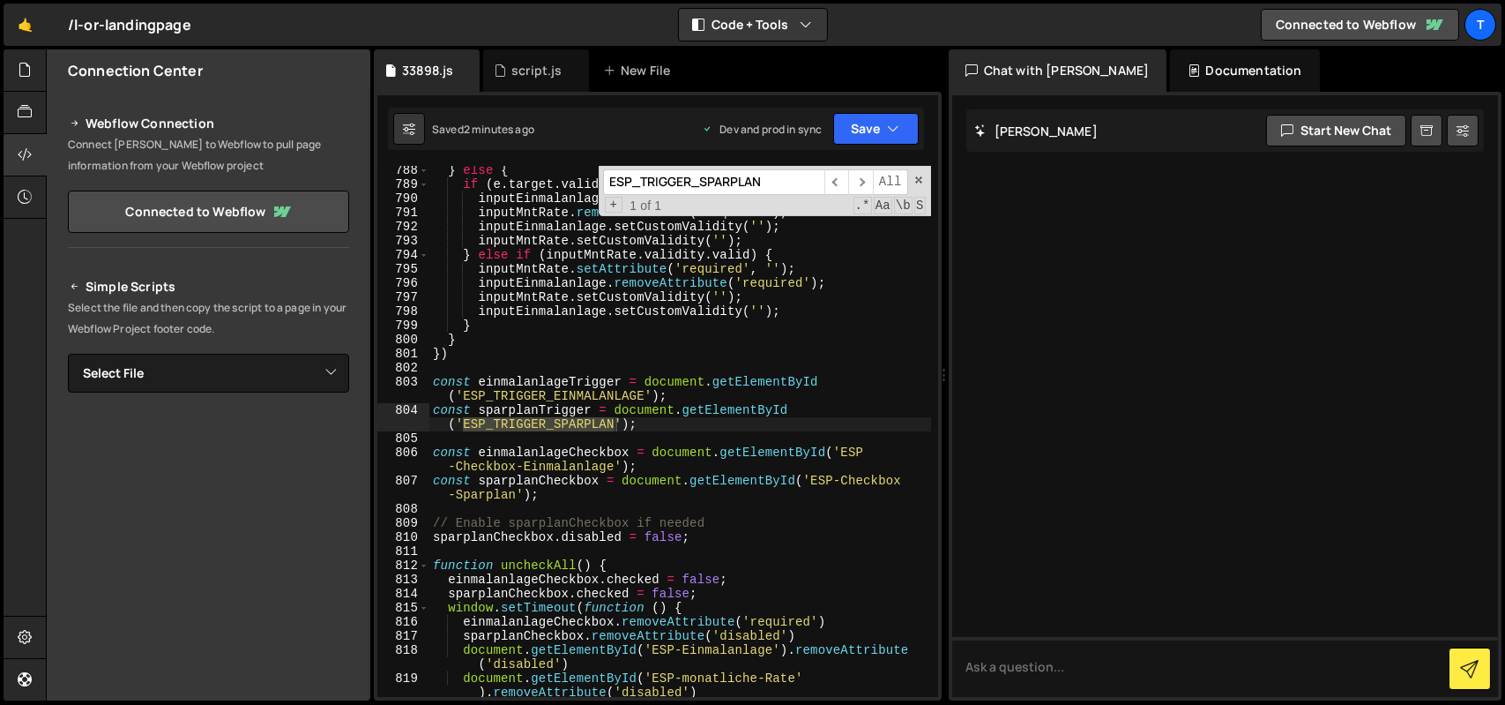
type input "ESP_TRIGGER_SPARPLAN"
type textarea "const sparplanTrigger = document.getElementById('ESP_TRIGGER_SPARPLAN');"
click at [570, 414] on div "} else { if ( e . target . validity . valid ) { inputEinmalanlage . setAttribut…" at bounding box center [680, 442] width 502 height 559
type input "sparplanTrigger"
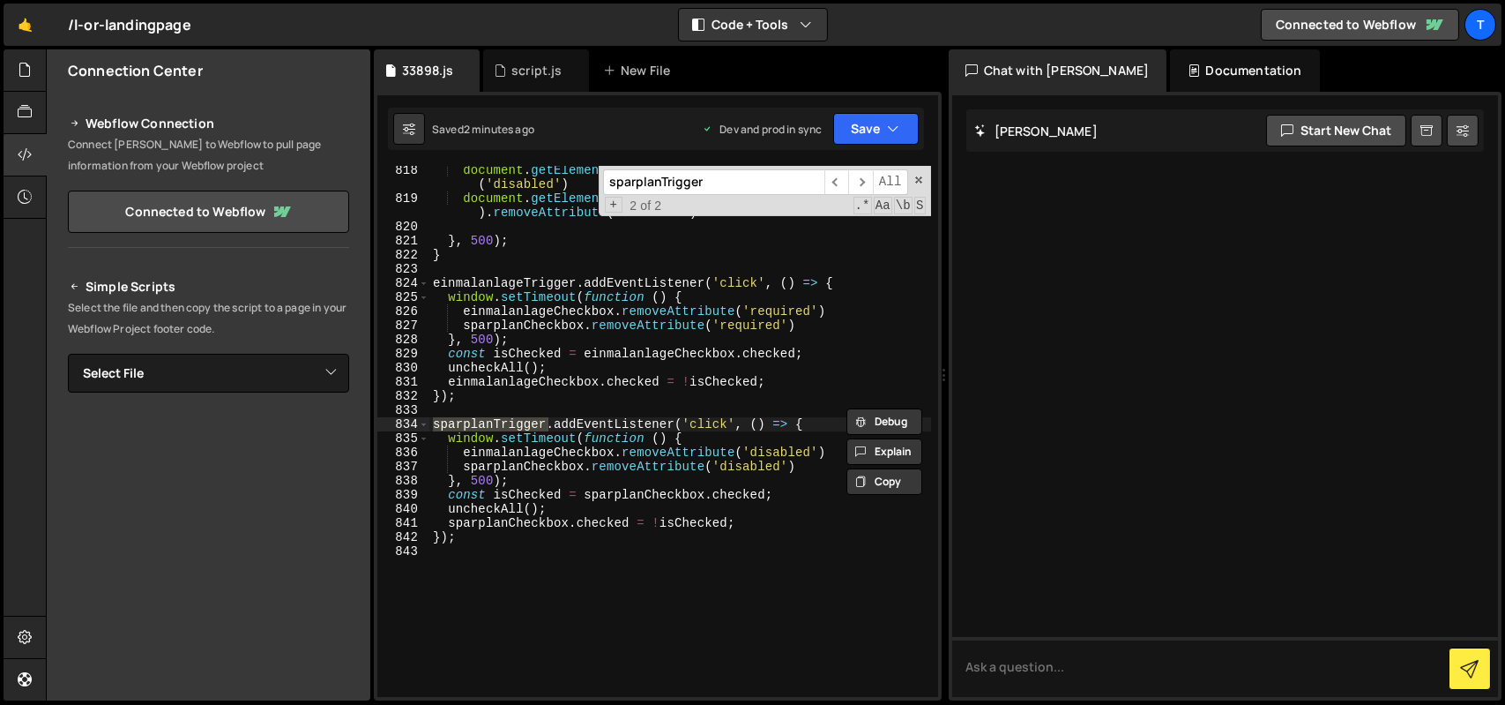
scroll to position [13139, 0]
click at [700, 516] on div "document . getElementById ( 'ESP-Einmalanlage' ) . removeAttribute ( 'disabled'…" at bounding box center [680, 449] width 502 height 573
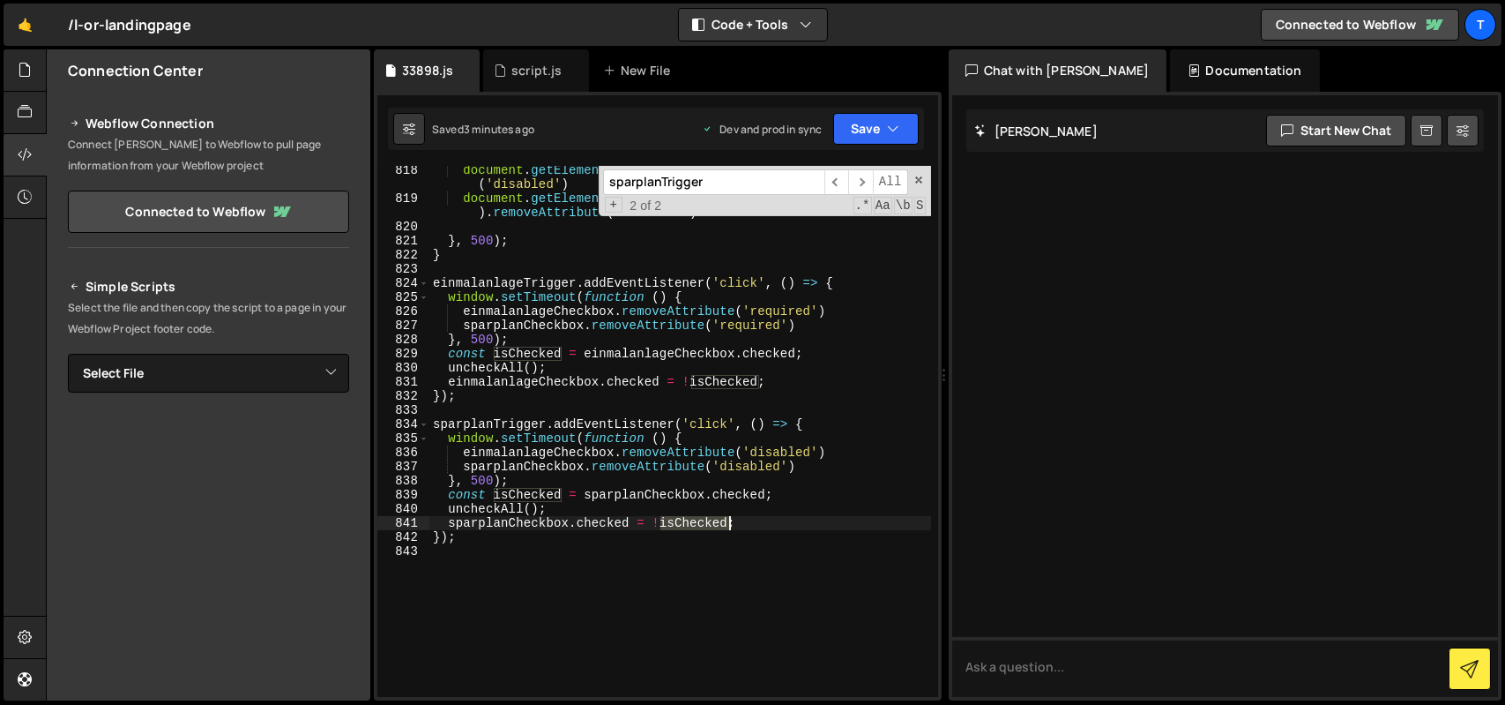
click at [700, 516] on div "document . getElementById ( 'ESP-Einmalanlage' ) . removeAttribute ( 'disabled'…" at bounding box center [680, 449] width 502 height 573
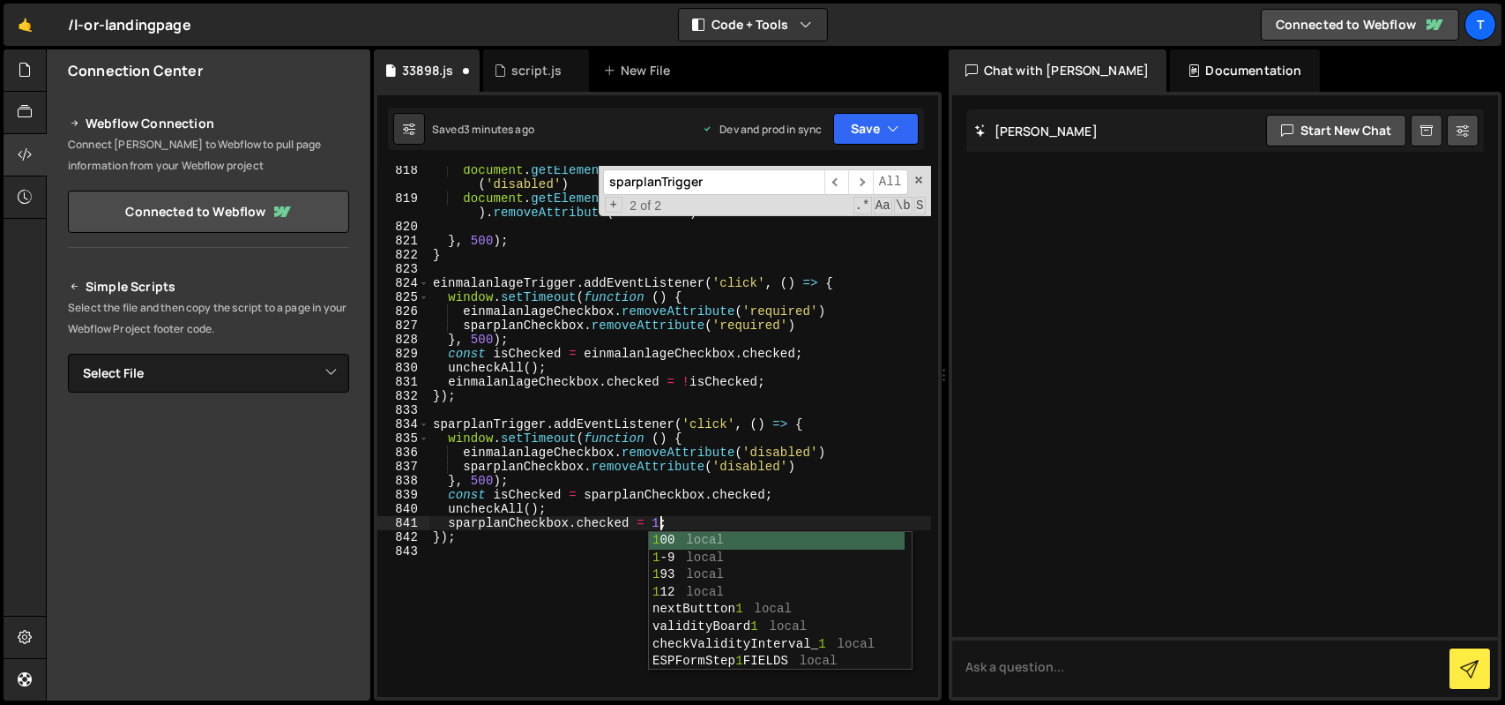
click at [710, 374] on div "document . getElementById ( 'ESP-Einmalanlage' ) . removeAttribute ( 'disabled'…" at bounding box center [680, 449] width 502 height 573
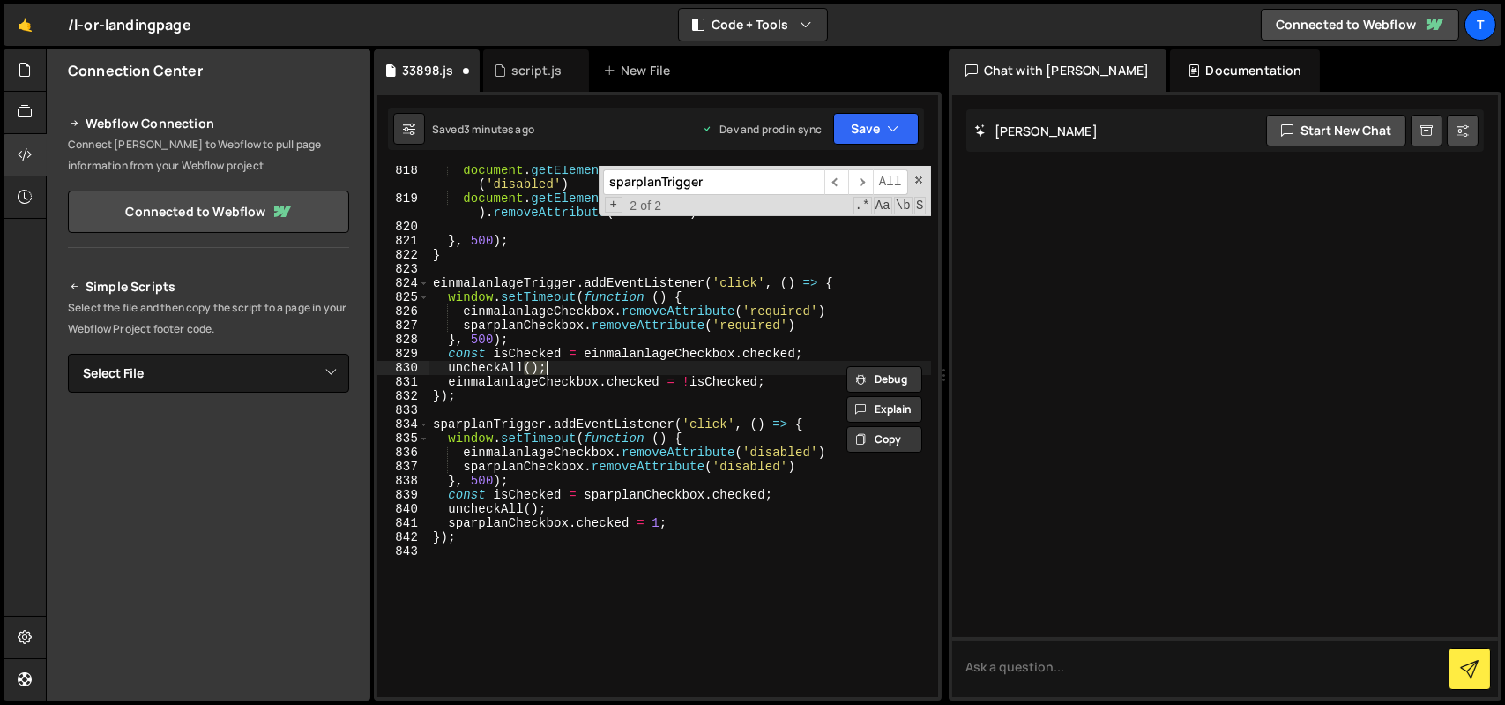
scroll to position [0, 4]
click at [710, 374] on div "document . getElementById ( 'ESP-Einmalanlage' ) . removeAttribute ( 'disabled'…" at bounding box center [680, 449] width 502 height 573
click at [711, 379] on div "document . getElementById ( 'ESP-Einmalanlage' ) . removeAttribute ( 'disabled'…" at bounding box center [680, 449] width 502 height 573
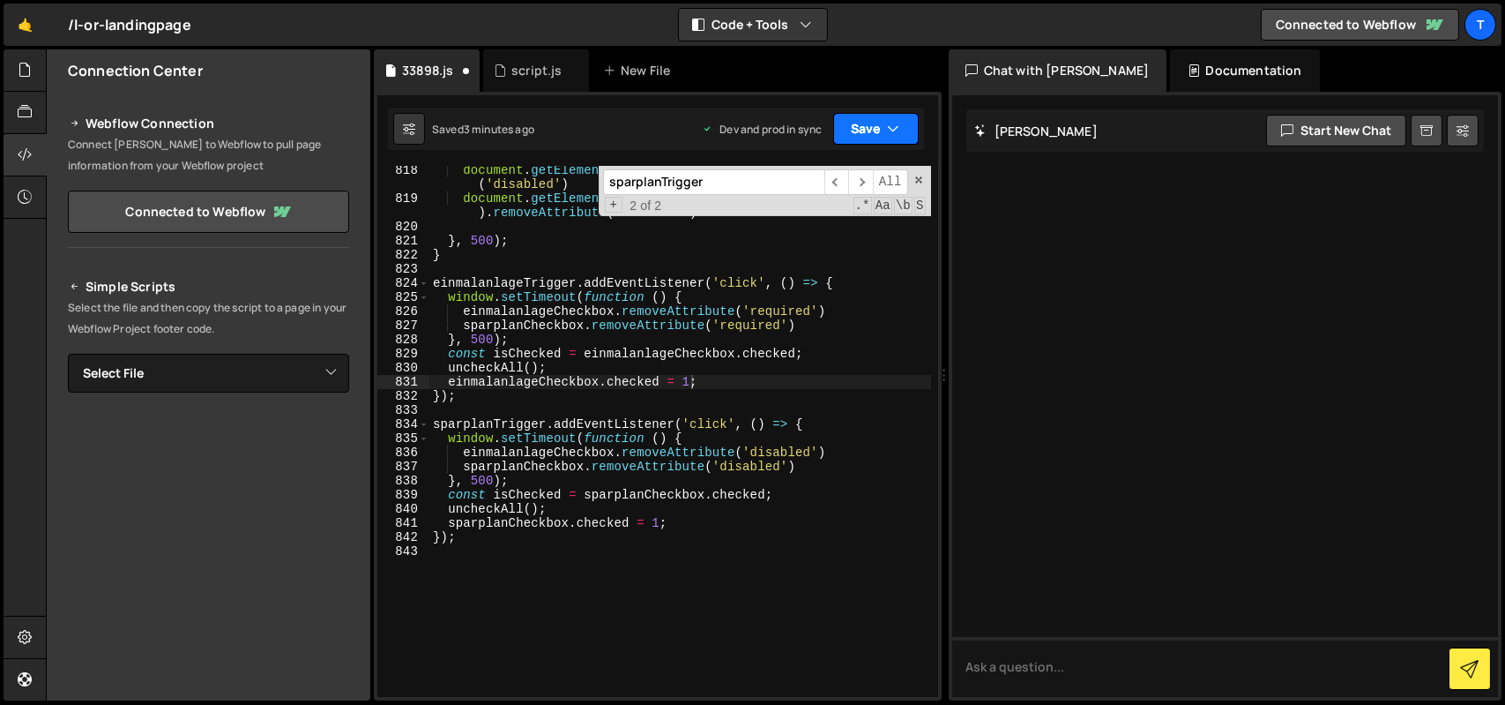
click at [871, 130] on button "Save" at bounding box center [876, 129] width 86 height 32
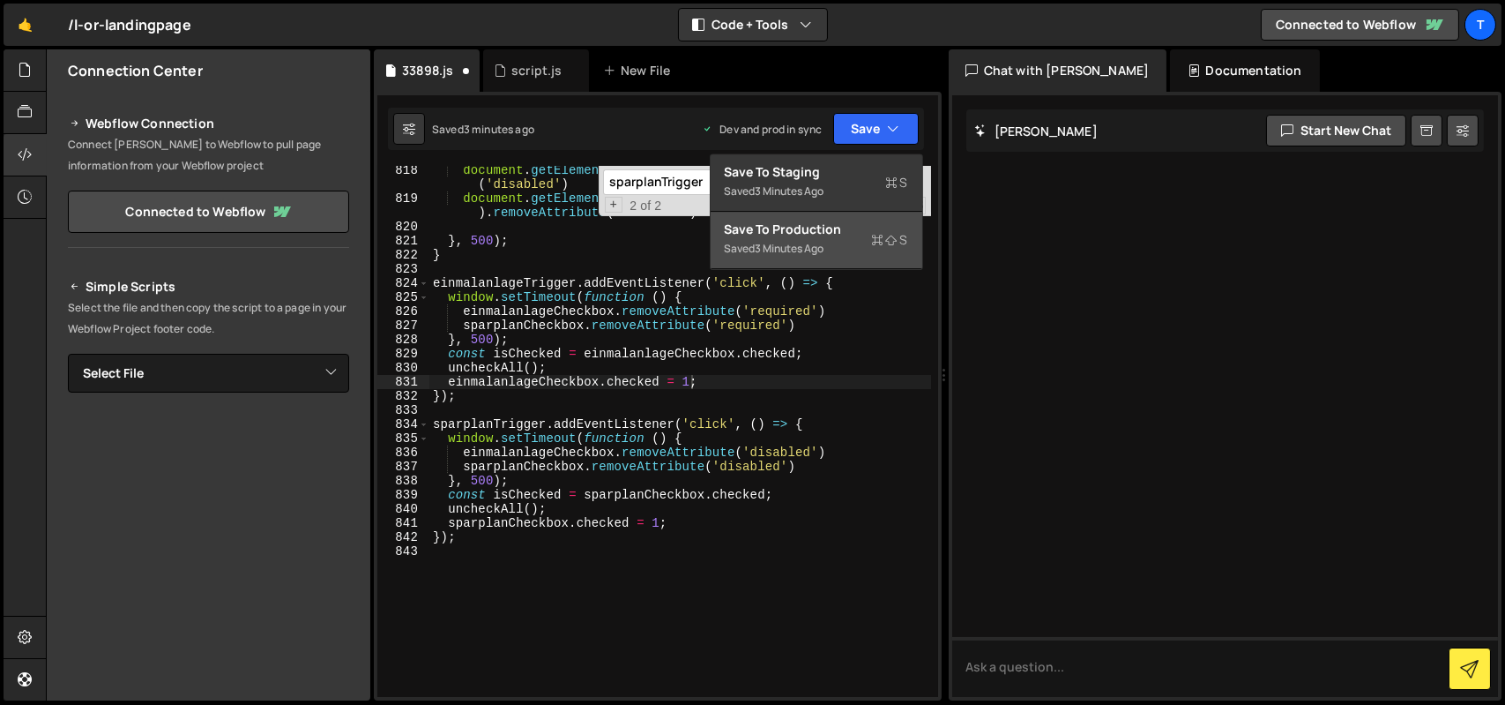
click at [852, 253] on div "Saved 3 minutes ago" at bounding box center [816, 248] width 183 height 21
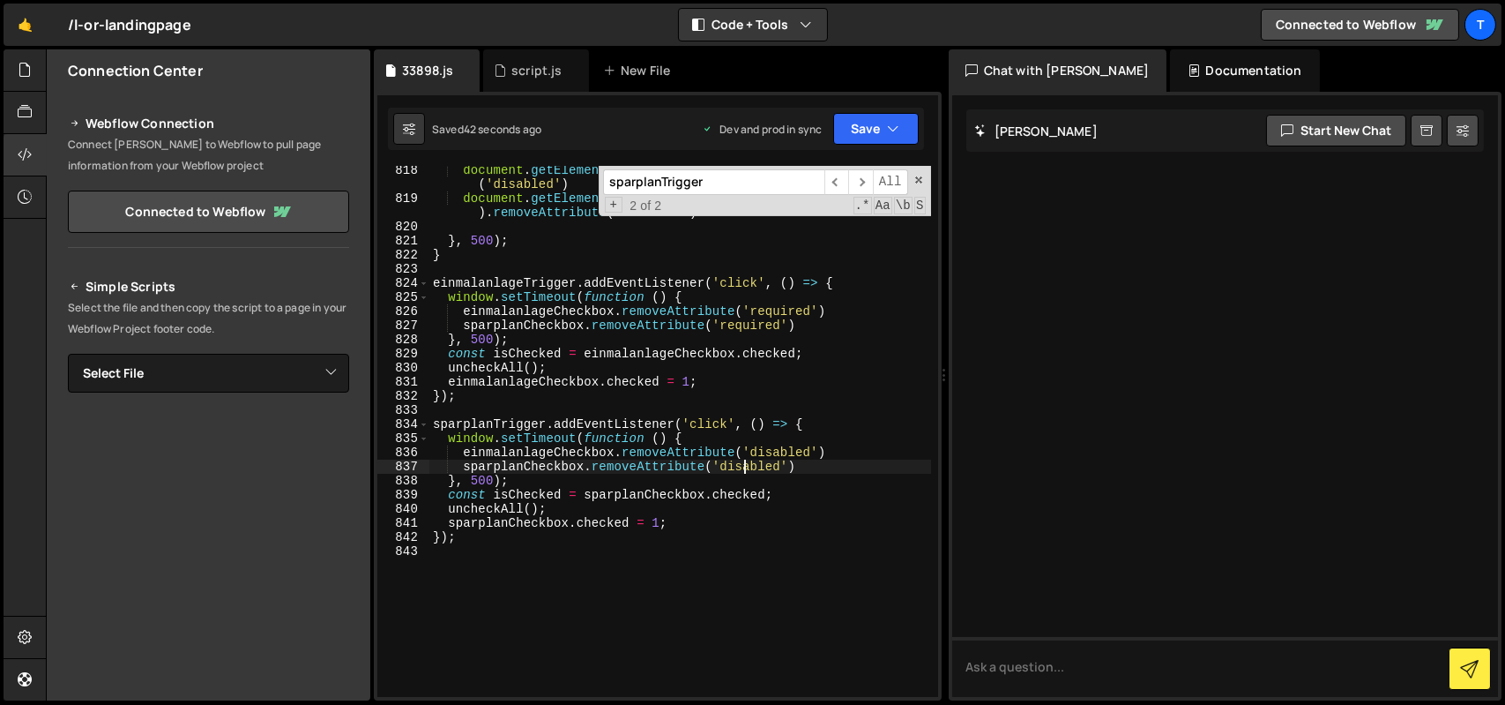
click at [746, 464] on div "document . getElementById ( 'ESP-Einmalanlage' ) . removeAttribute ( 'disabled'…" at bounding box center [680, 449] width 502 height 573
click at [672, 515] on div "document . getElementById ( 'ESP-Einmalanlage' ) . removeAttribute ( 'disabled'…" at bounding box center [680, 449] width 502 height 573
click at [671, 516] on div "document . getElementById ( 'ESP-Einmalanlage' ) . removeAttribute ( 'disabled'…" at bounding box center [680, 449] width 502 height 573
type textarea "sparplanCheckbox.checked = 1;"
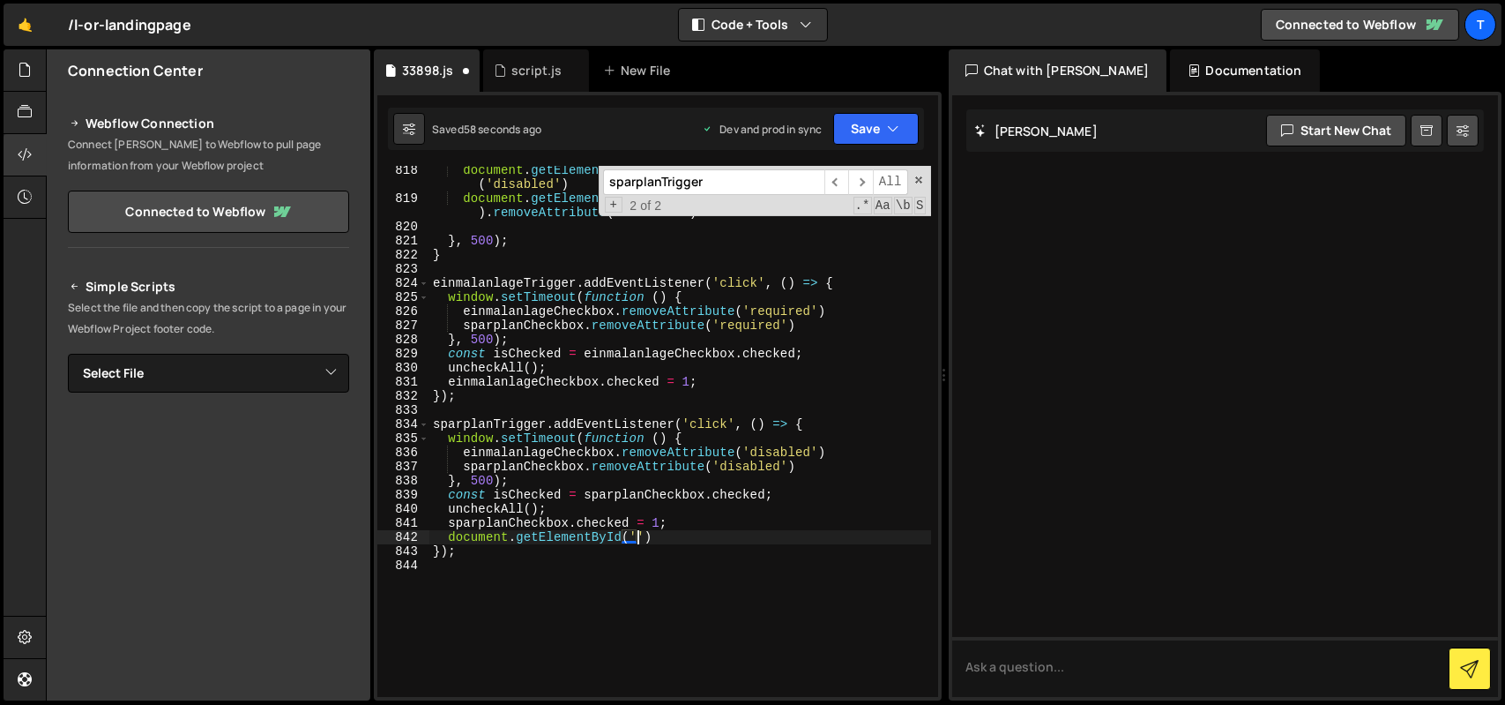
scroll to position [0, 9]
paste textarea "ESP-monatliche-Rate')"
click at [811, 535] on div "document . getElementById ( 'ESP-Einmalanlage' ) . removeAttribute ( 'disabled'…" at bounding box center [680, 449] width 502 height 573
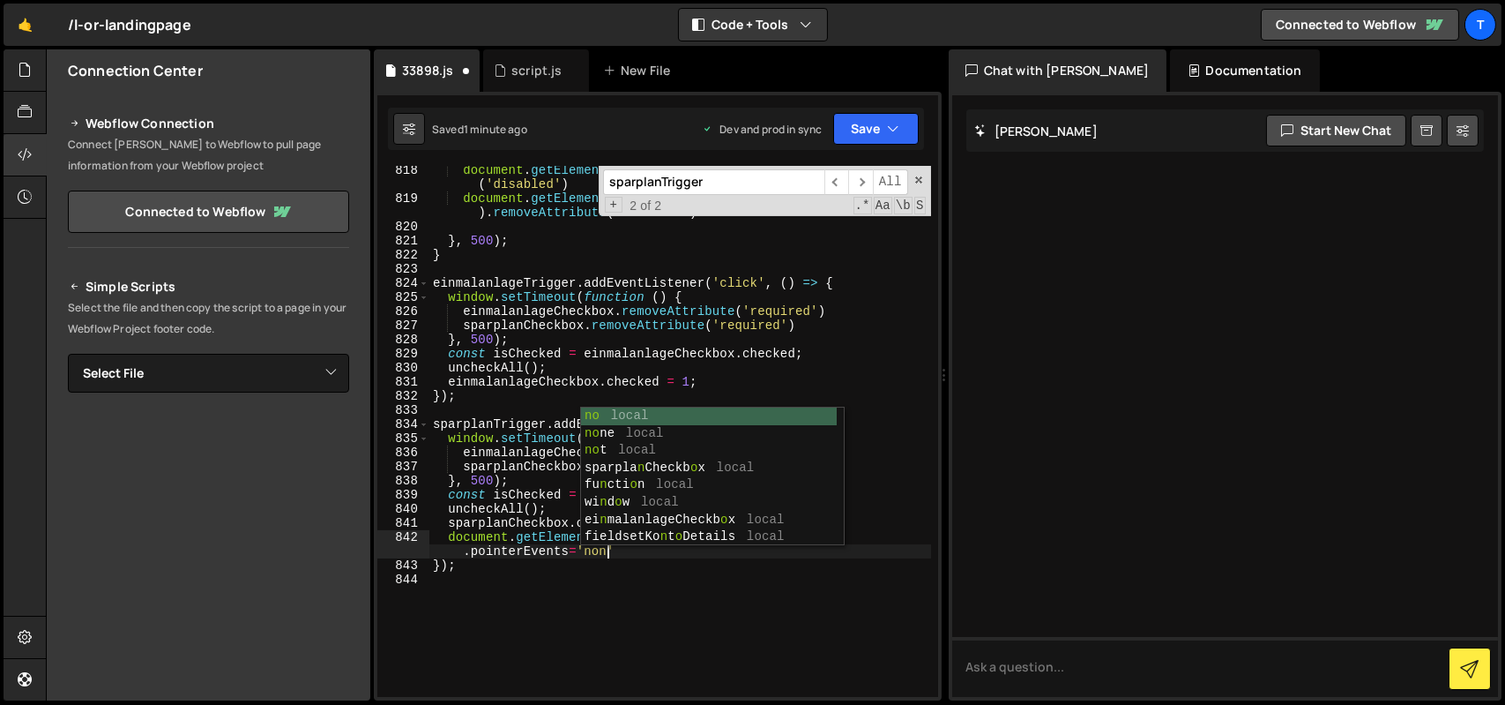
type textarea "document.getElementById('ESP-monatliche-Rate').style.pointerEvents='none"
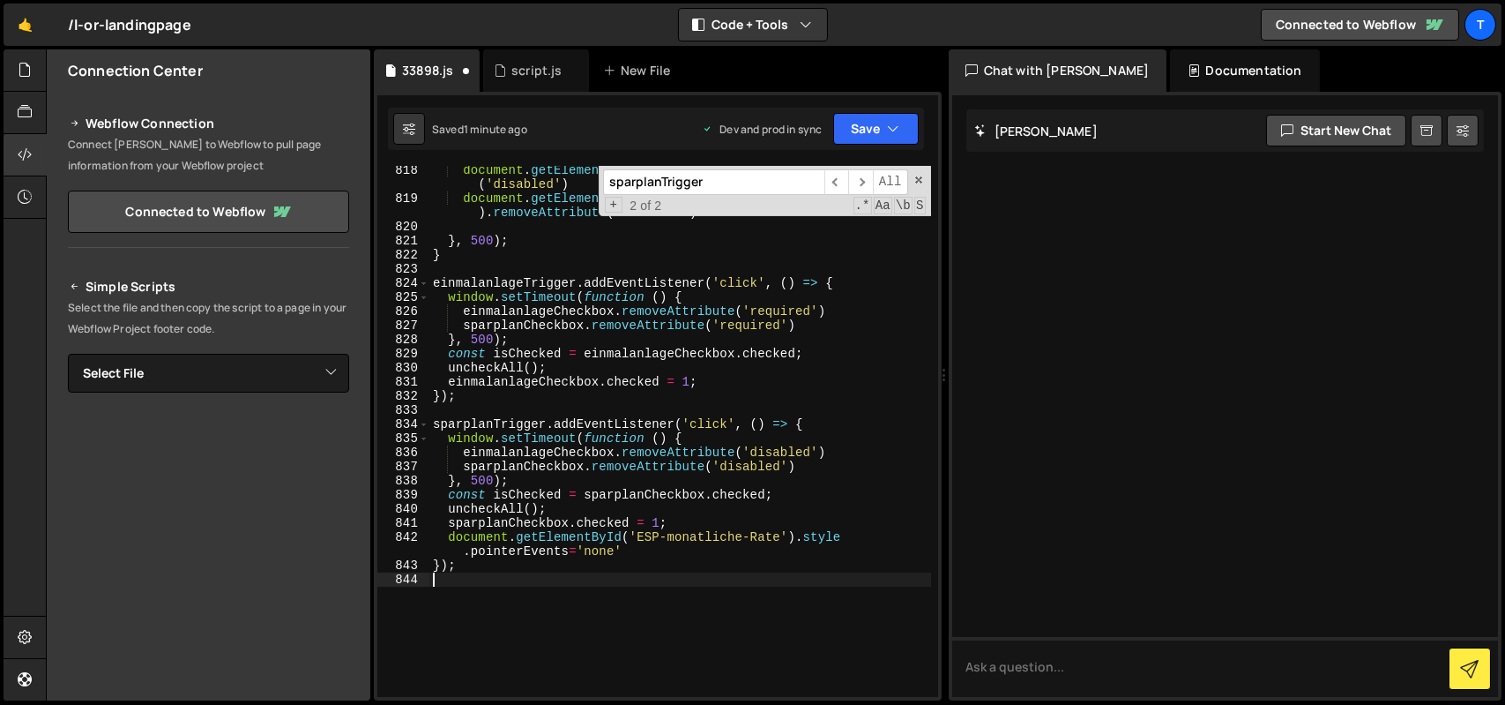
click at [741, 582] on div "document . getElementById ( 'ESP-Einmalanlage' ) . removeAttribute ( 'disabled'…" at bounding box center [680, 449] width 502 height 573
click at [655, 555] on div "document . getElementById ( 'ESP-Einmalanlage' ) . removeAttribute ( 'disabled'…" at bounding box center [680, 449] width 502 height 573
type textarea "document.getElementById('ESP-monatliche-Rate').style.pointerEvents='none';"
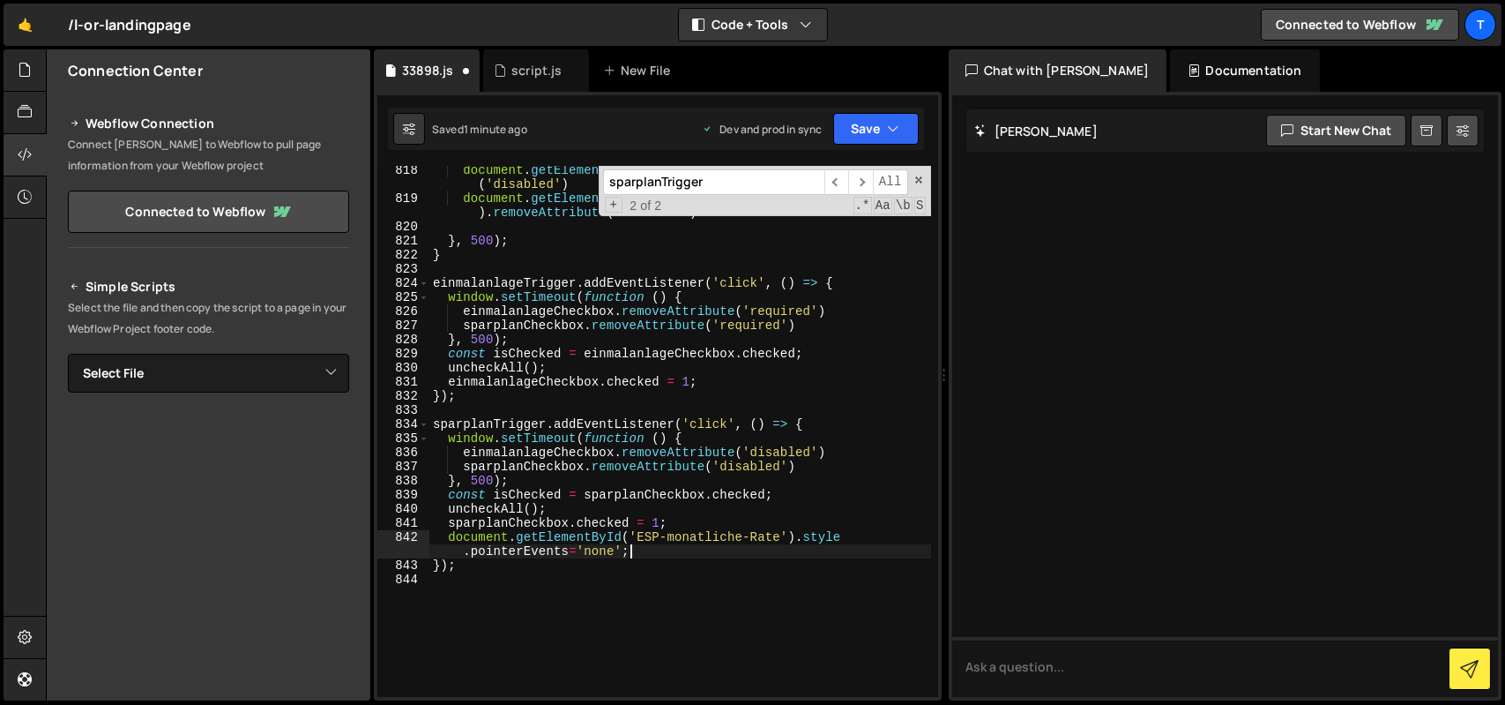
scroll to position [0, 0]
paste textarea "ESP-Einmalanlage"
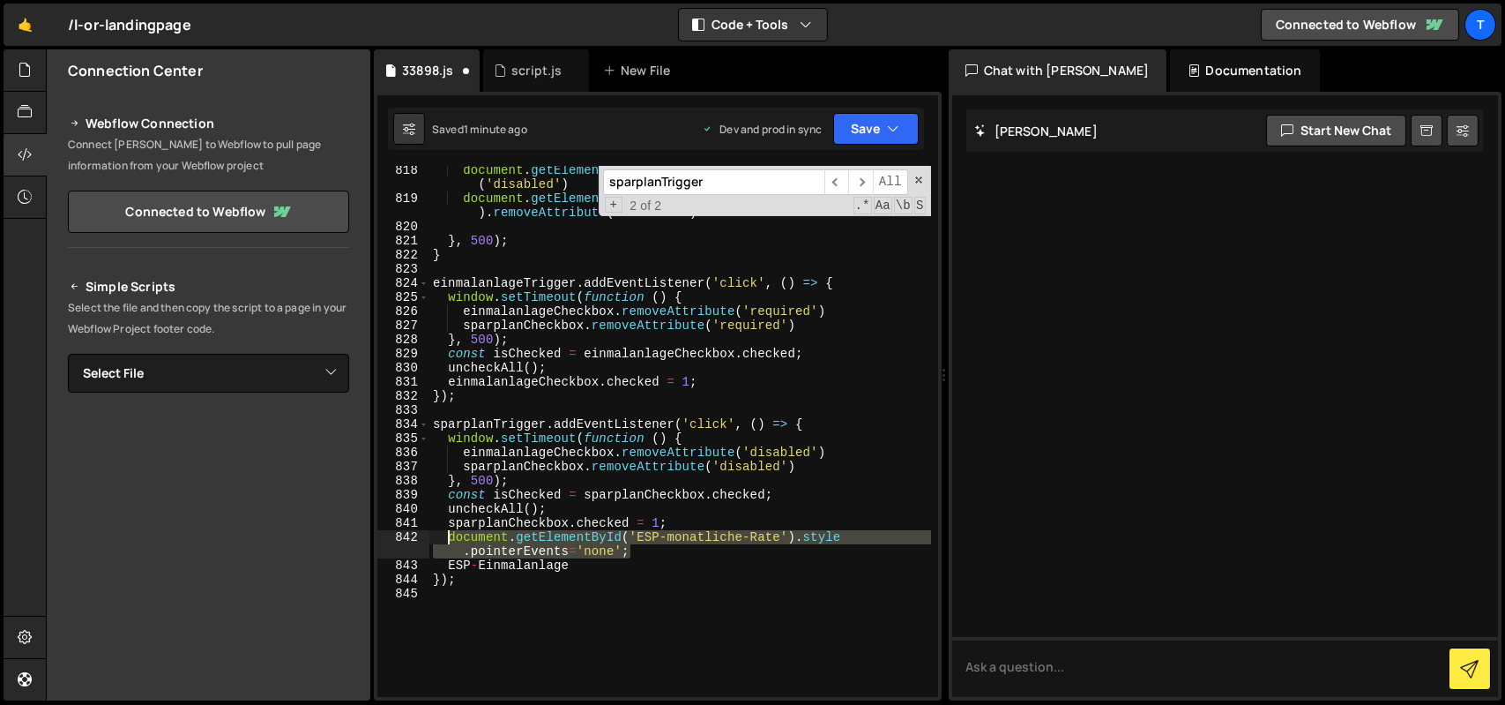
drag, startPoint x: 654, startPoint y: 545, endPoint x: 446, endPoint y: 541, distance: 207.3
click at [446, 541] on div "document . getElementById ( 'ESP-Einmalanlage' ) . removeAttribute ( 'disabled'…" at bounding box center [680, 449] width 502 height 573
type textarea "document.getElementById('ESP-monatliche-Rate').style.pointerEvents='none';"
click at [647, 554] on div "document . getElementById ( 'ESP-Einmalanlage' ) . removeAttribute ( 'disabled'…" at bounding box center [680, 431] width 502 height 531
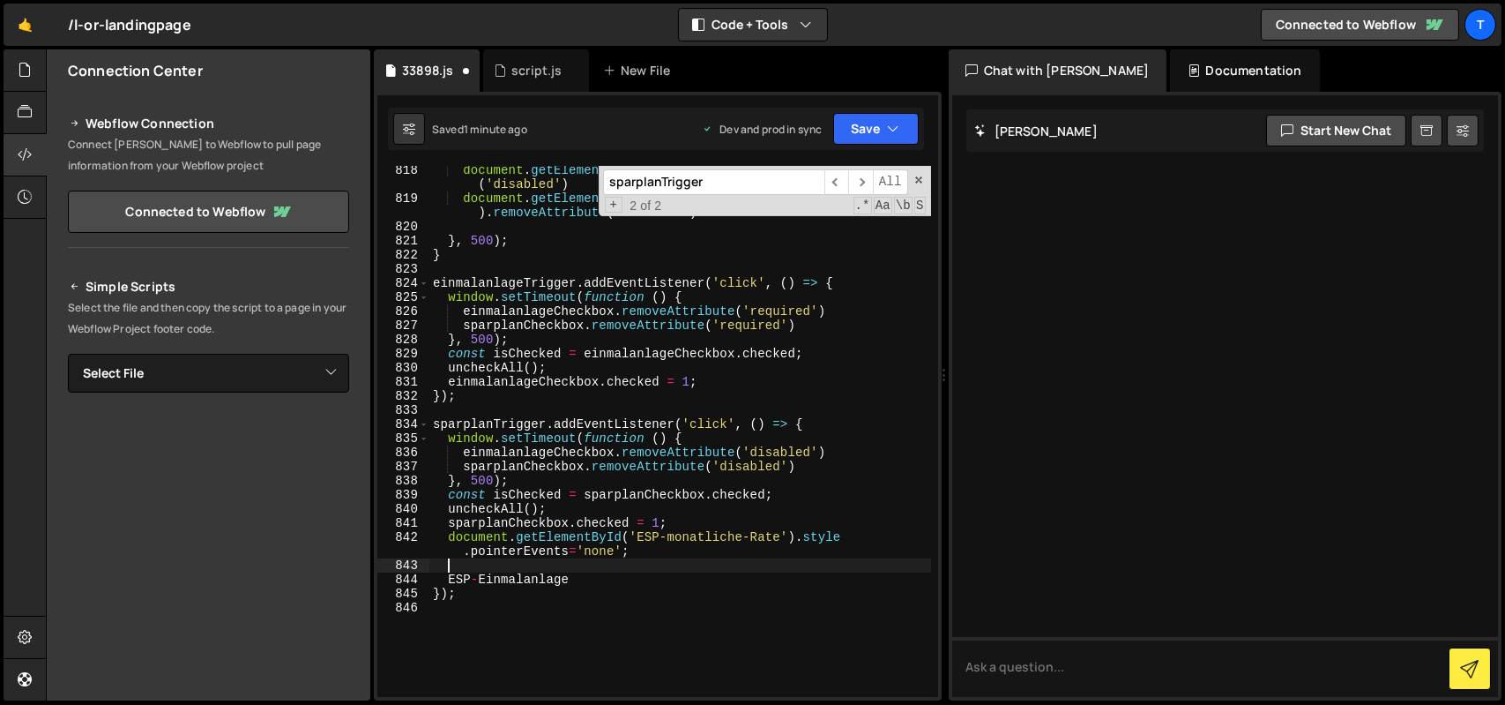
paste textarea "document.getElementById('ESP-monatliche-Rate').style.pointerEvents='none';"
drag, startPoint x: 583, startPoint y: 594, endPoint x: 442, endPoint y: 594, distance: 141.1
click at [442, 594] on div "document . getElementById ( 'ESP-Einmalanlage' ) . removeAttribute ( 'disabled'…" at bounding box center [680, 449] width 502 height 573
type textarea "ESP-Einmalanlage"
click at [759, 559] on div "document . getElementById ( 'ESP-Einmalanlage' ) . removeAttribute ( 'disabled'…" at bounding box center [680, 449] width 502 height 573
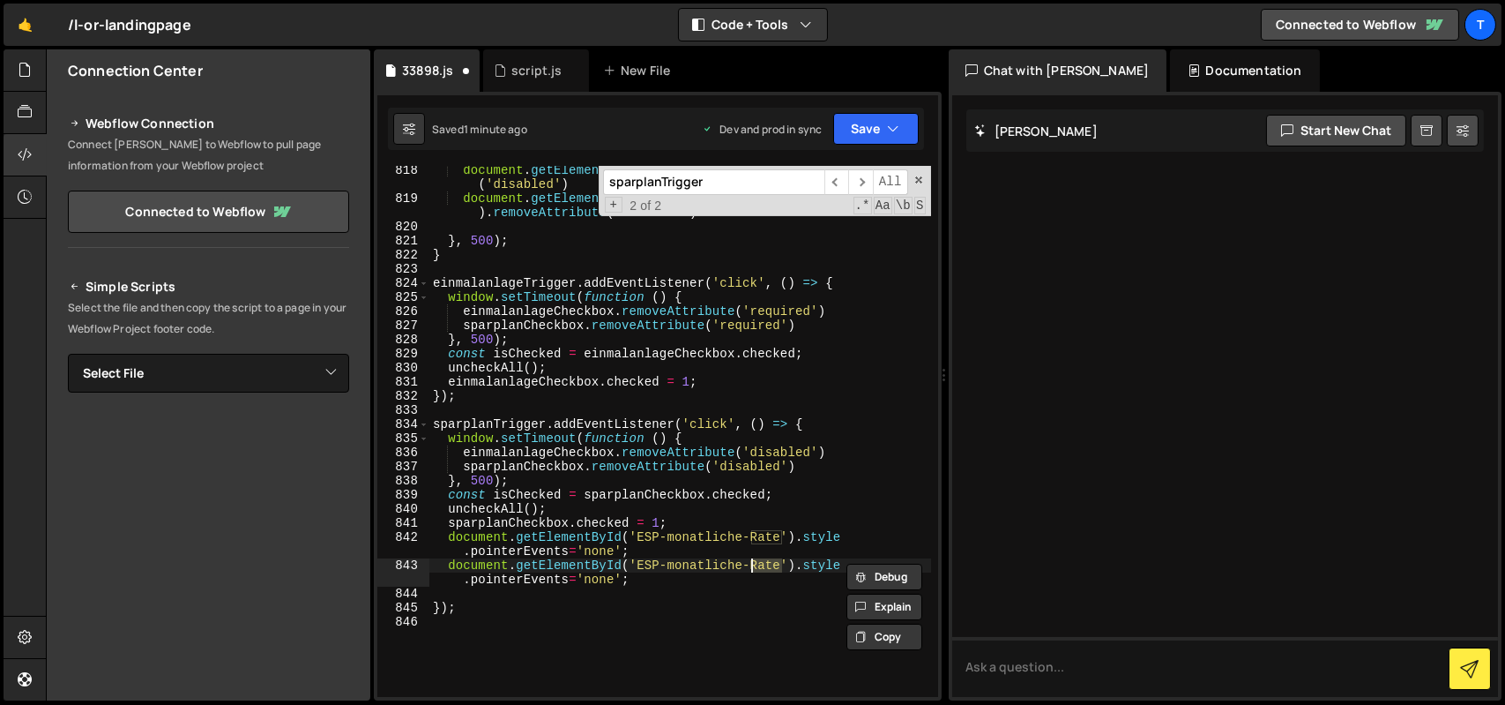
click at [759, 559] on div "document . getElementById ( 'ESP-Einmalanlage' ) . removeAttribute ( 'disabled'…" at bounding box center [680, 449] width 502 height 573
paste textarea "ESP-Einmalanlage"
click at [608, 581] on div "document . getElementById ( 'ESP-Einmalanlage' ) . removeAttribute ( 'disabled'…" at bounding box center [680, 449] width 502 height 573
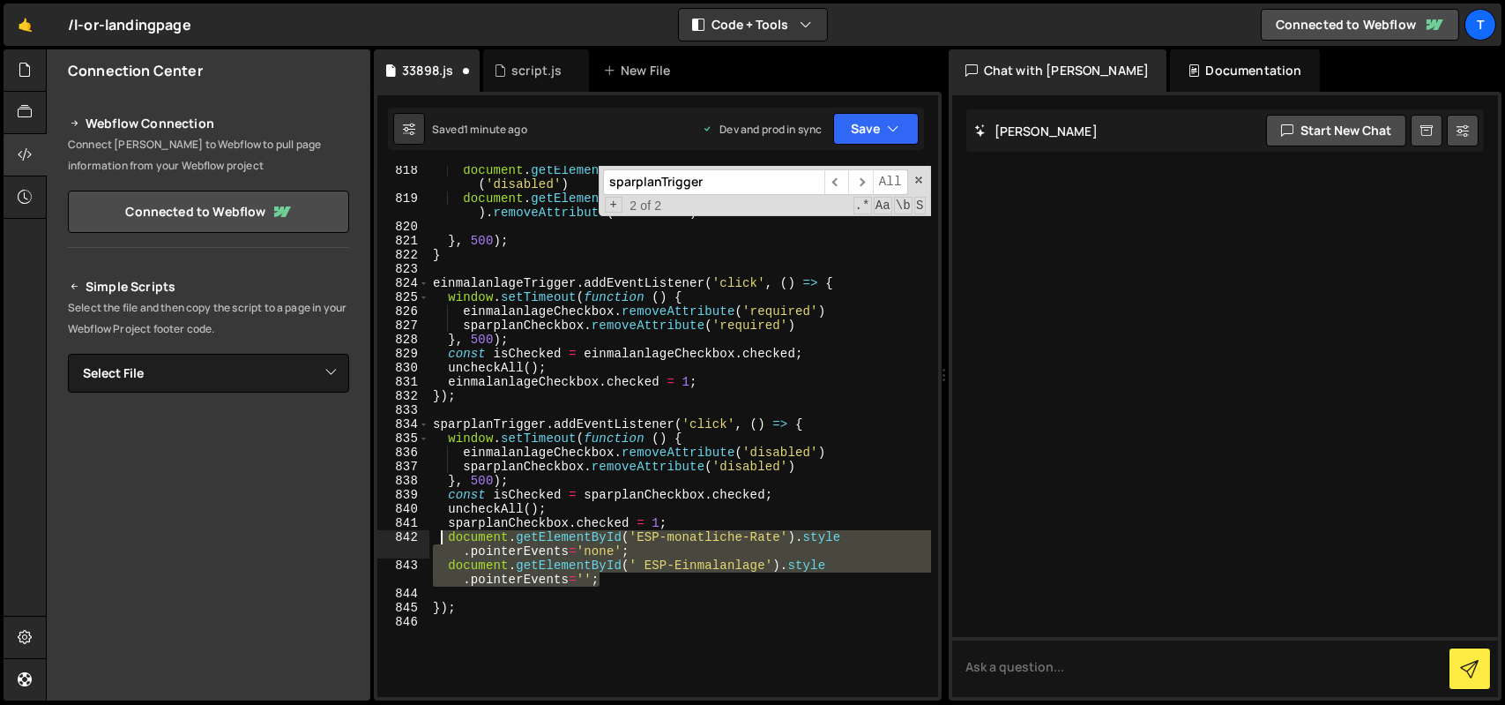
drag, startPoint x: 615, startPoint y: 579, endPoint x: 442, endPoint y: 543, distance: 176.4
click at [442, 543] on div "document . getElementById ( 'ESP-Einmalanlage' ) . removeAttribute ( 'disabled'…" at bounding box center [680, 449] width 502 height 573
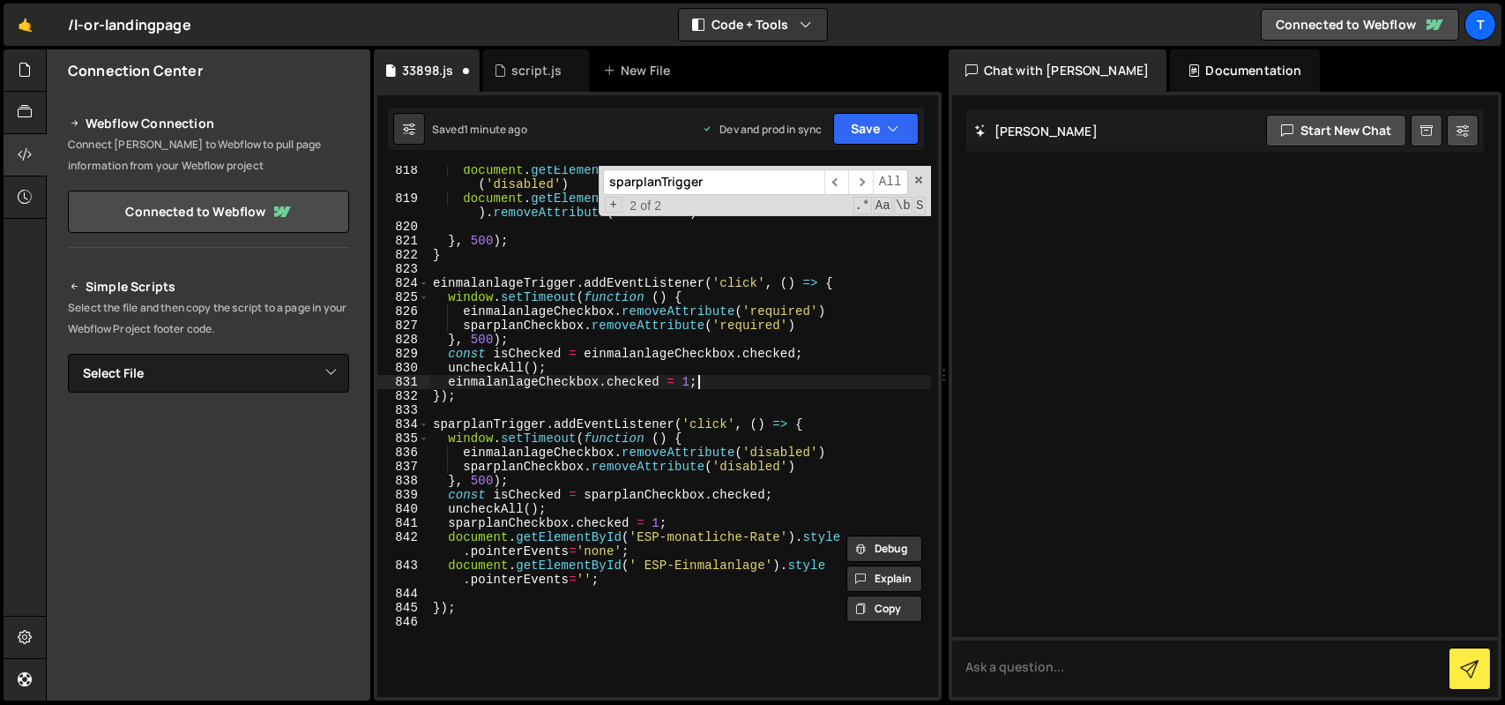
click at [719, 381] on div "document . getElementById ( 'ESP-Einmalanlage' ) . removeAttribute ( 'disabled'…" at bounding box center [680, 449] width 502 height 573
type textarea "einmalanlageCheckbox.checked = 1;"
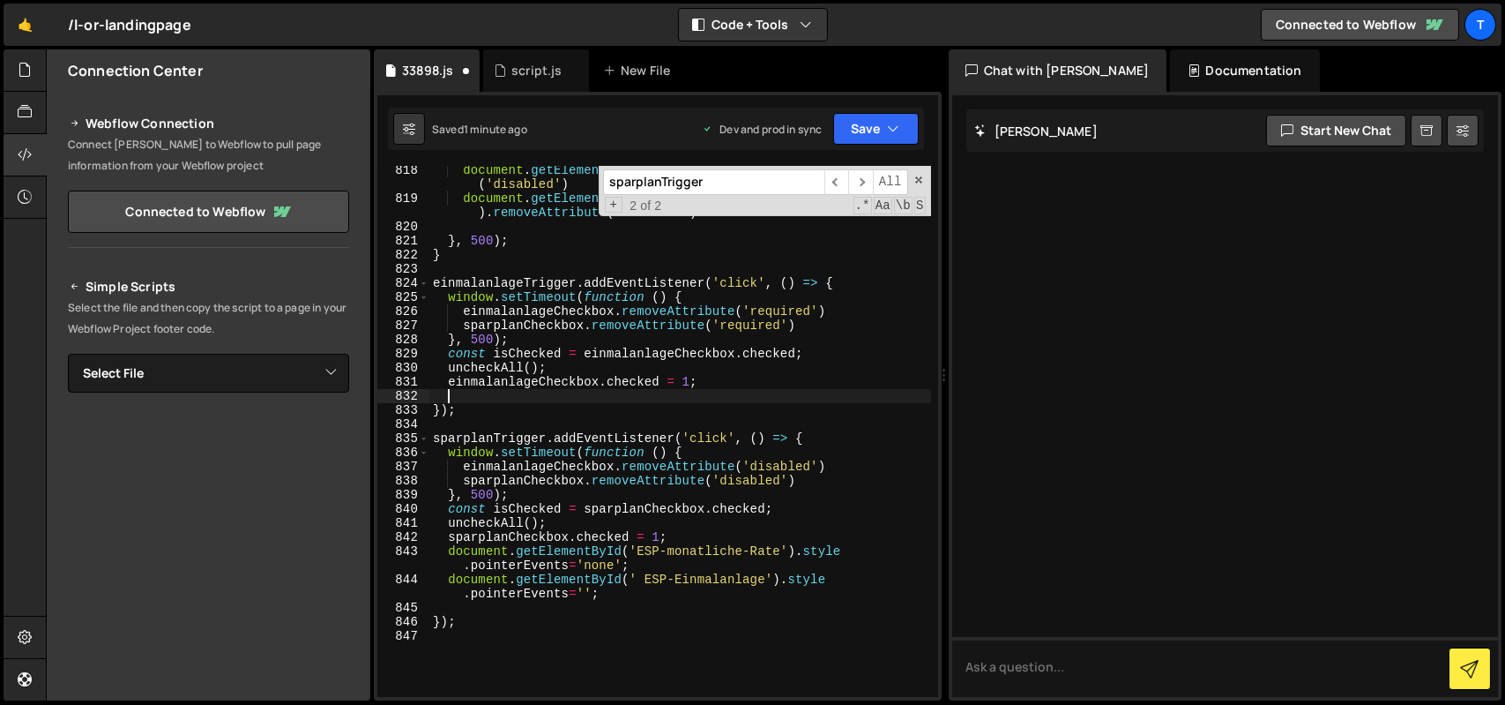
paste textarea "document.getElementById(' ESP-Einmalanlage').style.pointerEvents='';"
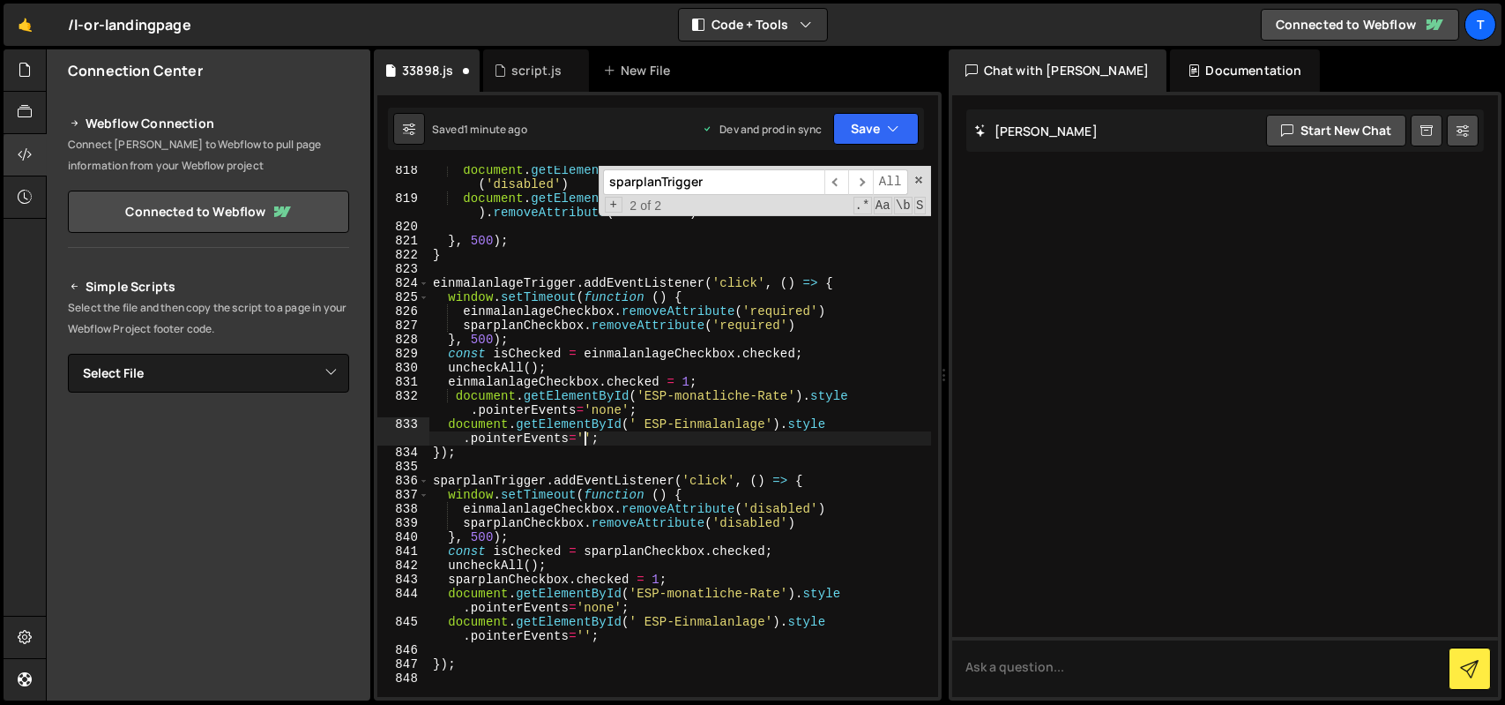
click at [585, 440] on div "document . getElementById ( 'ESP-Einmalanlage' ) . removeAttribute ( 'disabled'…" at bounding box center [680, 449] width 502 height 573
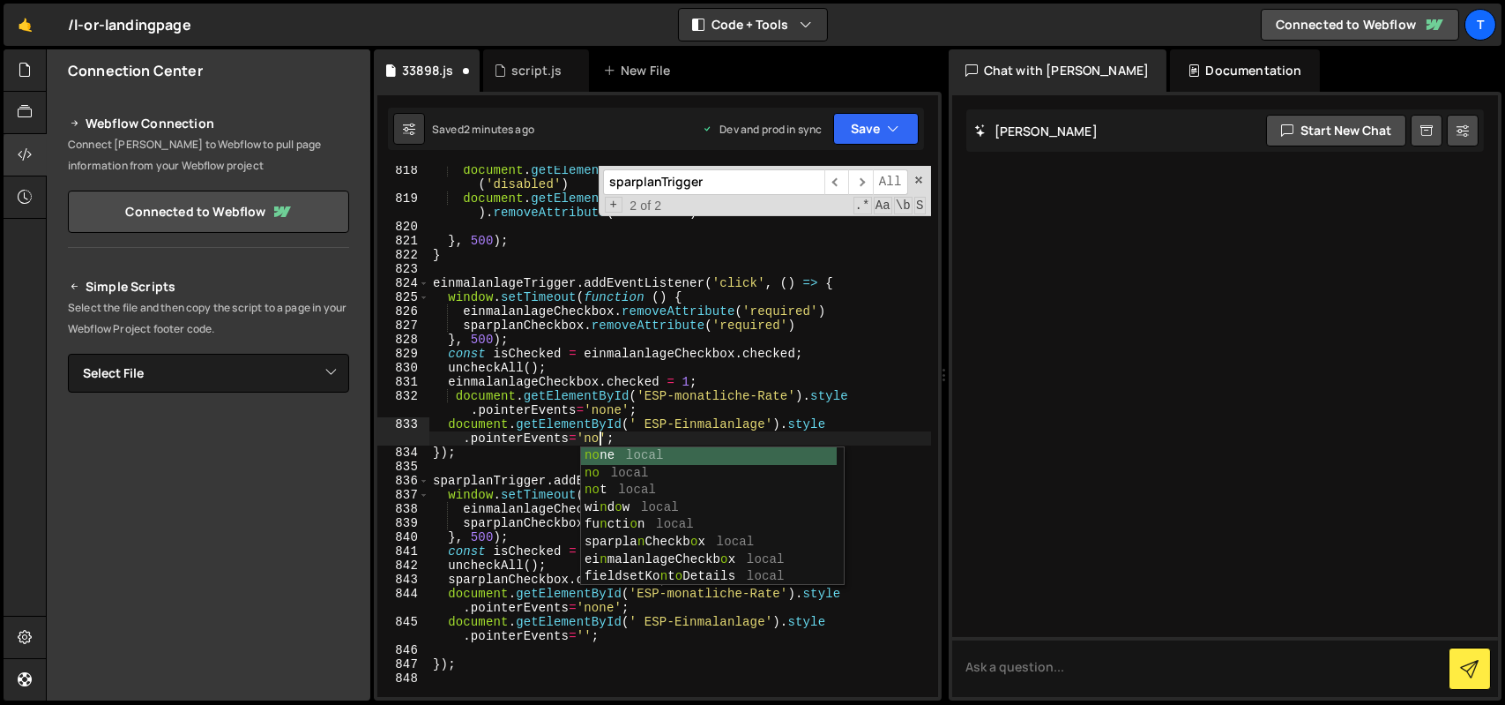
scroll to position [0, 27]
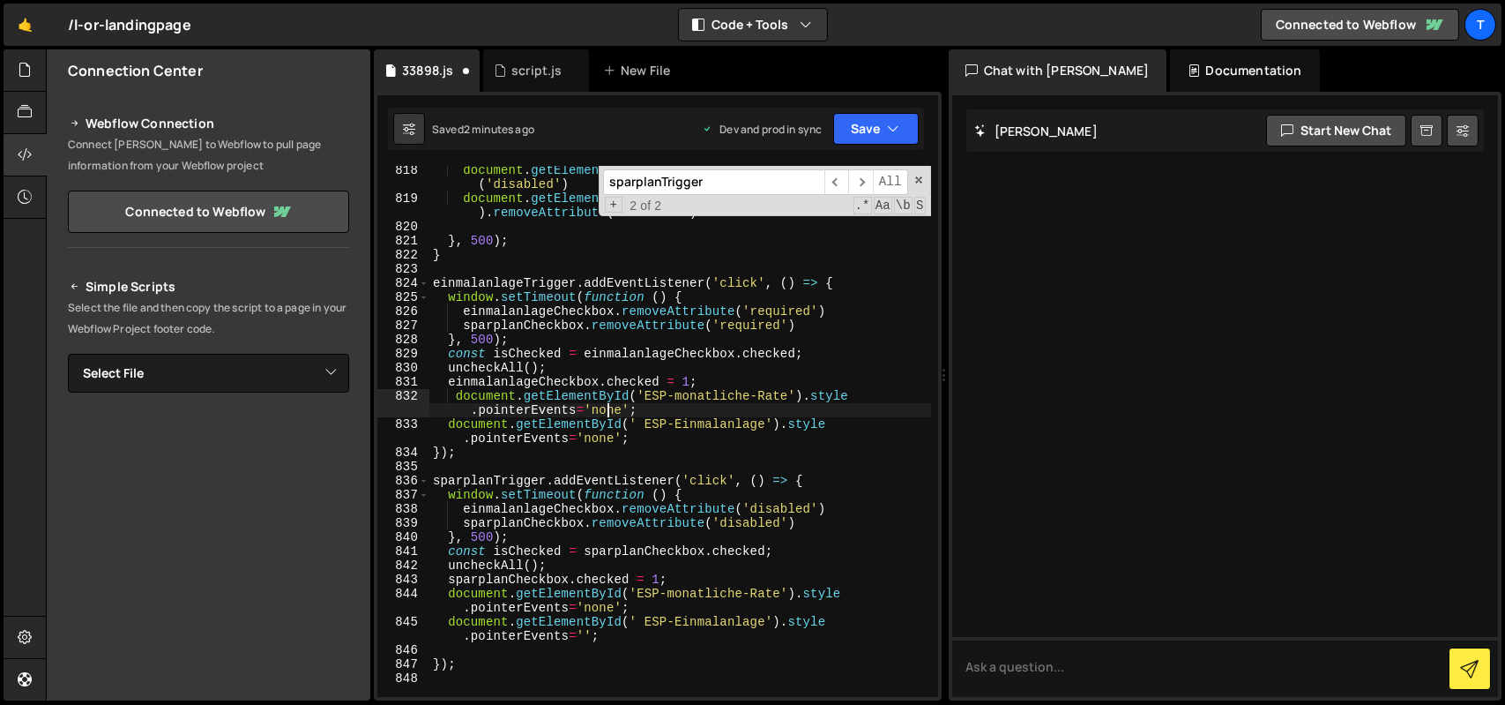
click at [607, 412] on div "document . getElementById ( 'ESP-Einmalanlage' ) . removeAttribute ( 'disabled'…" at bounding box center [680, 449] width 502 height 573
click at [859, 123] on button "Save" at bounding box center [876, 129] width 86 height 32
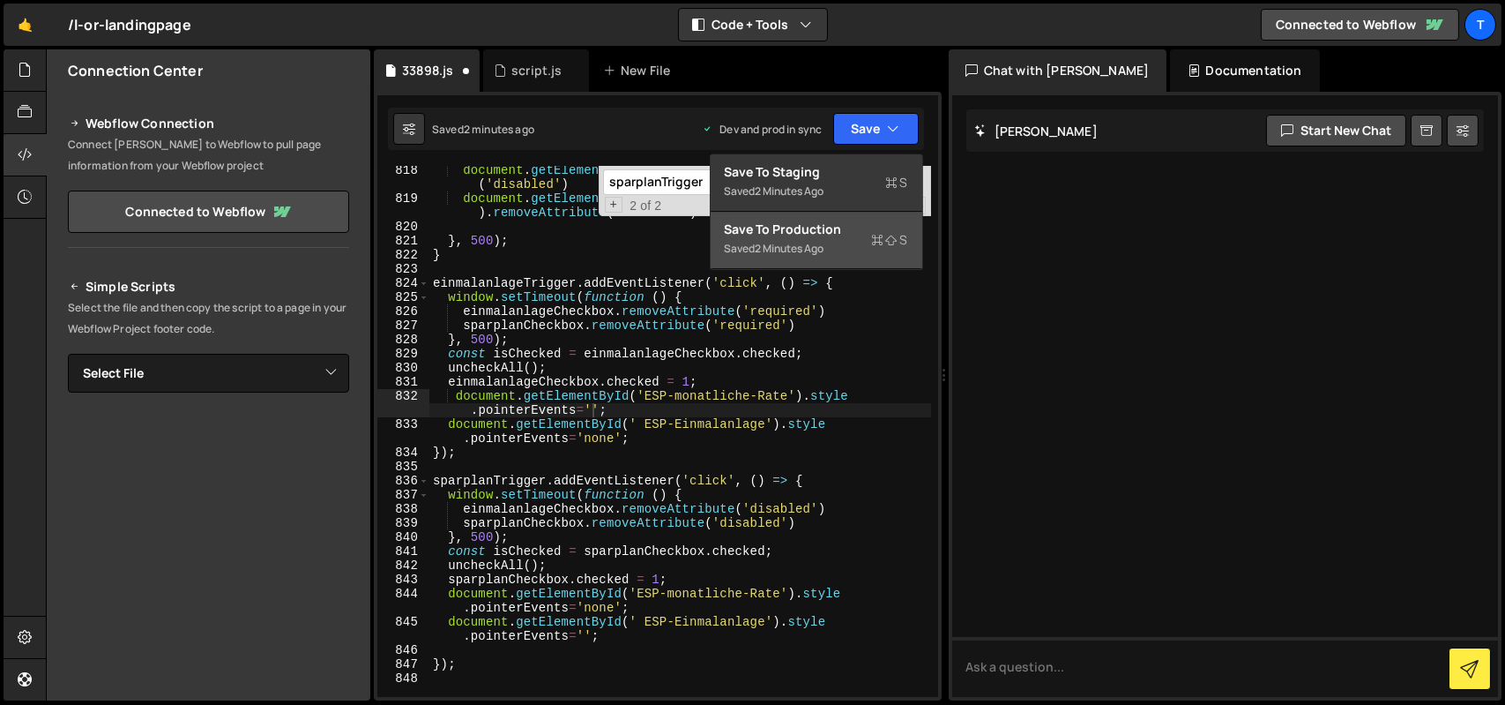
click at [846, 244] on div "Saved 2 minutes ago" at bounding box center [816, 248] width 183 height 21
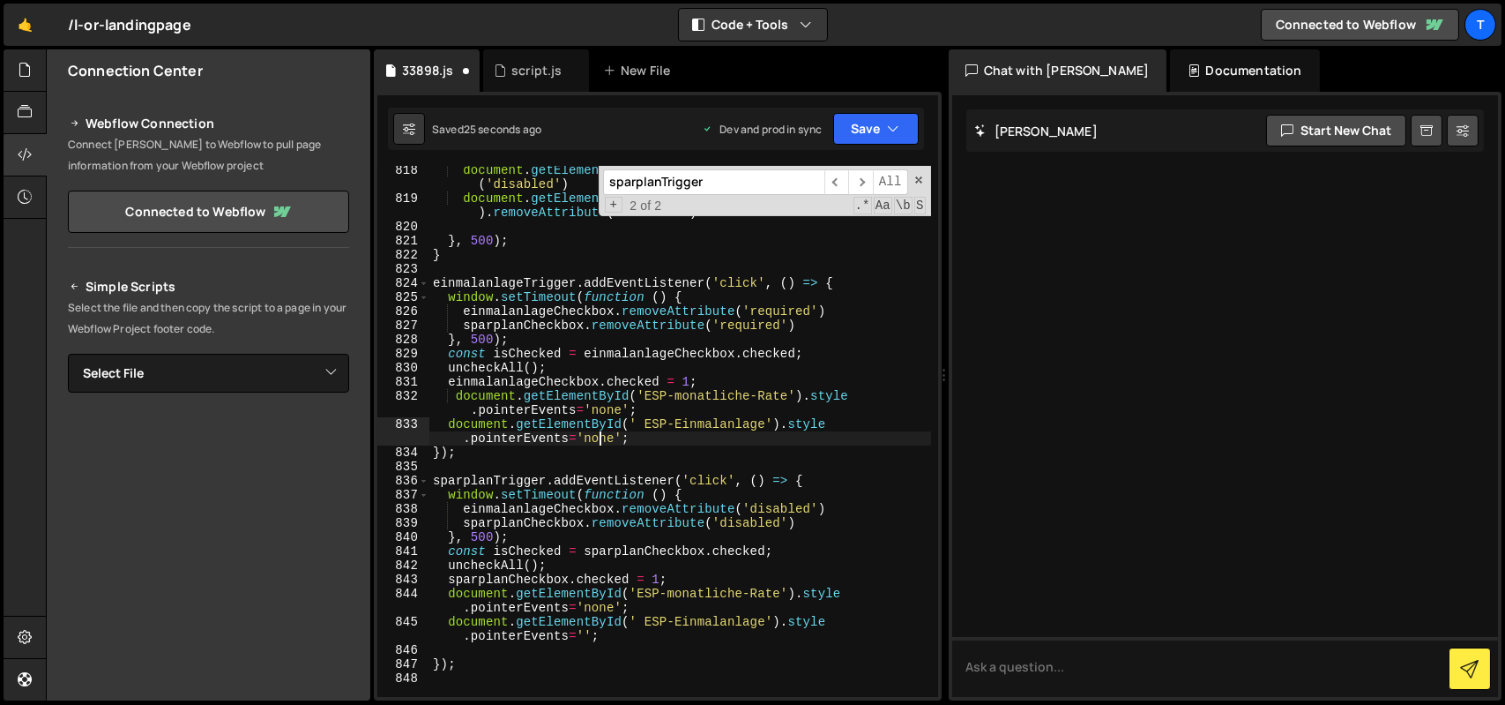
click at [601, 432] on div "document . getElementById ( 'ESP-Einmalanlage' ) . removeAttribute ( 'disabled'…" at bounding box center [680, 449] width 502 height 573
click at [601, 613] on div "document . getElementById ( 'ESP-Einmalanlage' ) . removeAttribute ( 'disabled'…" at bounding box center [680, 449] width 502 height 573
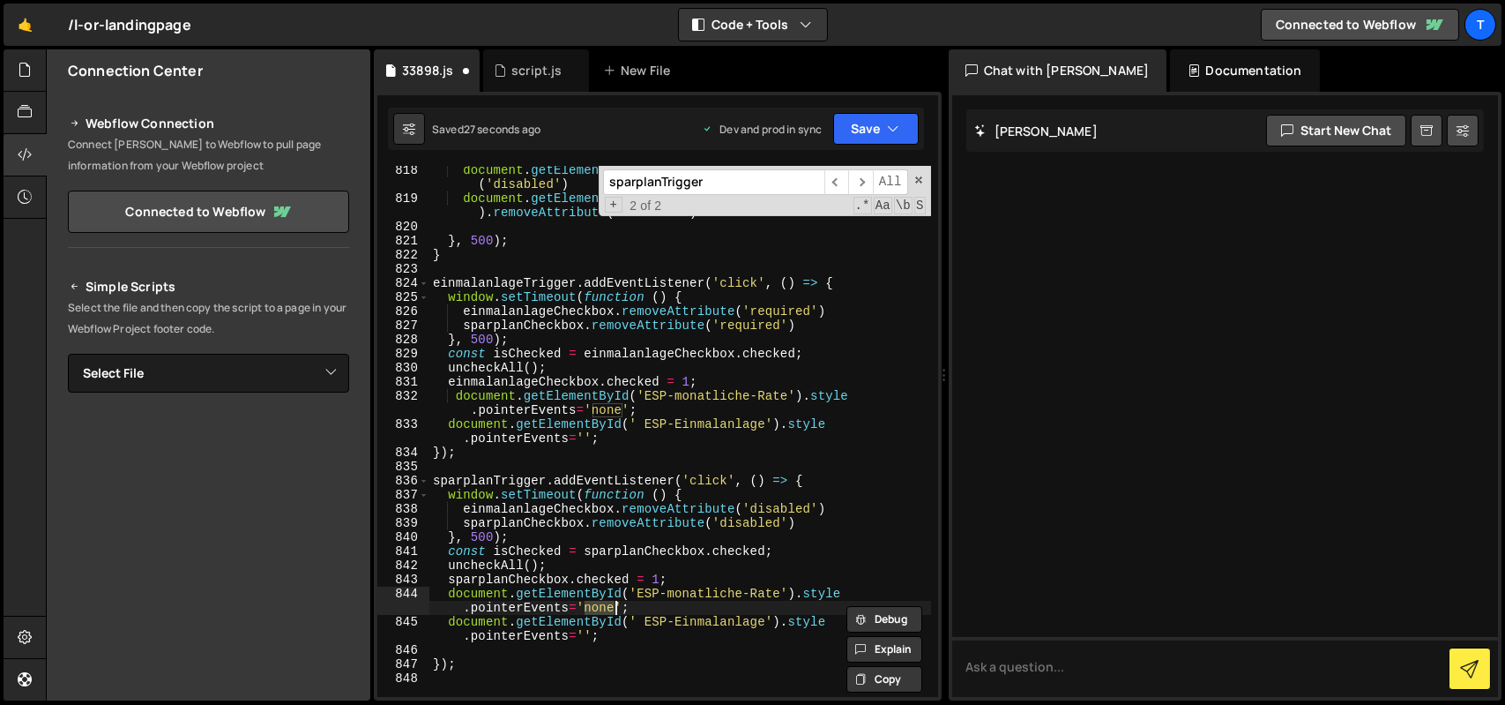
click at [601, 613] on div "document . getElementById ( 'ESP-Einmalanlage' ) . removeAttribute ( 'disabled'…" at bounding box center [680, 449] width 502 height 573
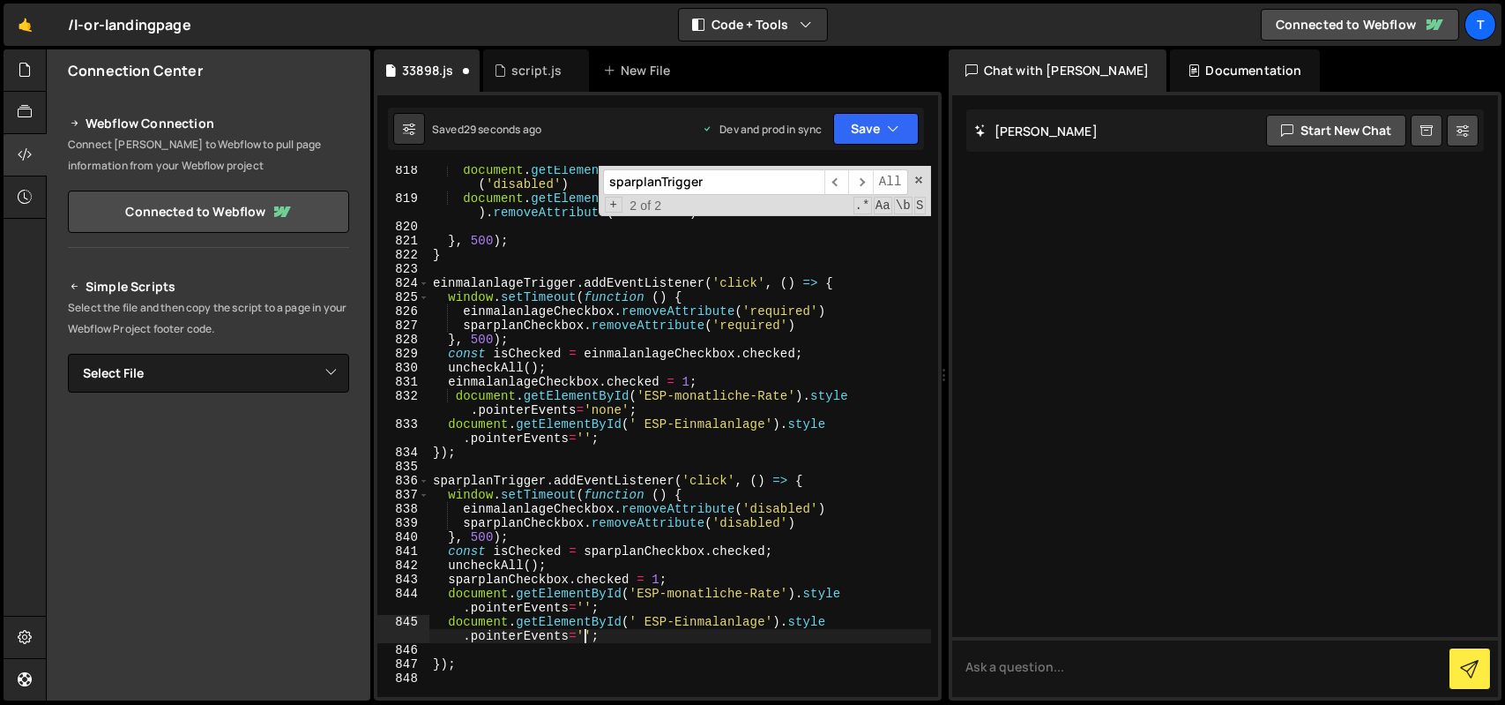
click at [583, 639] on div "document . getElementById ( 'ESP-Einmalanlage' ) . removeAttribute ( 'disabled'…" at bounding box center [680, 449] width 502 height 573
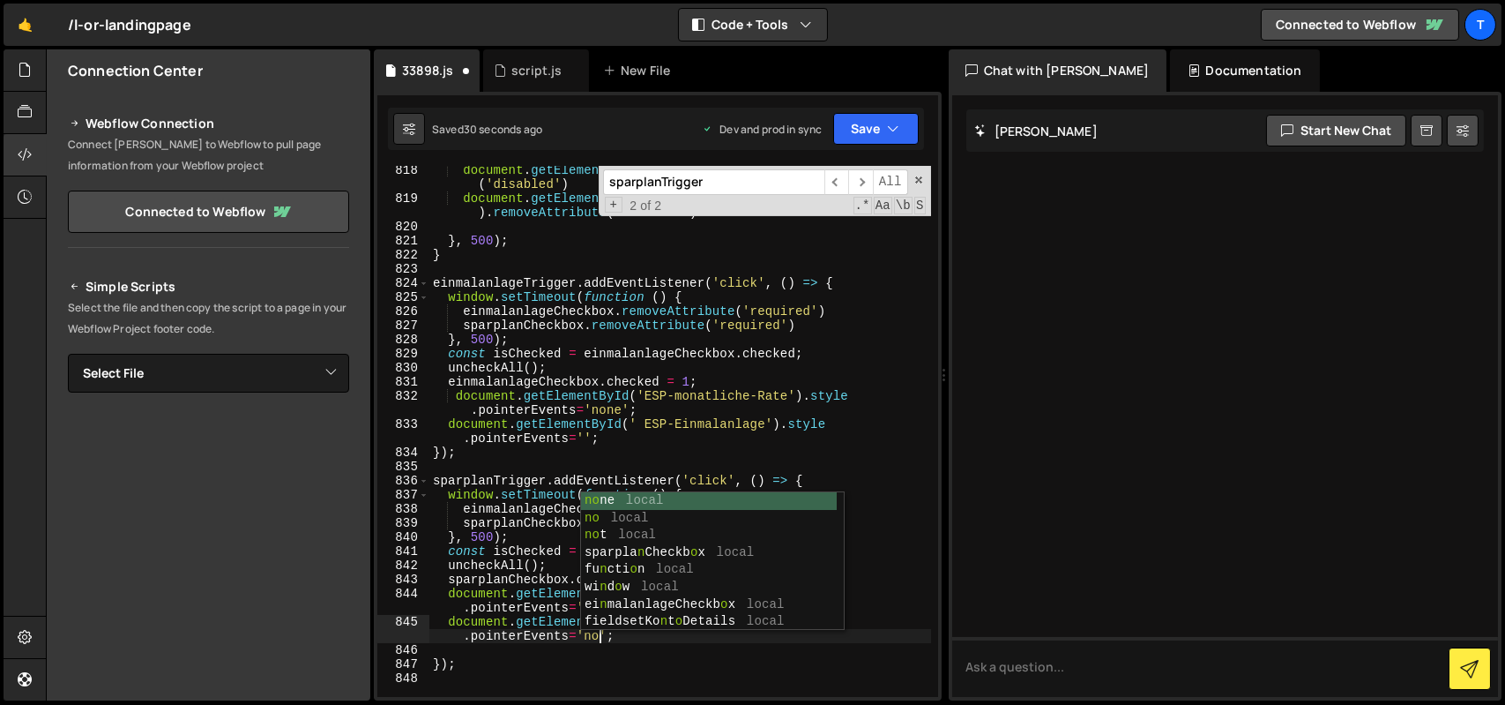
scroll to position [0, 27]
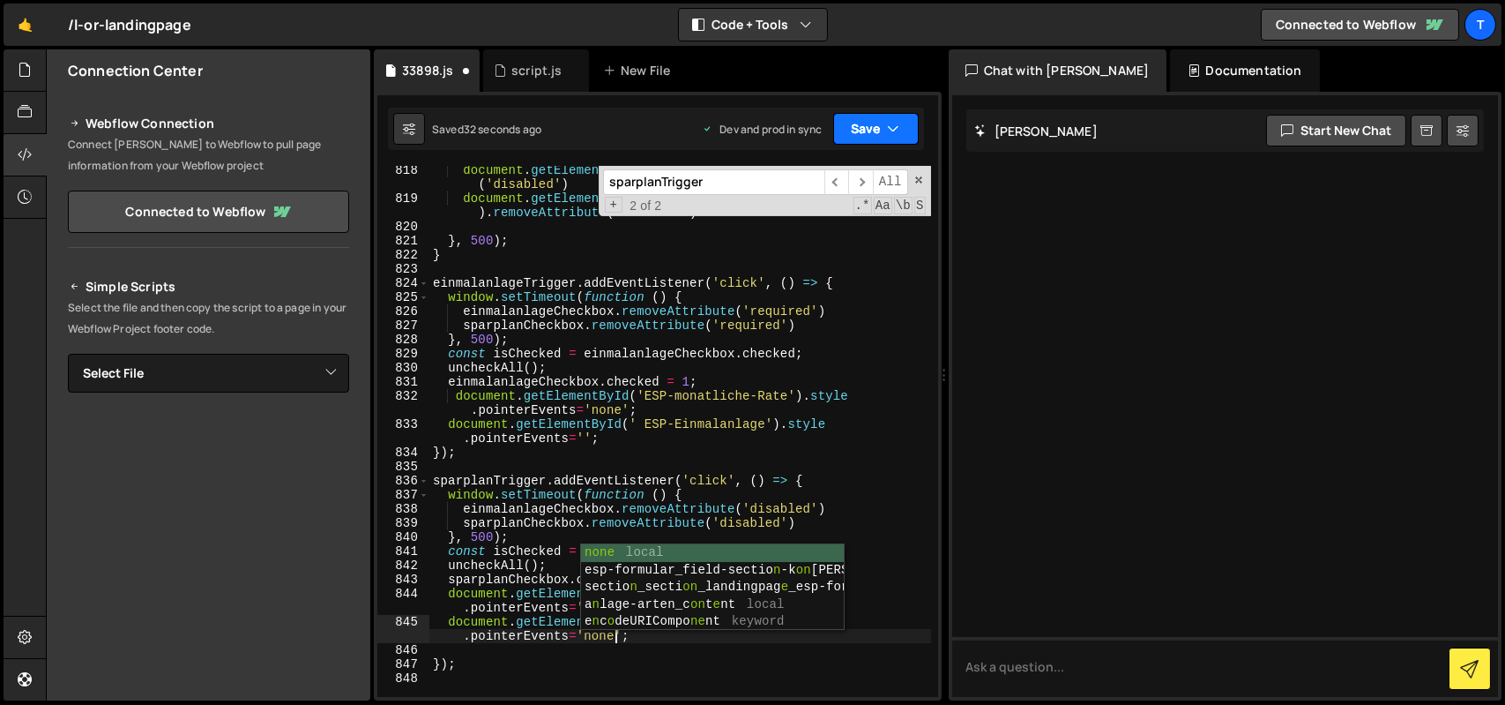
type textarea "document.getElementById(' ESP-Einmalanlage').style.pointerEvents='none';"
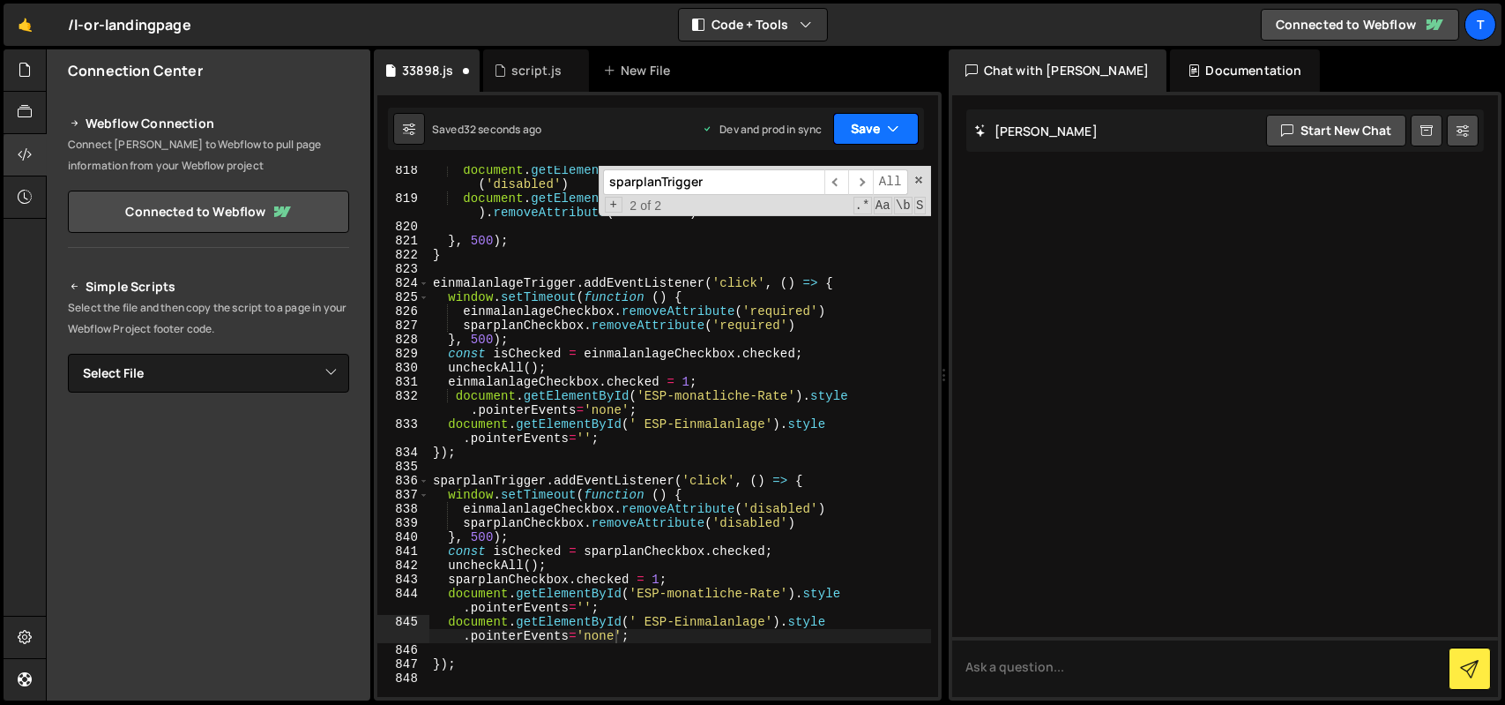
click at [865, 127] on button "Save" at bounding box center [876, 129] width 86 height 32
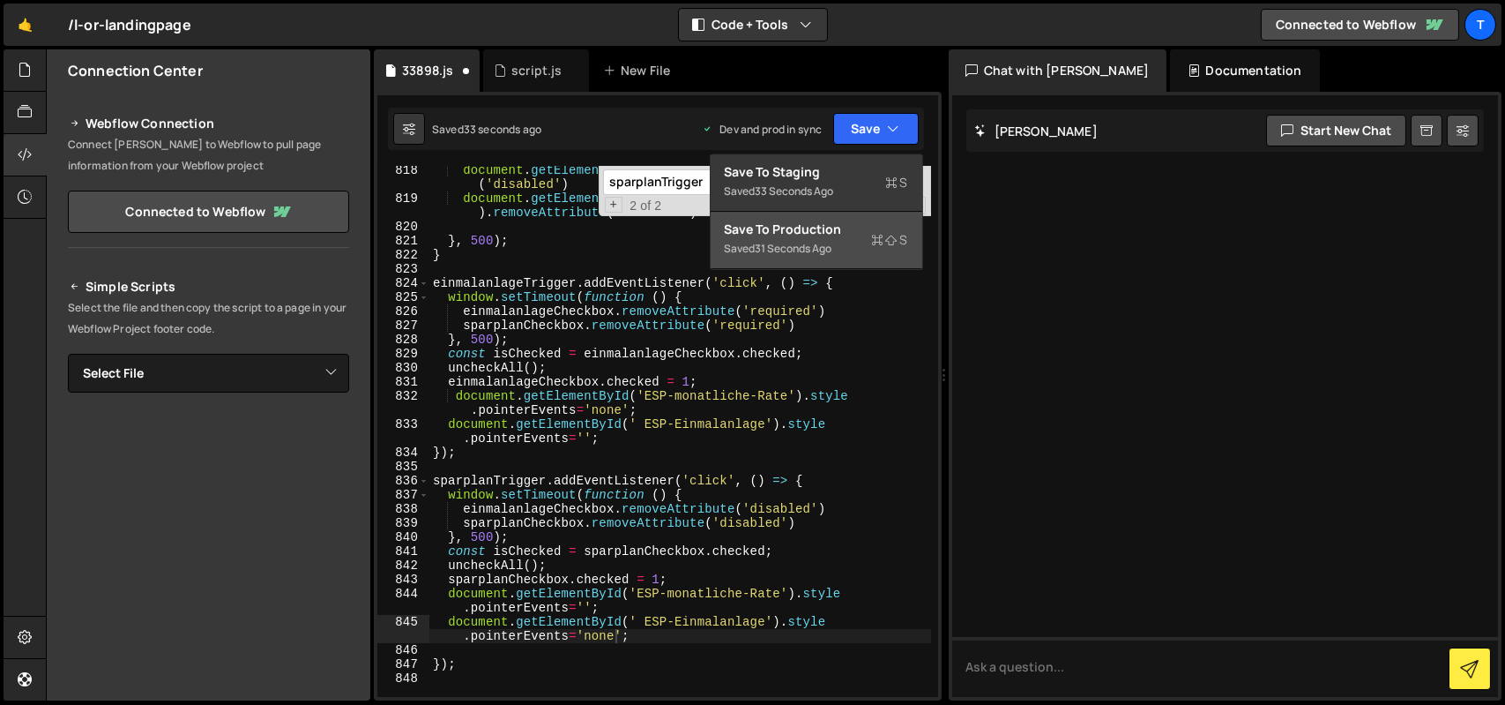
click at [848, 238] on div "Saved 31 seconds ago" at bounding box center [816, 248] width 183 height 21
